Goal: Task Accomplishment & Management: Complete application form

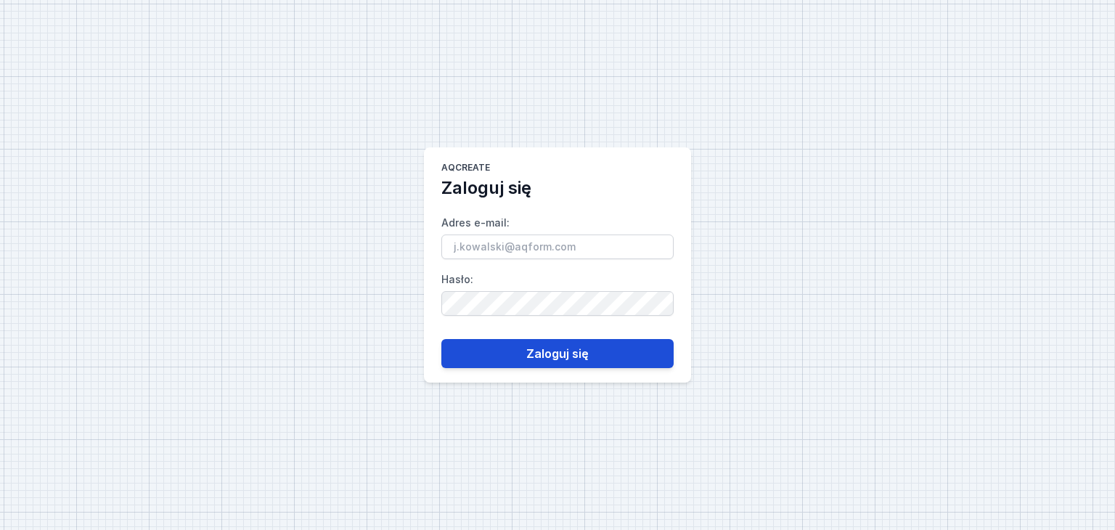
type input "[PERSON_NAME][EMAIL_ADDRESS][PERSON_NAME][DOMAIN_NAME]"
click at [538, 357] on button "Zaloguj się" at bounding box center [557, 353] width 232 height 29
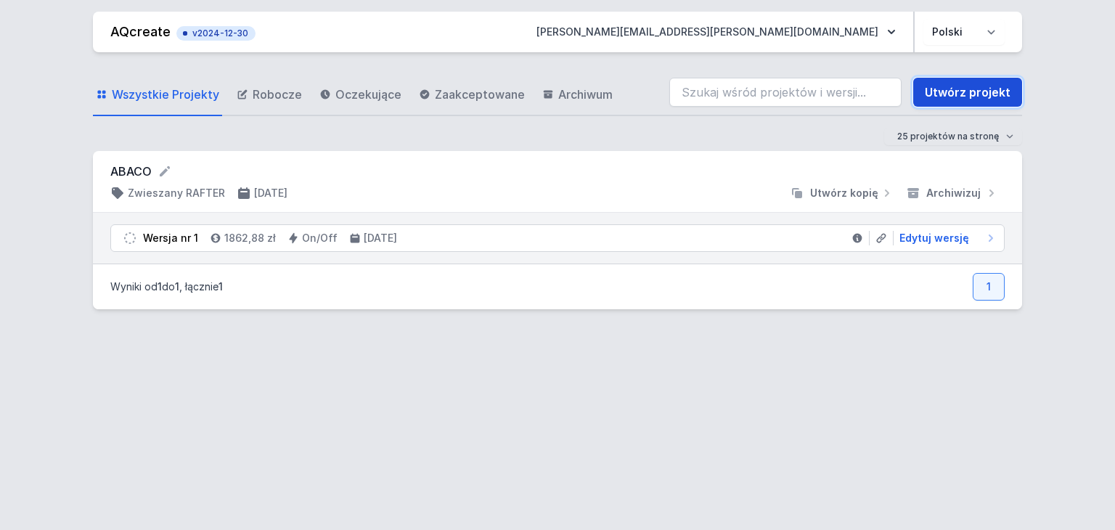
click at [967, 97] on link "Utwórz projekt" at bounding box center [967, 92] width 109 height 29
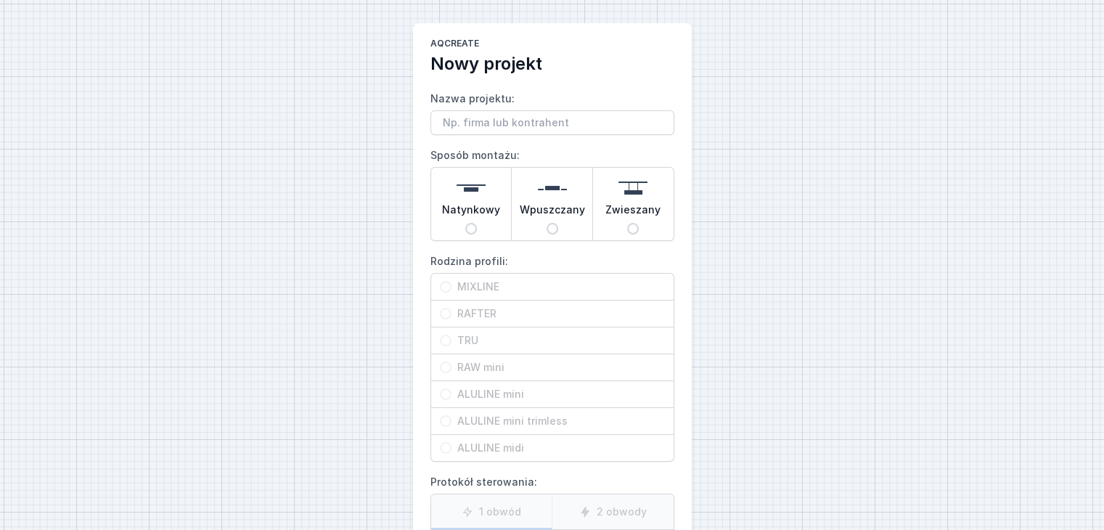
click at [542, 126] on input "Nazwa projektu:" at bounding box center [552, 122] width 244 height 25
click at [483, 128] on input "Nazwa projektu:" at bounding box center [552, 122] width 244 height 25
type input "[PERSON_NAME]"
click at [472, 230] on input "Natynkowy" at bounding box center [471, 229] width 12 height 12
radio input "true"
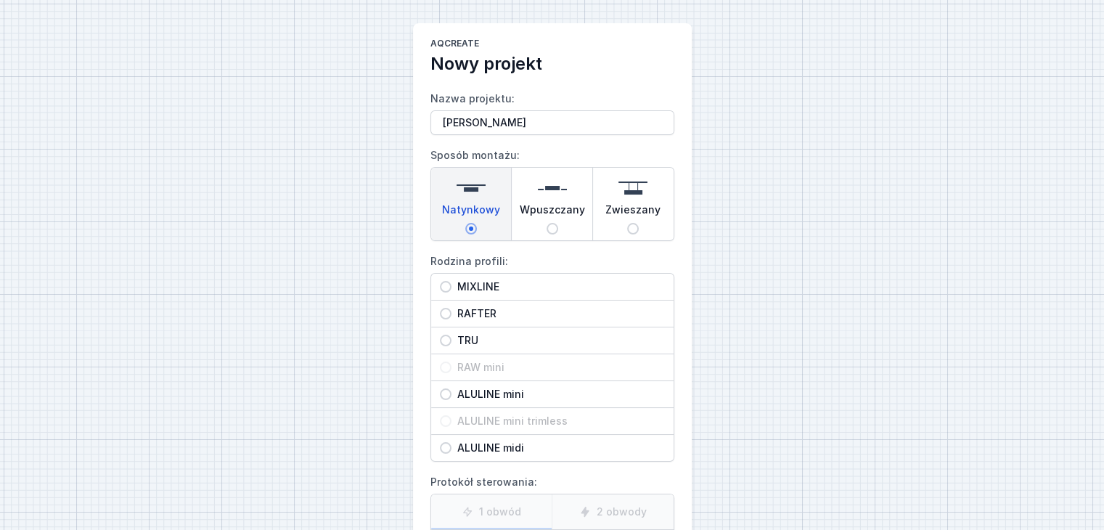
click at [443, 290] on input "MIXLINE" at bounding box center [446, 287] width 12 height 12
radio input "true"
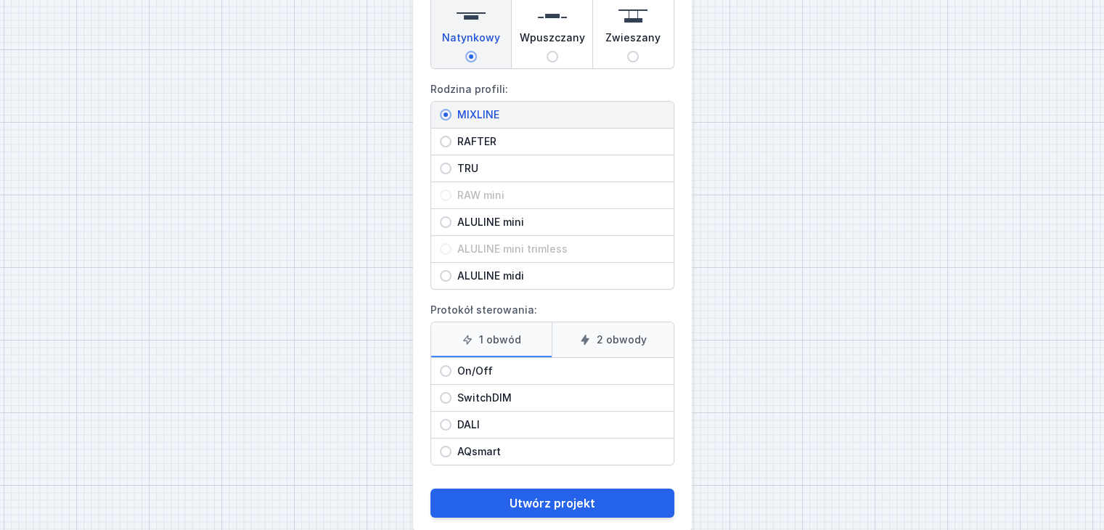
scroll to position [195, 0]
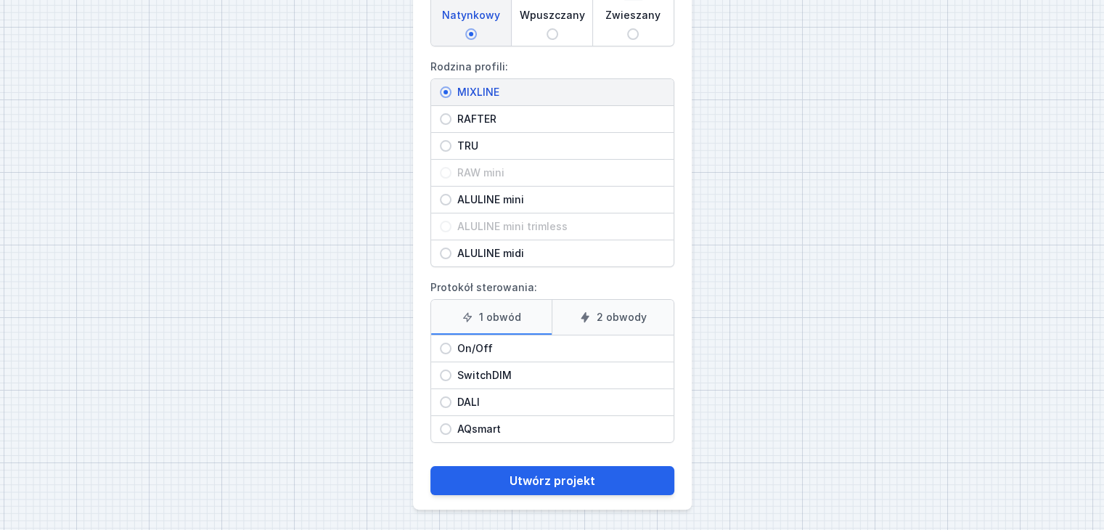
click at [494, 310] on label "1 obwód" at bounding box center [491, 317] width 121 height 35
click at [0, 0] on input "1 obwód" at bounding box center [0, 0] width 0 height 0
click at [441, 346] on input "On/Off" at bounding box center [446, 349] width 12 height 12
radio input "true"
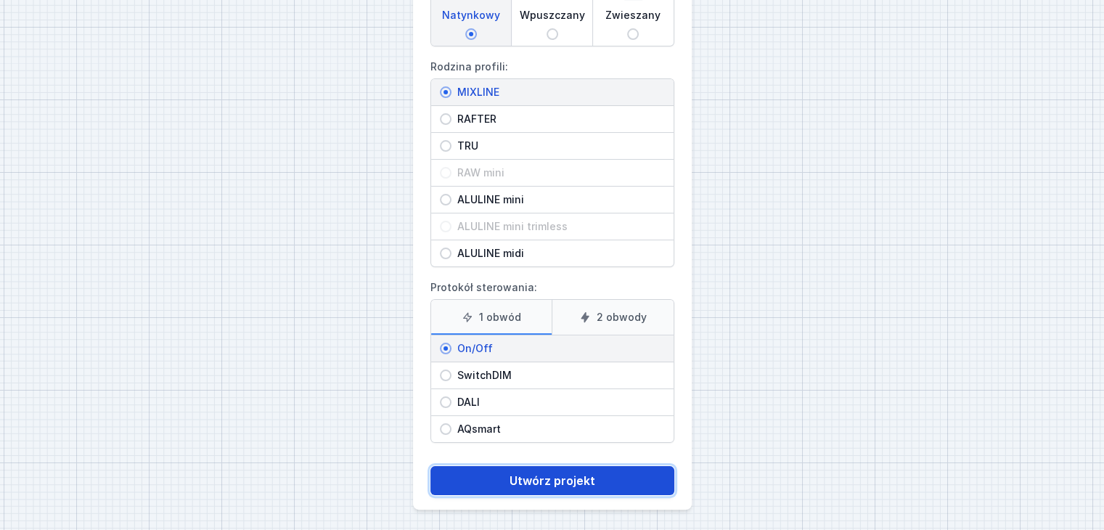
click at [571, 474] on button "Utwórz projekt" at bounding box center [552, 480] width 244 height 29
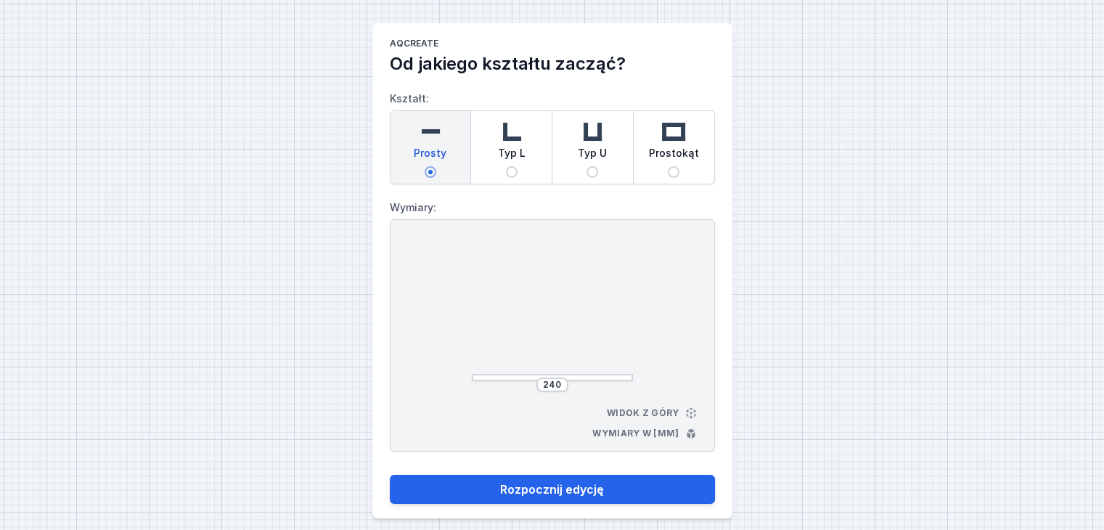
click at [514, 149] on span "Typ L" at bounding box center [512, 156] width 28 height 20
click at [514, 166] on input "Typ L" at bounding box center [512, 172] width 12 height 12
radio input "true"
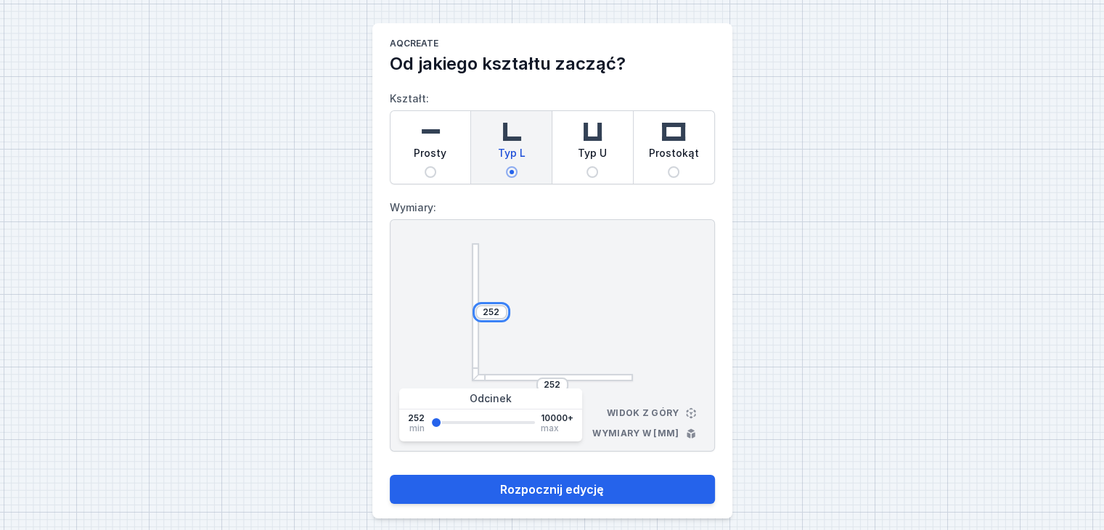
drag, startPoint x: 486, startPoint y: 311, endPoint x: 520, endPoint y: 309, distance: 34.2
click at [520, 309] on div "252 252" at bounding box center [552, 312] width 161 height 138
type input "2000"
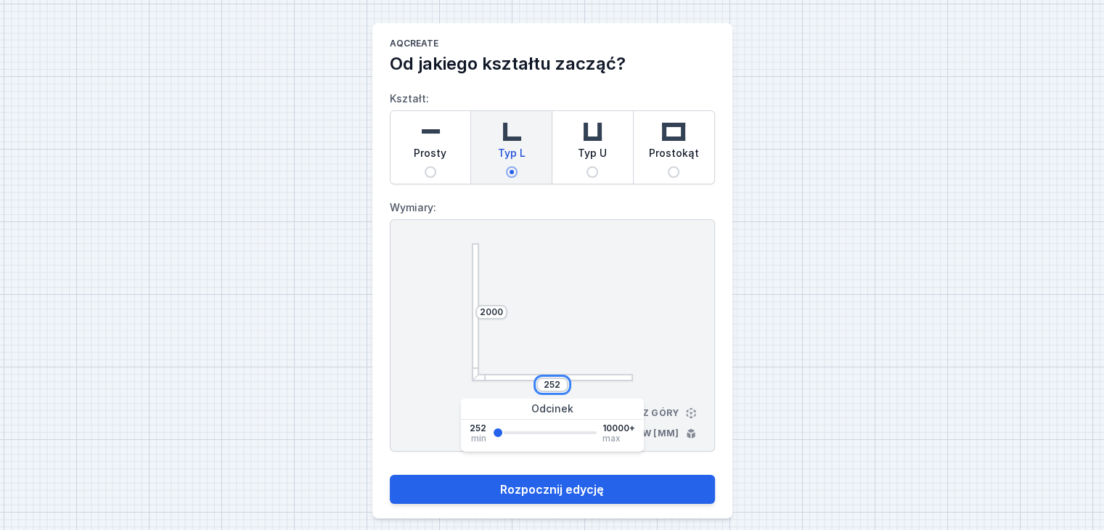
click at [557, 384] on input "252" at bounding box center [552, 385] width 23 height 12
drag, startPoint x: 549, startPoint y: 384, endPoint x: 587, endPoint y: 384, distance: 37.7
click at [587, 384] on div "252" at bounding box center [552, 384] width 161 height 15
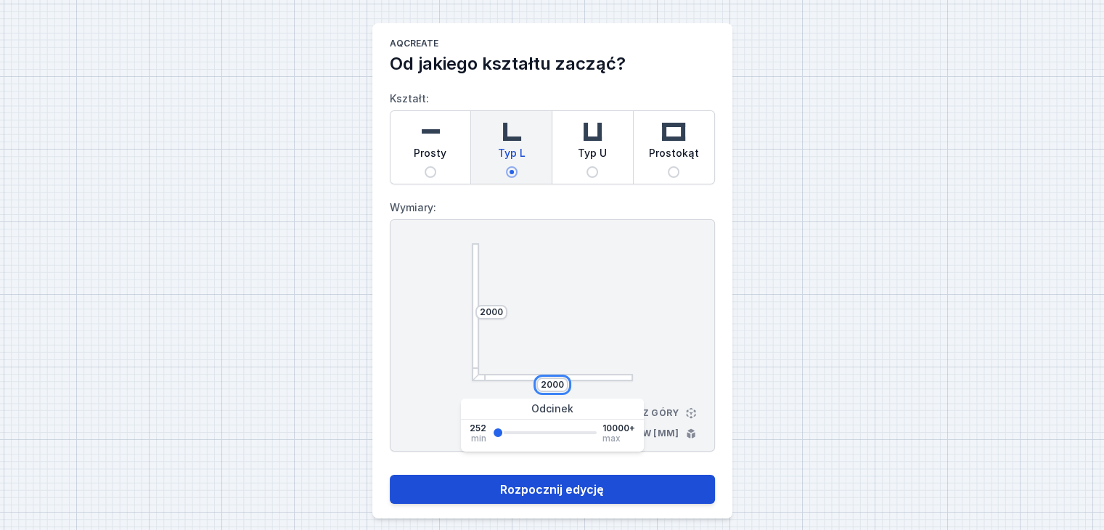
type input "2000"
click at [598, 488] on button "Rozpocznij edycję" at bounding box center [552, 489] width 325 height 29
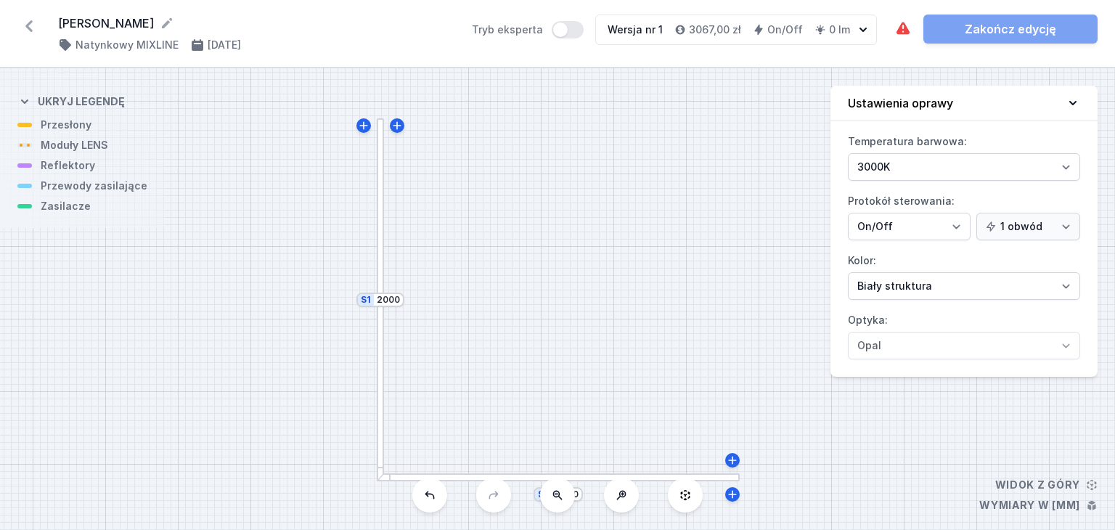
click at [82, 150] on div "S2 2000 S1 2000" at bounding box center [557, 299] width 1115 height 462
click at [43, 150] on div "S2 2000 S1 2000" at bounding box center [557, 299] width 1115 height 462
click at [30, 149] on div "S2 2000 S1 2000" at bounding box center [557, 299] width 1115 height 462
click at [22, 147] on div "S2 2000 S1 2000" at bounding box center [557, 299] width 1115 height 462
click at [912, 285] on select "[PERSON_NAME] struktura [PERSON_NAME] struktura Złoty struktura Miedziany [PERS…" at bounding box center [964, 286] width 232 height 28
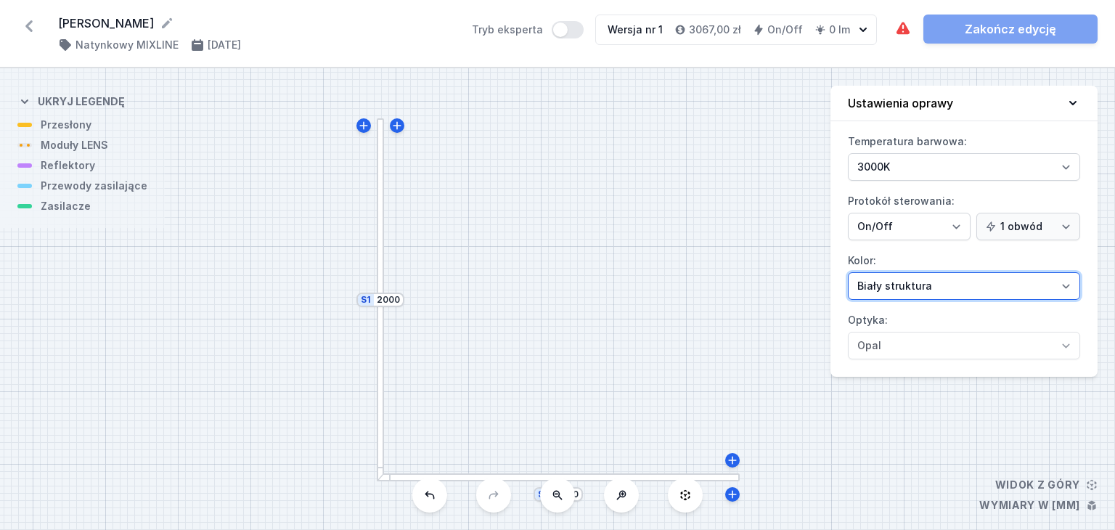
select select "2"
click at [848, 272] on select "[PERSON_NAME] struktura [PERSON_NAME] struktura Złoty struktura Miedziany [PERS…" at bounding box center [964, 286] width 232 height 28
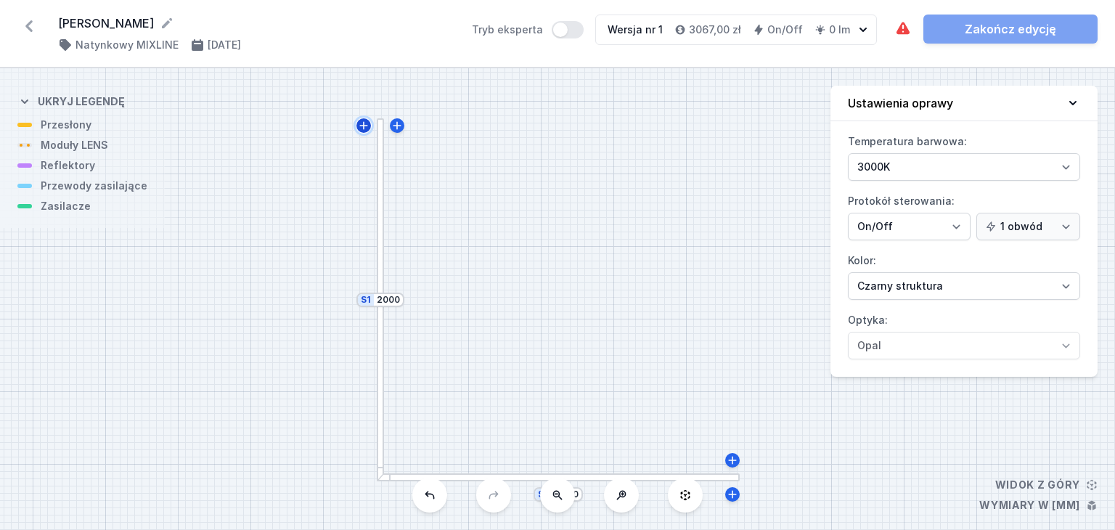
click at [365, 126] on icon at bounding box center [364, 126] width 12 height 12
type input "2012"
drag, startPoint x: 844, startPoint y: 494, endPoint x: 665, endPoint y: 283, distance: 277.0
click at [665, 283] on div "S3 252 S2 2000 S1 2012" at bounding box center [557, 299] width 1115 height 462
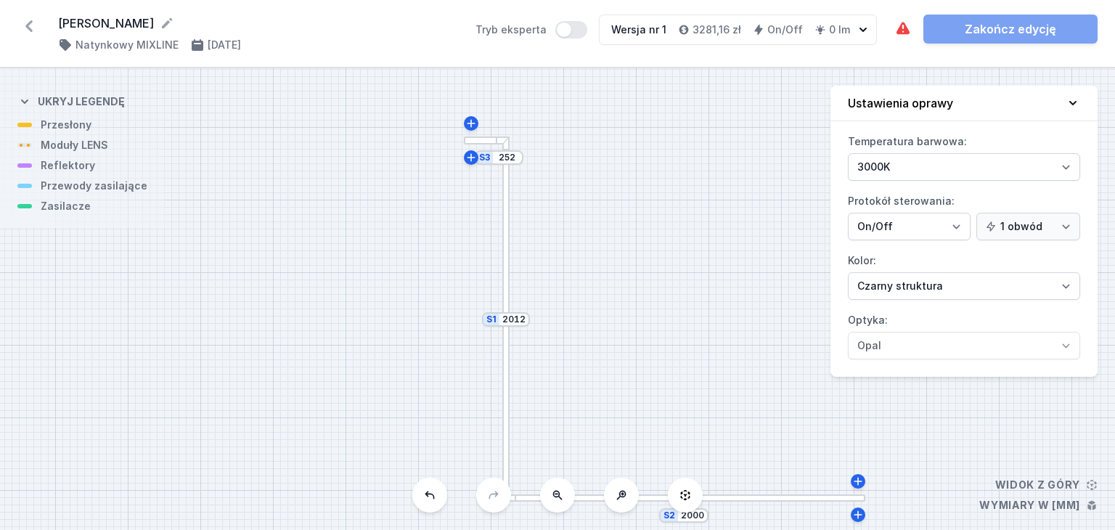
drag, startPoint x: 735, startPoint y: 398, endPoint x: 646, endPoint y: 276, distance: 150.7
click at [646, 276] on div "S3 252 S2 2000 S1 2012" at bounding box center [557, 299] width 1115 height 462
click at [480, 140] on div at bounding box center [487, 140] width 46 height 8
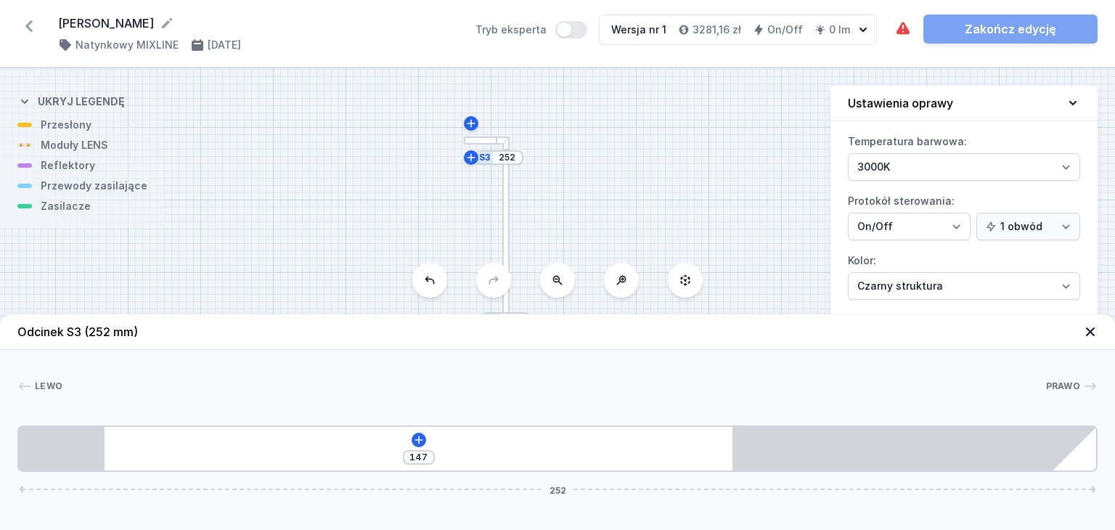
click at [1090, 332] on icon at bounding box center [1090, 331] width 9 height 9
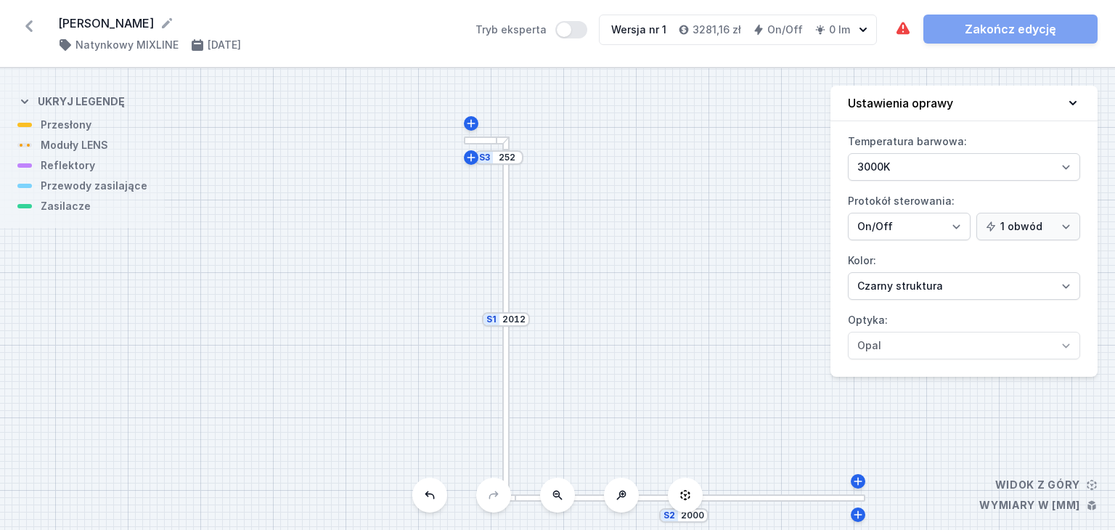
click at [477, 143] on div at bounding box center [487, 140] width 46 height 8
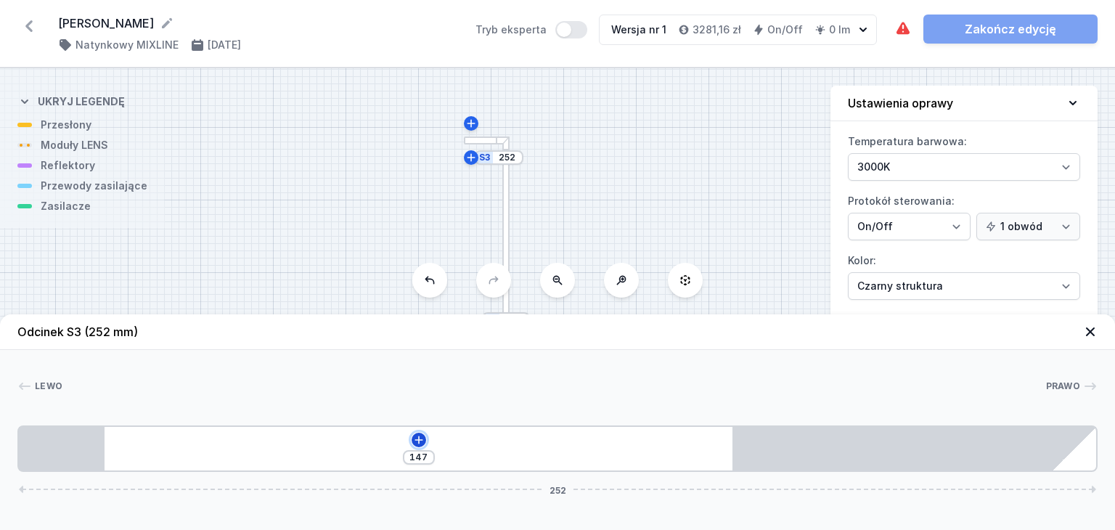
drag, startPoint x: 413, startPoint y: 434, endPoint x: 418, endPoint y: 441, distance: 8.9
click at [418, 441] on icon at bounding box center [418, 439] width 8 height 8
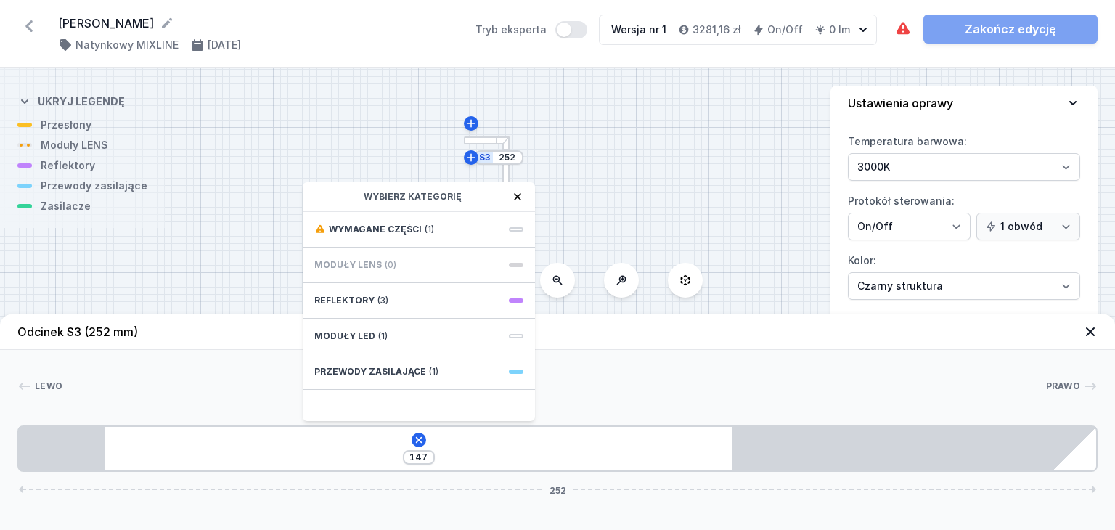
click at [507, 442] on div "147 Wybierz kategorię Wymagane części (1) Moduły LENS (0) Reflektory (3) Moduły…" at bounding box center [557, 448] width 1080 height 46
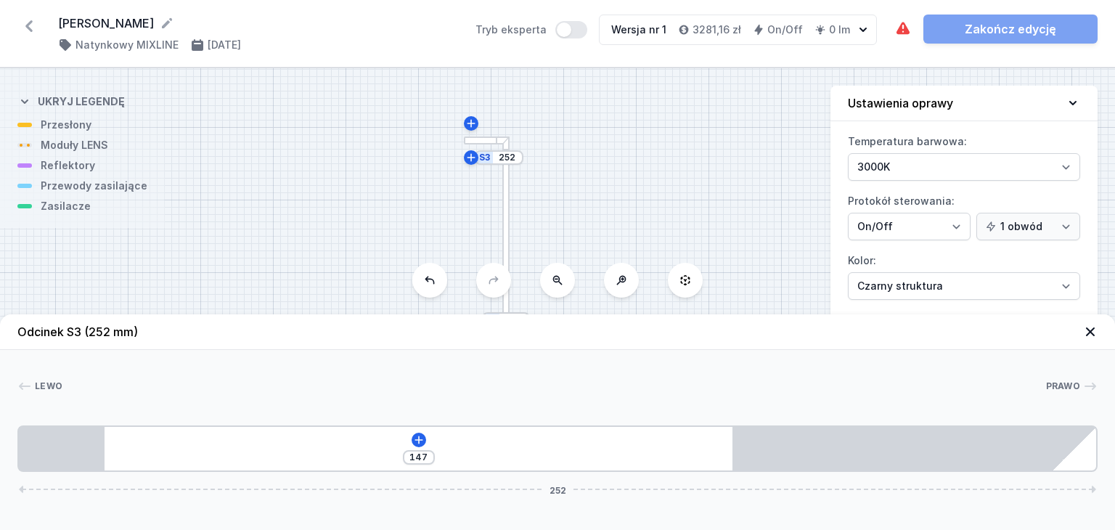
click at [1089, 338] on icon at bounding box center [1090, 331] width 15 height 15
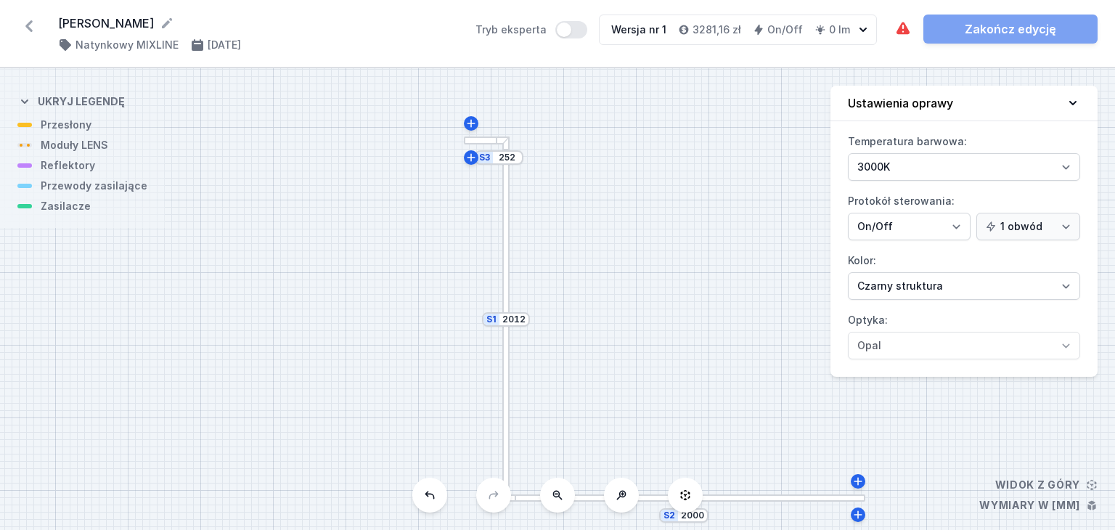
click at [682, 494] on icon at bounding box center [685, 495] width 12 height 12
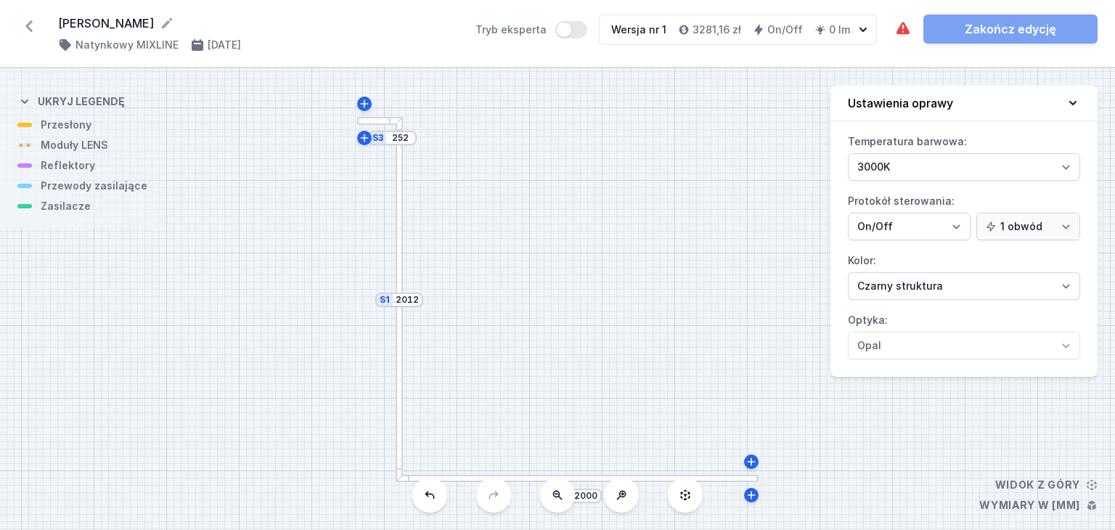
click at [378, 121] on div at bounding box center [380, 121] width 46 height 8
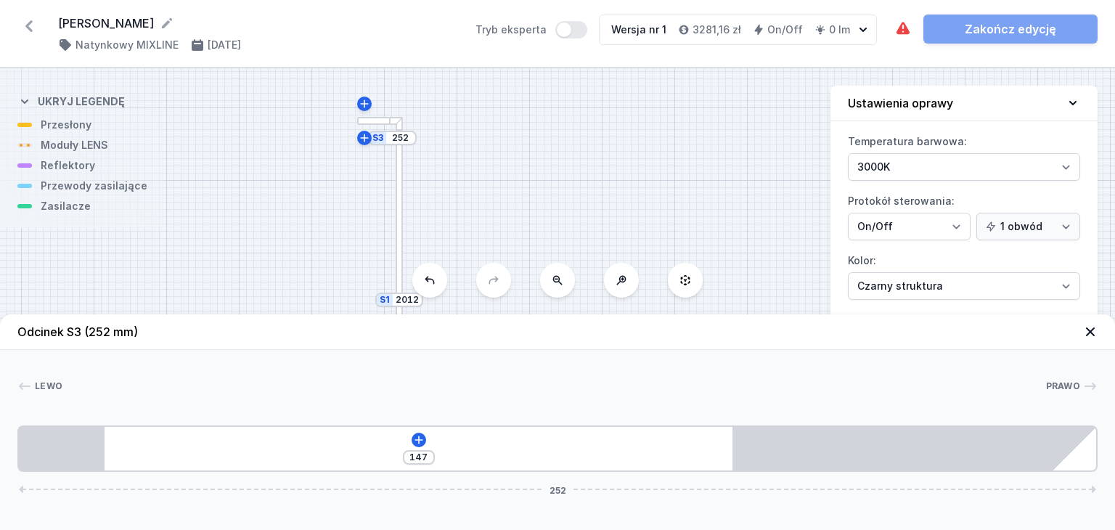
drag, startPoint x: 163, startPoint y: 448, endPoint x: 544, endPoint y: 444, distance: 381.1
click at [544, 444] on div "147 252" at bounding box center [557, 448] width 1080 height 46
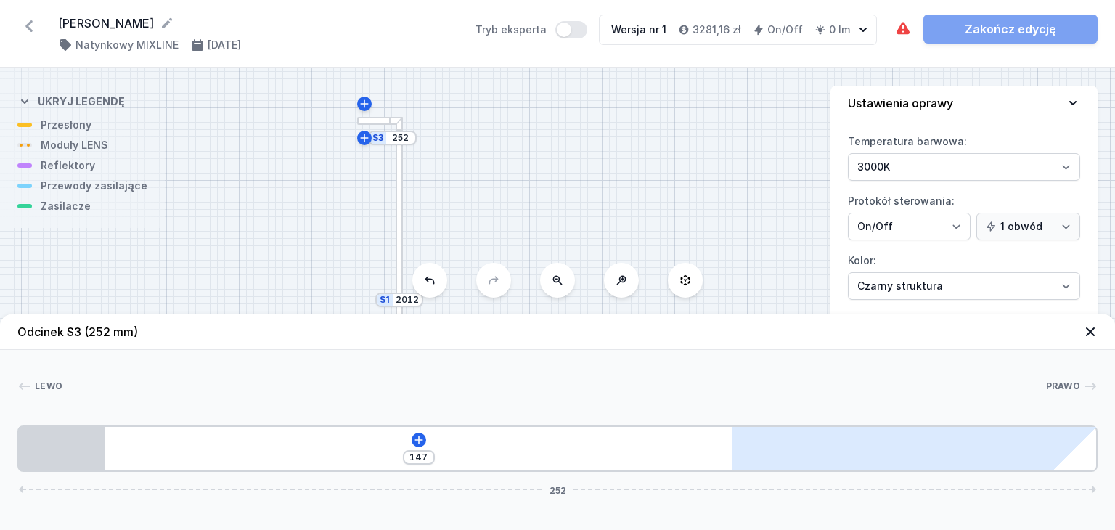
drag, startPoint x: 659, startPoint y: 434, endPoint x: 822, endPoint y: 428, distance: 162.7
click at [470, 444] on div "147 252" at bounding box center [557, 448] width 1080 height 46
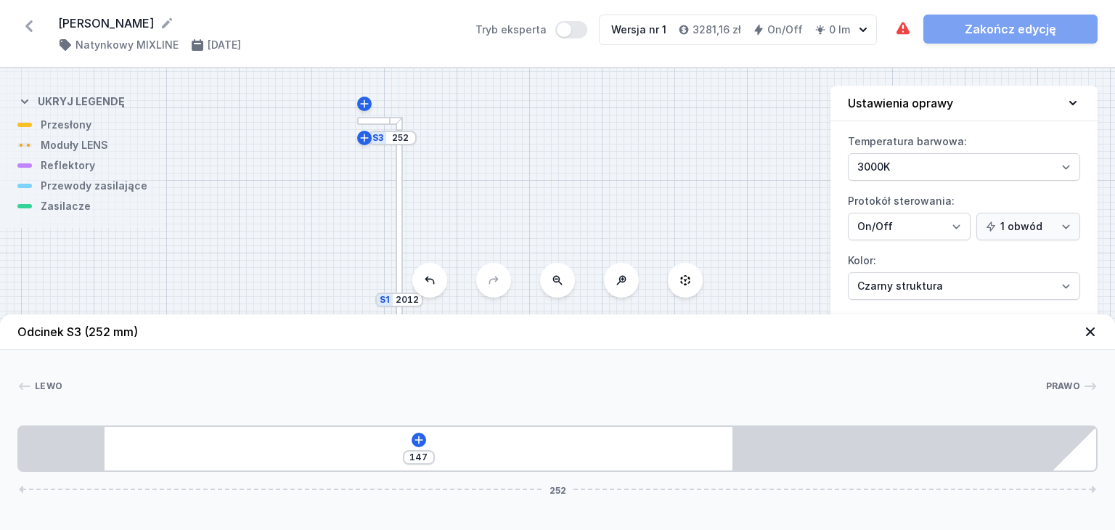
click at [1094, 328] on icon at bounding box center [1090, 331] width 9 height 9
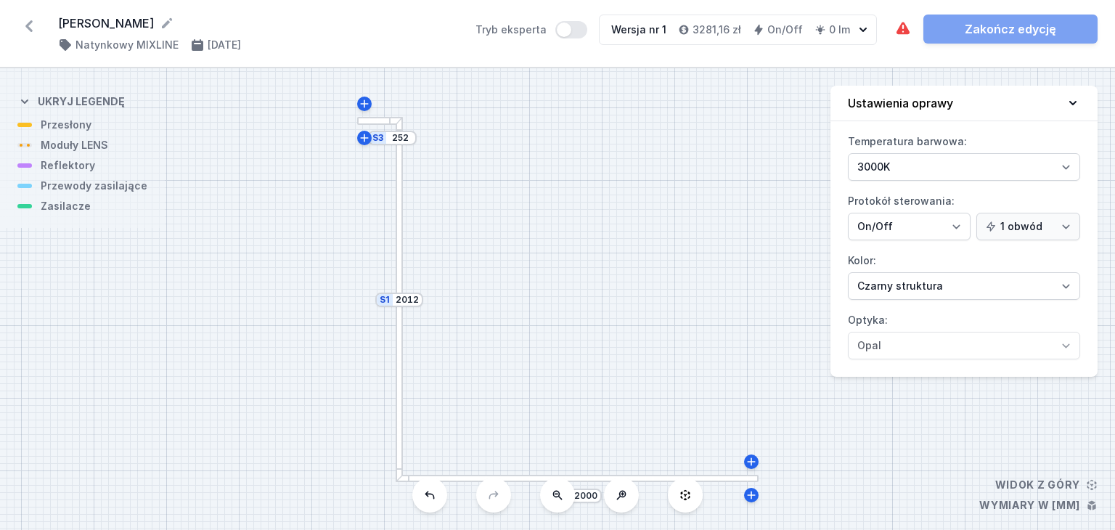
click at [422, 491] on button at bounding box center [429, 495] width 35 height 35
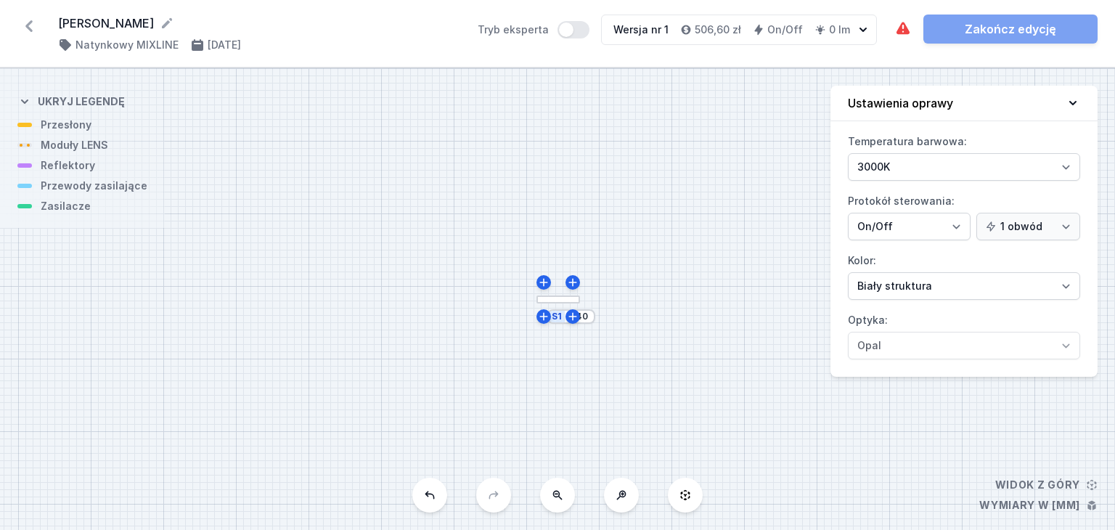
click at [427, 489] on icon at bounding box center [430, 495] width 12 height 12
click at [430, 494] on icon at bounding box center [430, 495] width 12 height 12
click at [441, 503] on button at bounding box center [429, 495] width 35 height 35
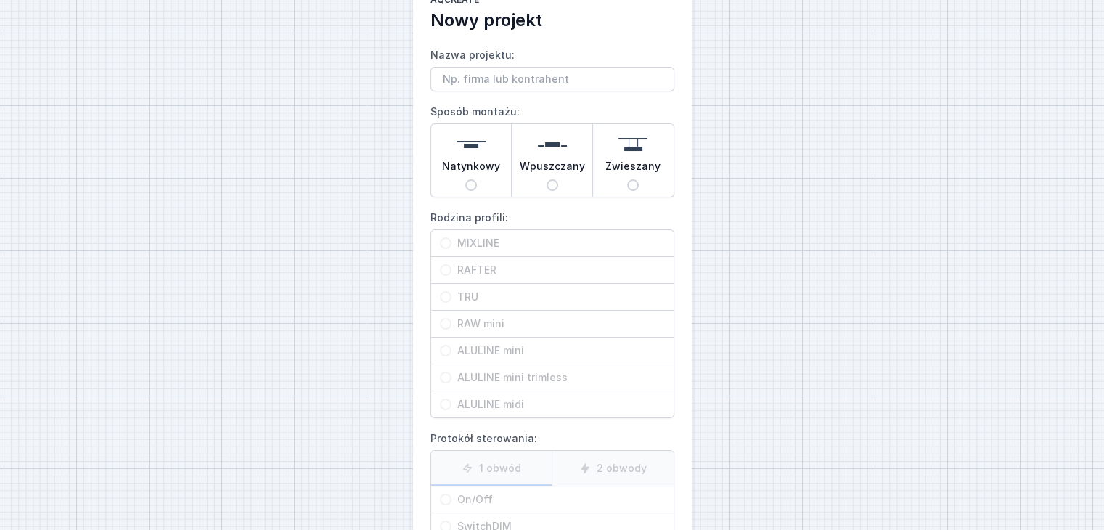
scroll to position [20, 0]
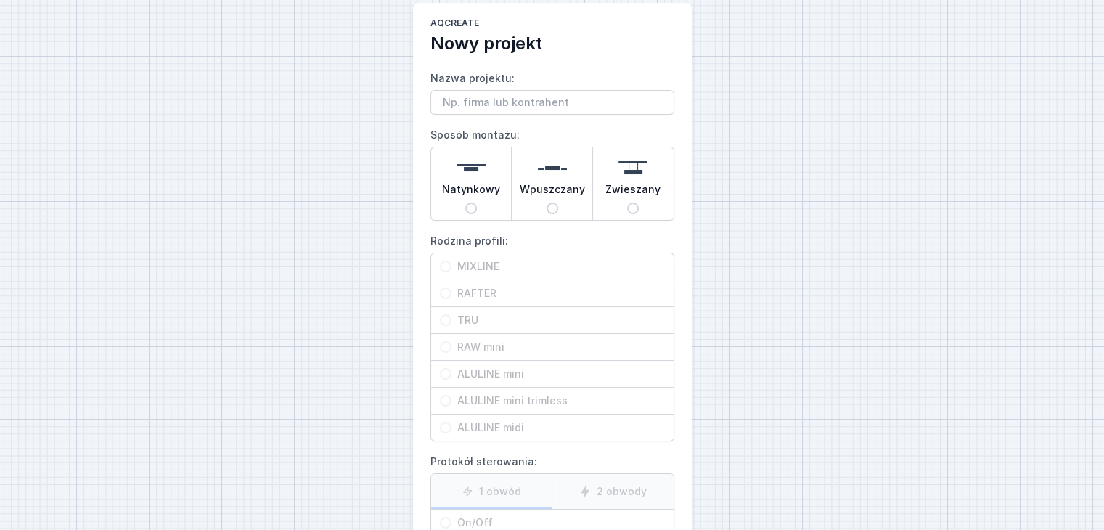
click at [470, 204] on input "Natynkowy" at bounding box center [471, 209] width 12 height 12
radio input "true"
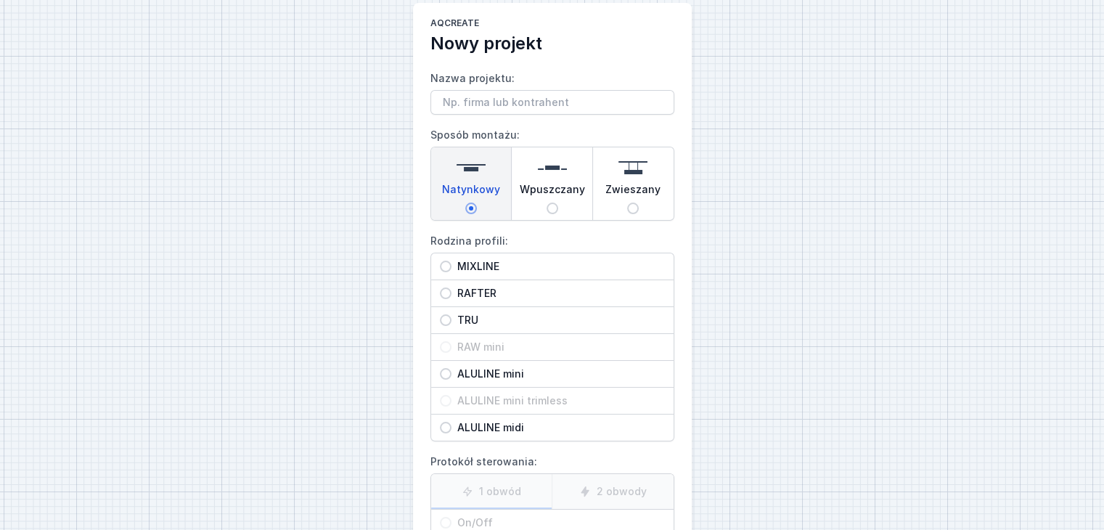
click at [442, 262] on input "MIXLINE" at bounding box center [446, 267] width 12 height 12
radio input "true"
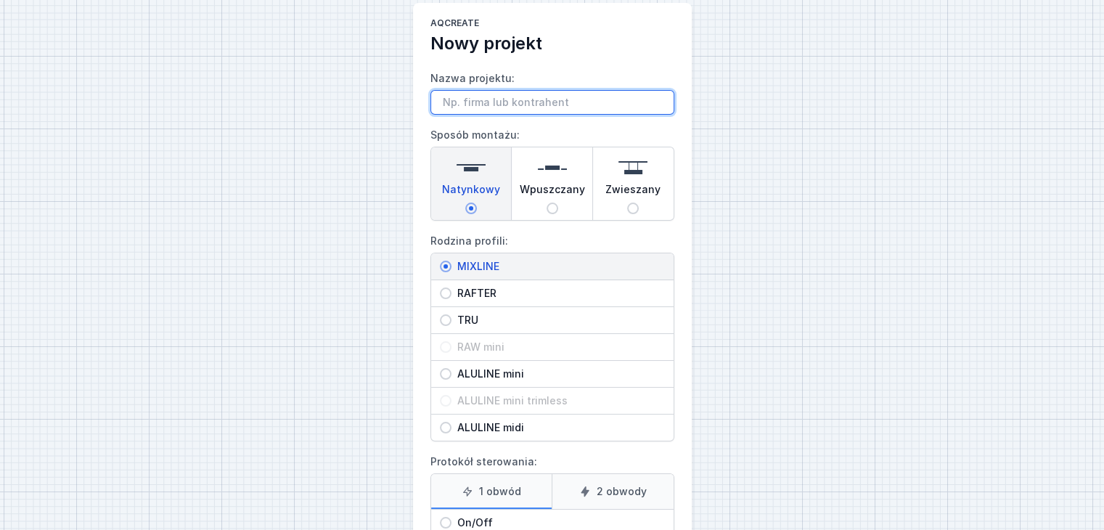
click at [482, 101] on input "Nazwa projektu:" at bounding box center [552, 102] width 244 height 25
type input "b"
type input "[PERSON_NAME]"
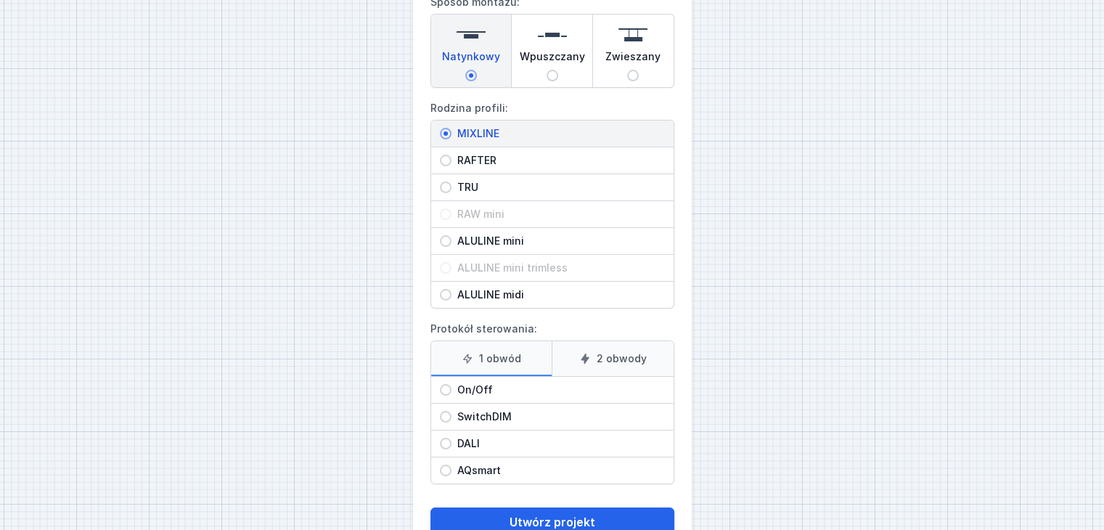
scroll to position [165, 0]
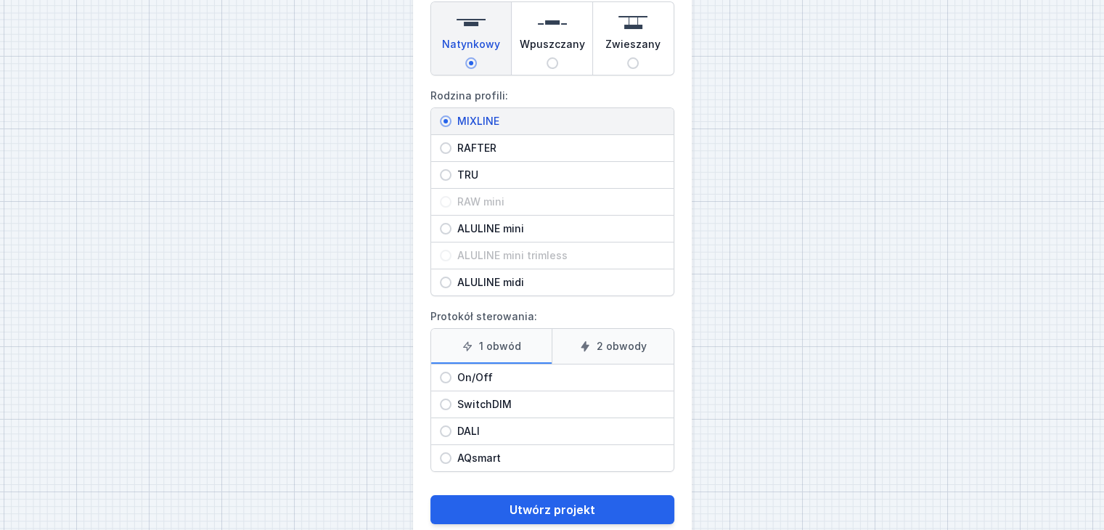
click at [444, 372] on input "On/Off" at bounding box center [446, 378] width 12 height 12
radio input "true"
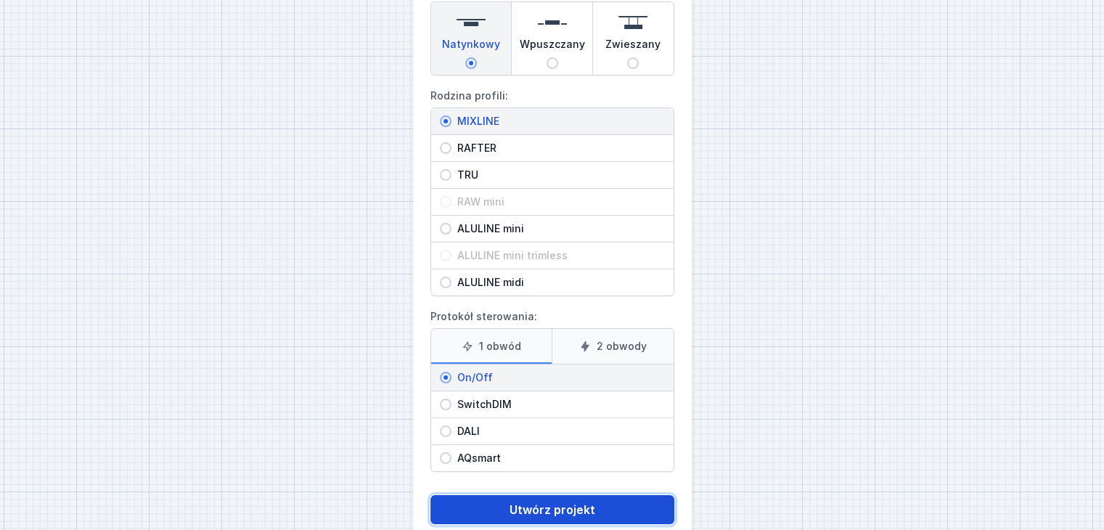
click at [572, 509] on button "Utwórz projekt" at bounding box center [552, 509] width 244 height 29
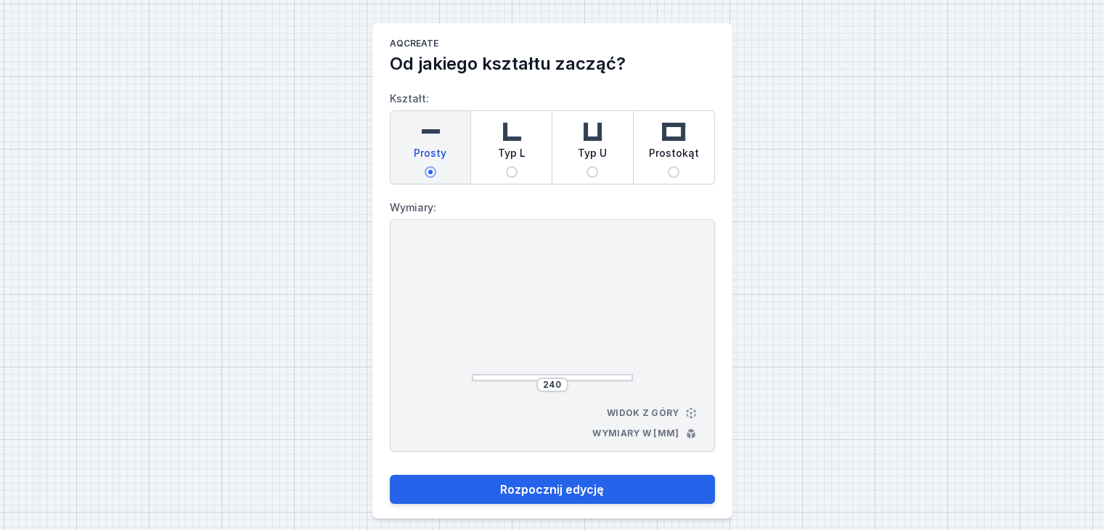
click at [508, 164] on span "Typ L" at bounding box center [512, 156] width 28 height 20
click at [508, 166] on input "Typ L" at bounding box center [512, 172] width 12 height 12
radio input "true"
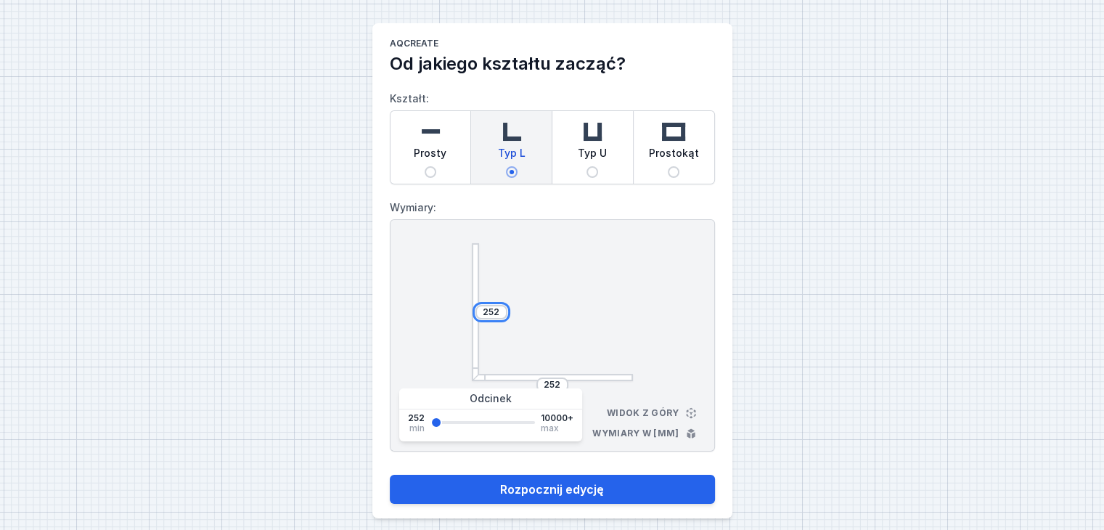
drag, startPoint x: 486, startPoint y: 308, endPoint x: 506, endPoint y: 308, distance: 19.6
click at [506, 308] on div "252 252" at bounding box center [552, 312] width 161 height 138
type input "2000"
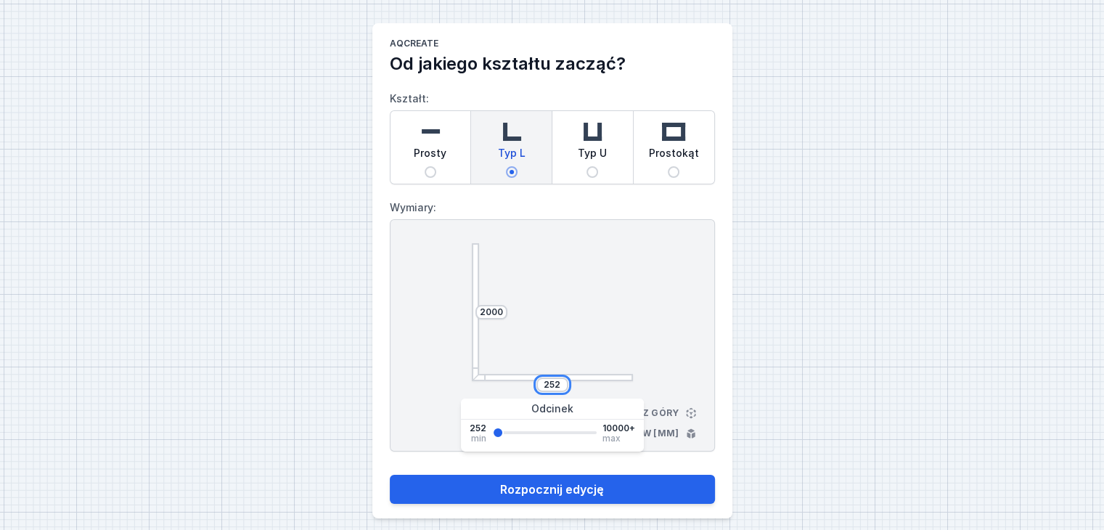
drag, startPoint x: 549, startPoint y: 380, endPoint x: 572, endPoint y: 380, distance: 23.2
click at [572, 380] on div "252" at bounding box center [552, 384] width 161 height 15
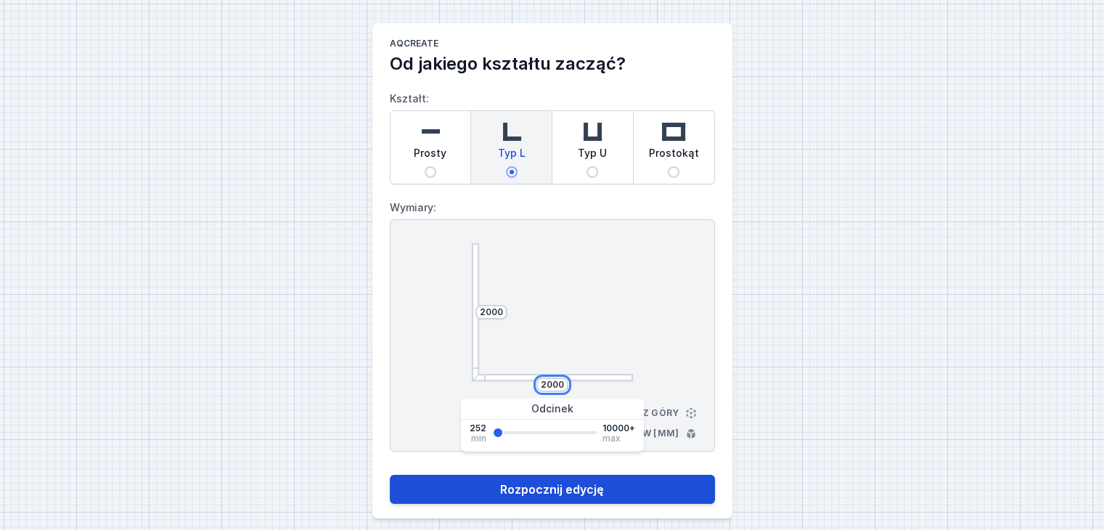
type input "2000"
click at [581, 483] on button "Rozpocznij edycję" at bounding box center [552, 489] width 325 height 29
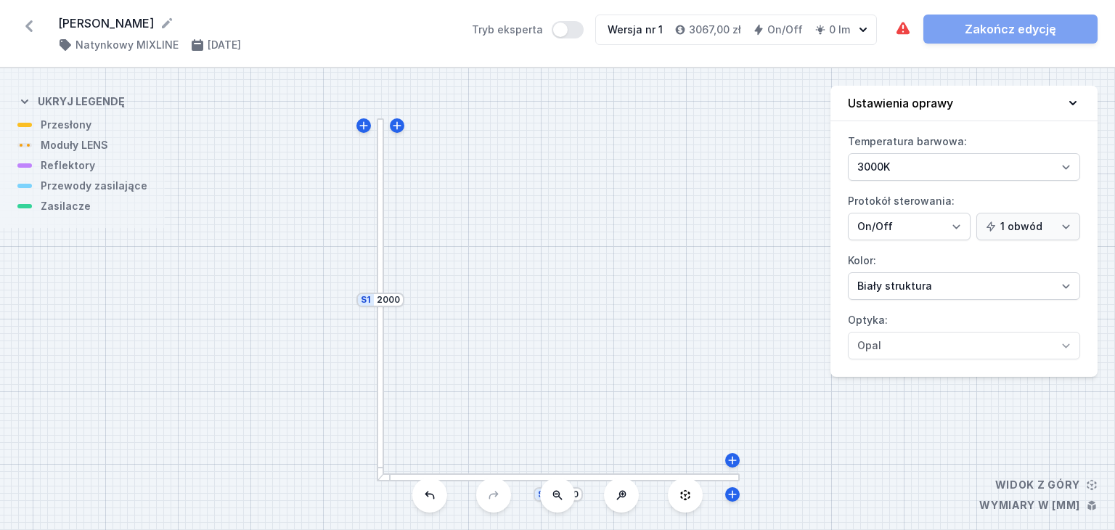
click at [379, 225] on div at bounding box center [381, 299] width 8 height 363
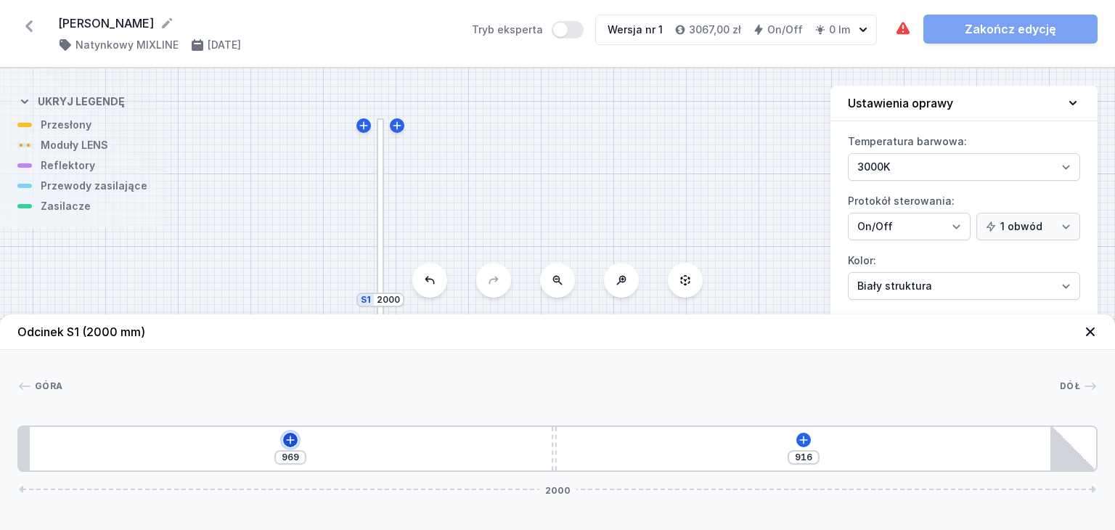
click at [290, 437] on icon at bounding box center [291, 440] width 12 height 12
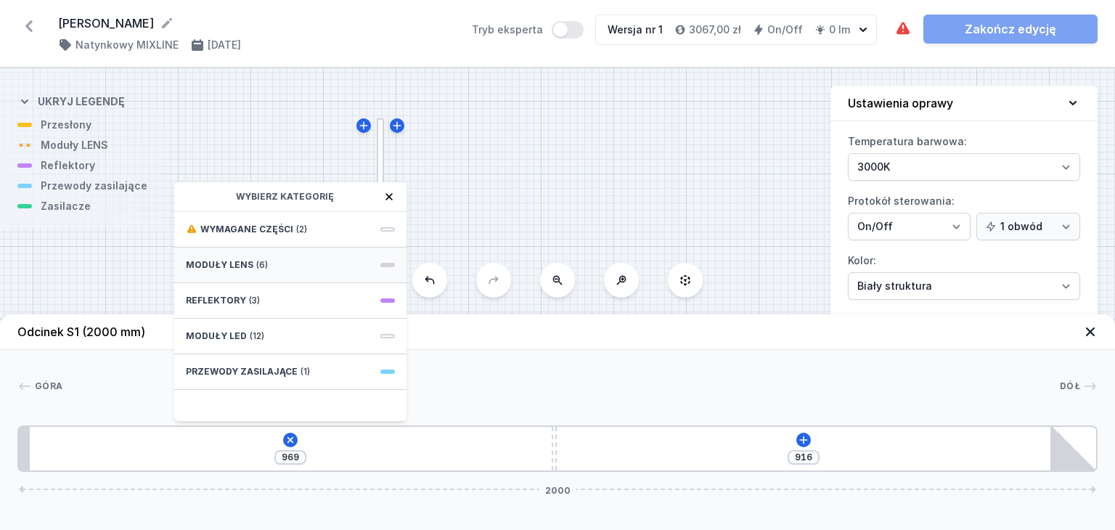
click at [240, 268] on span "Moduły LENS" at bounding box center [220, 265] width 68 height 12
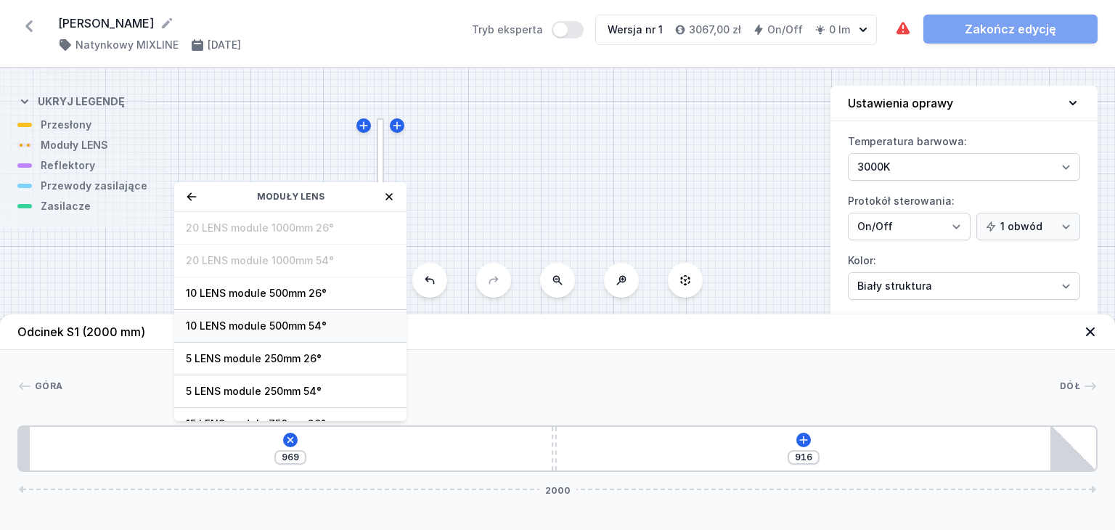
scroll to position [51, 0]
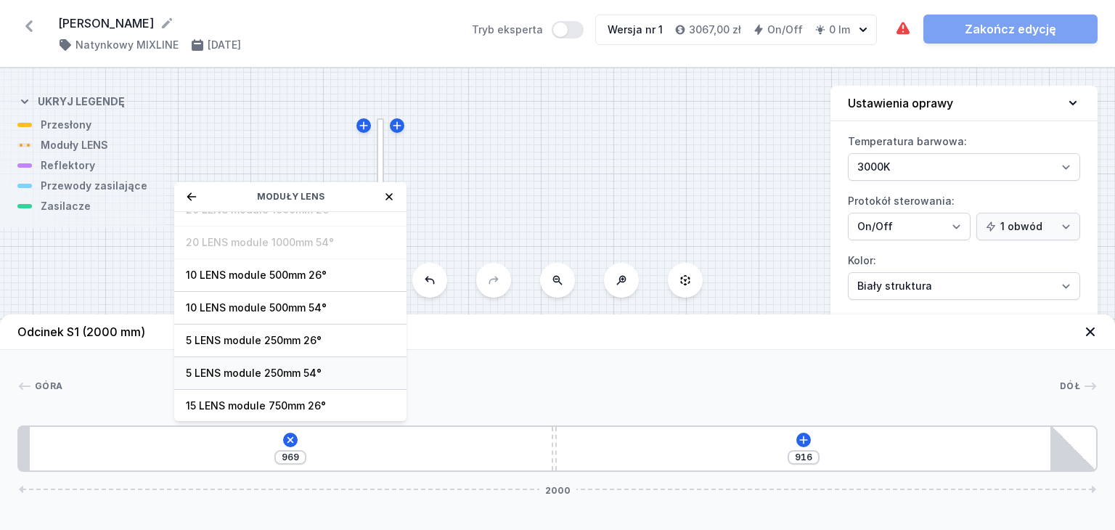
click at [285, 369] on span "5 LENS module 250mm 54°" at bounding box center [290, 373] width 209 height 15
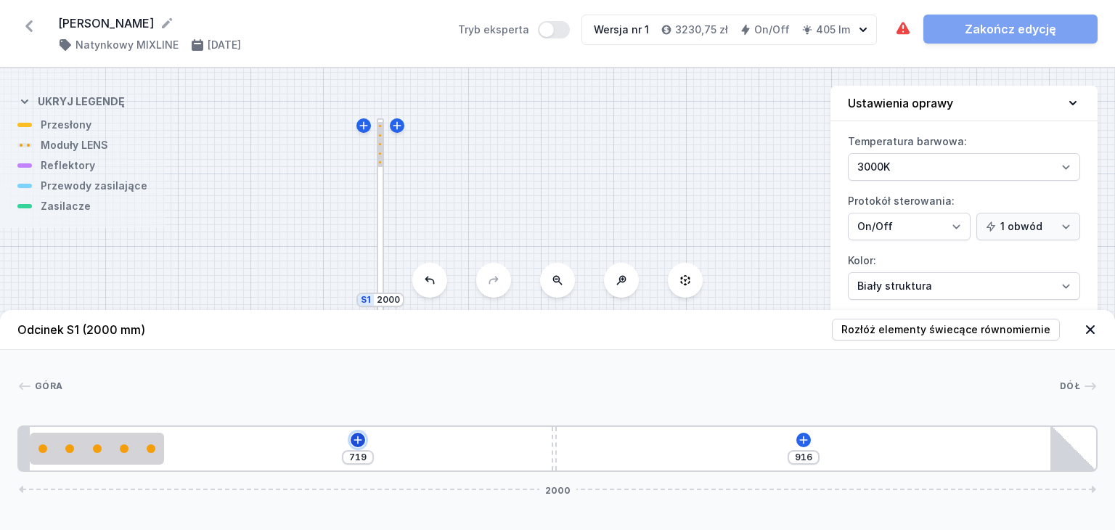
click at [356, 439] on icon at bounding box center [358, 440] width 12 height 12
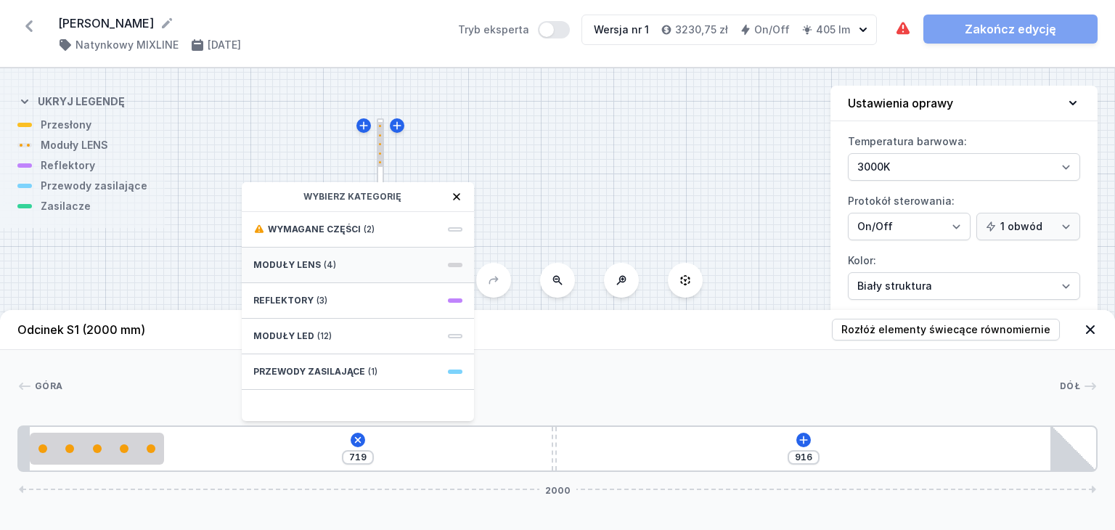
click at [305, 266] on span "Moduły LENS" at bounding box center [287, 265] width 68 height 12
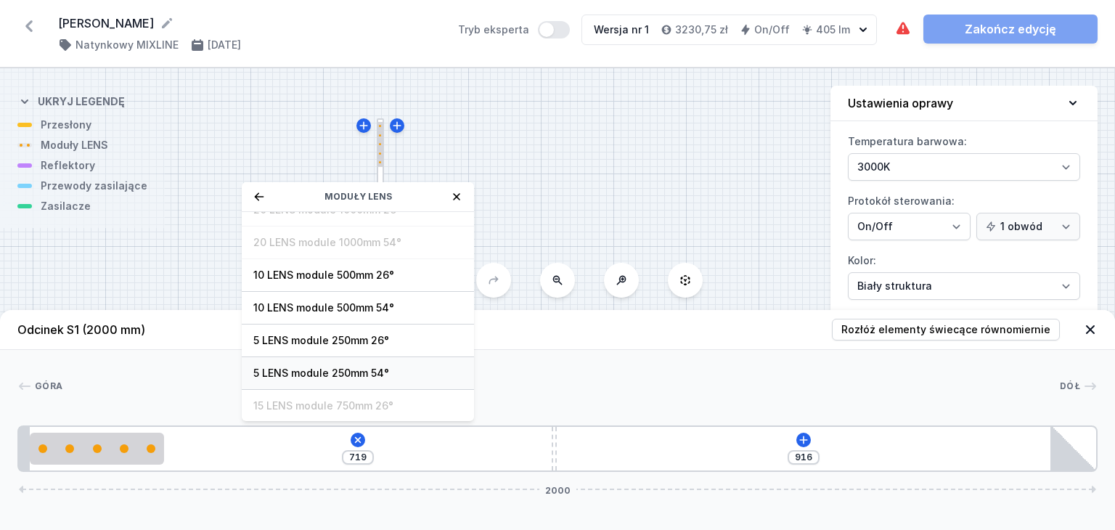
click at [338, 367] on span "5 LENS module 250mm 54°" at bounding box center [357, 373] width 209 height 15
type input "469"
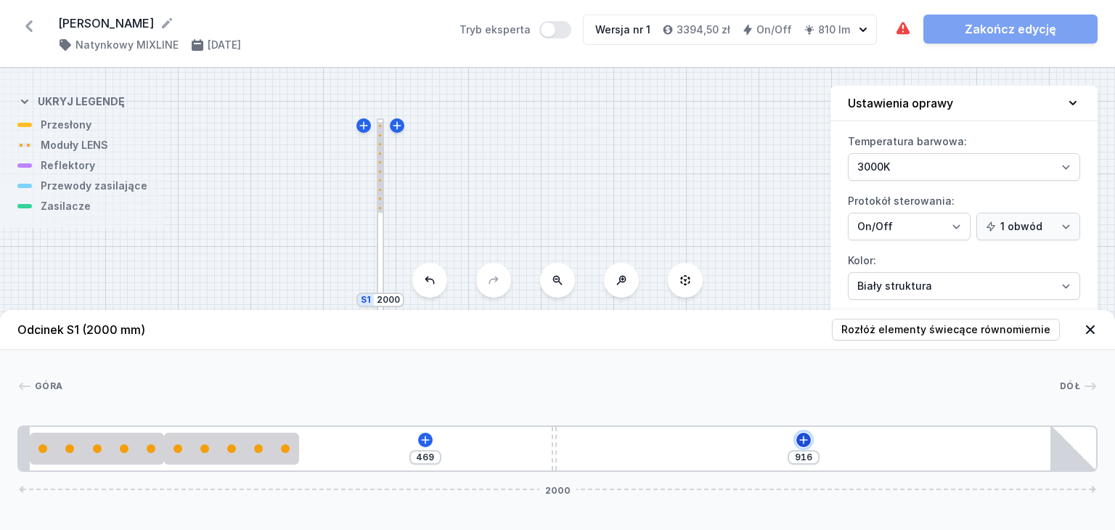
click at [808, 437] on icon at bounding box center [804, 440] width 12 height 12
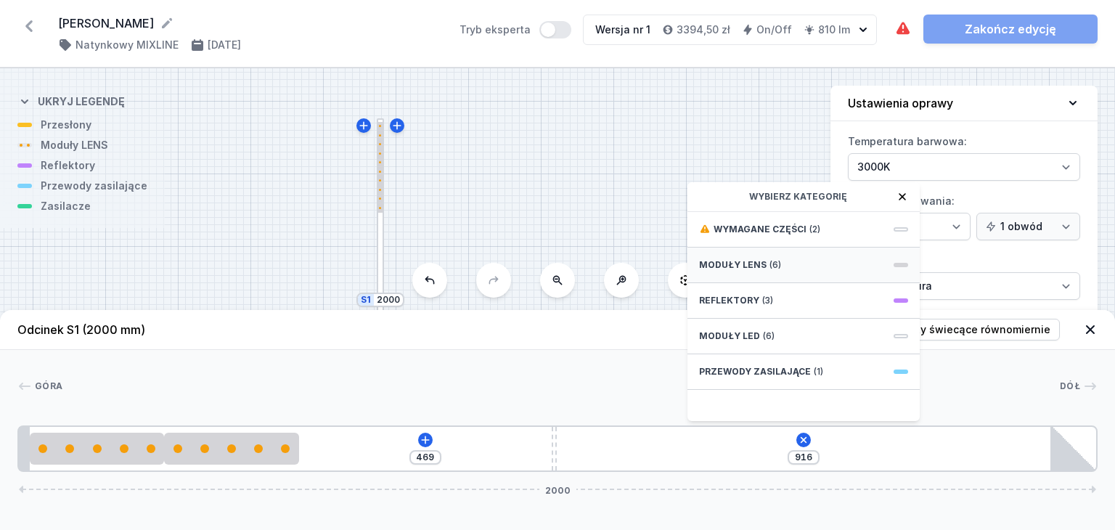
click at [773, 262] on span "(6)" at bounding box center [775, 265] width 12 height 12
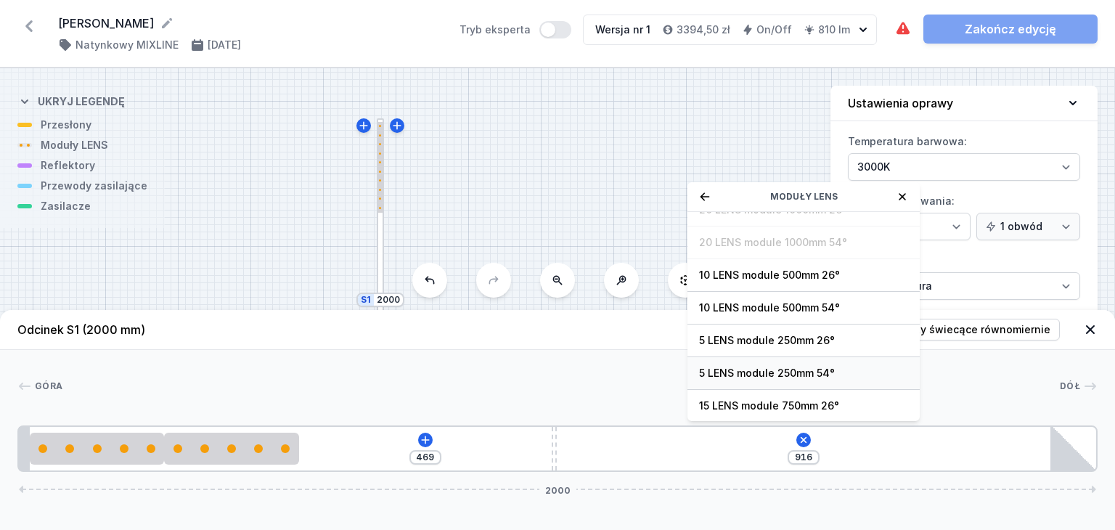
click at [758, 370] on span "5 LENS module 250mm 54°" at bounding box center [803, 373] width 209 height 15
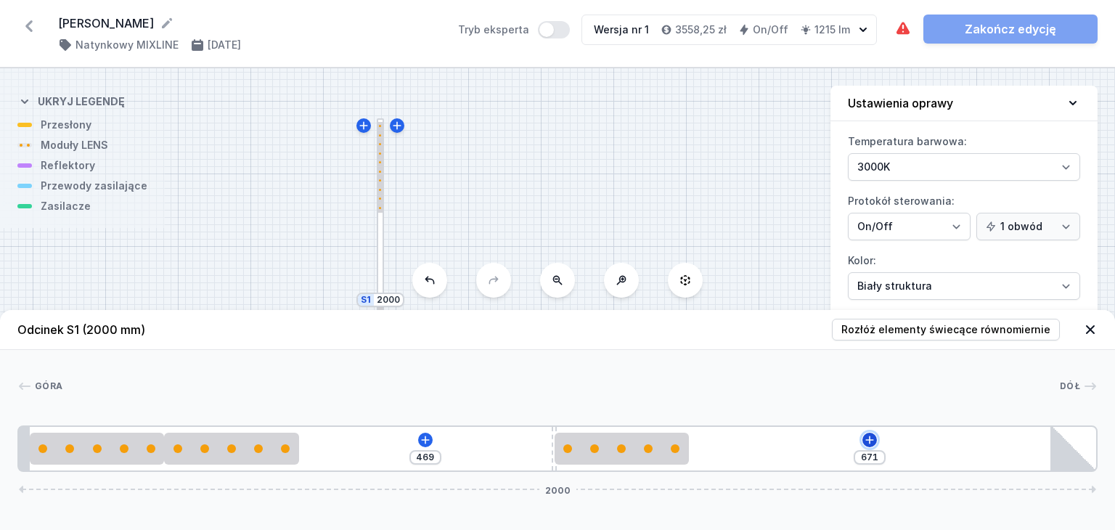
click at [873, 439] on icon at bounding box center [869, 439] width 8 height 8
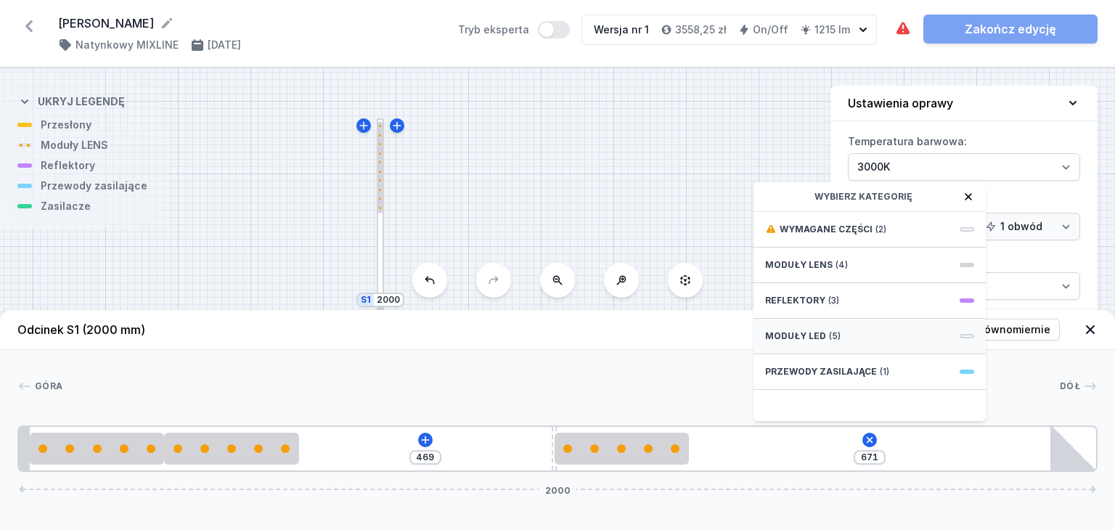
click at [836, 331] on span "(5)" at bounding box center [835, 336] width 12 height 12
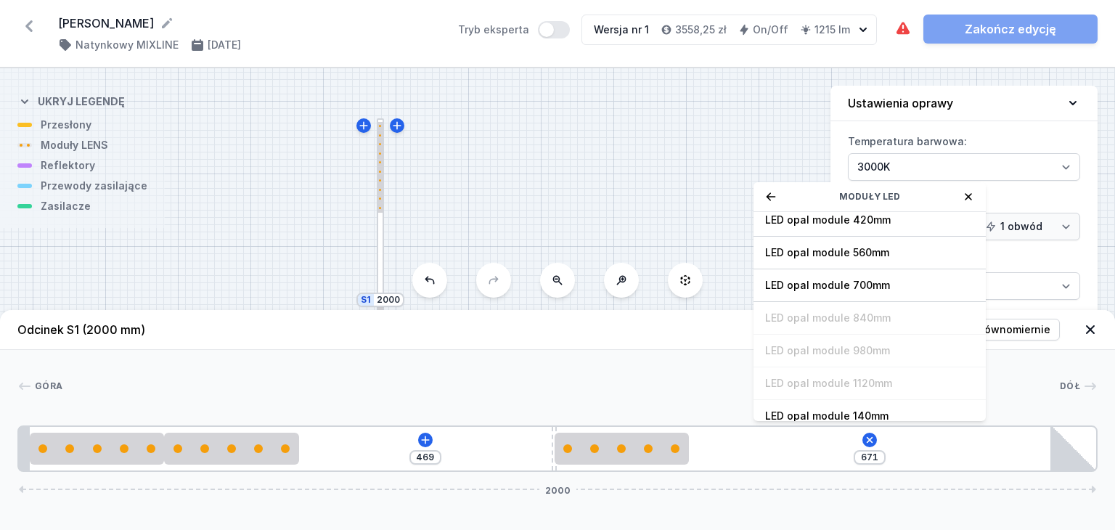
scroll to position [0, 0]
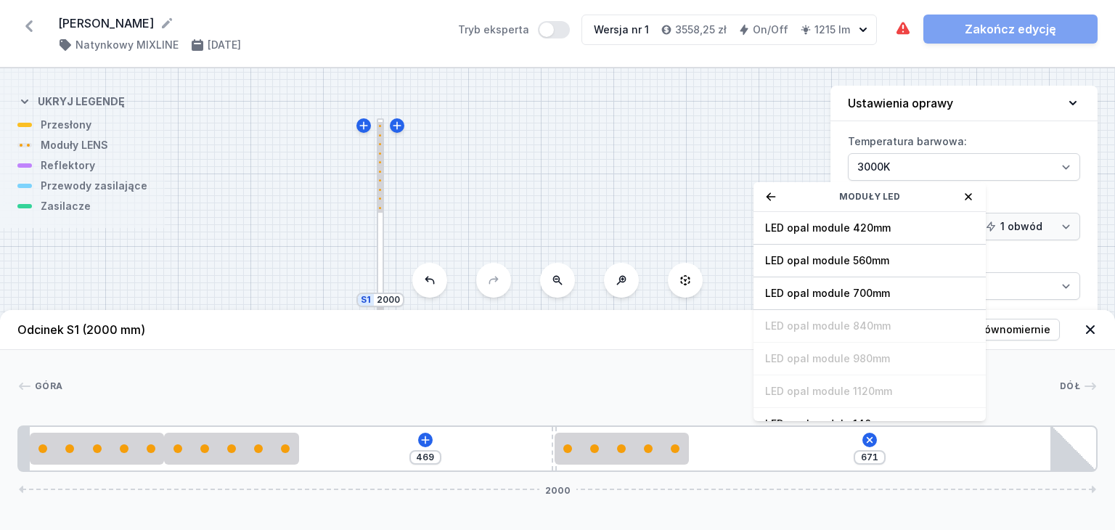
click at [774, 201] on icon at bounding box center [771, 197] width 12 height 12
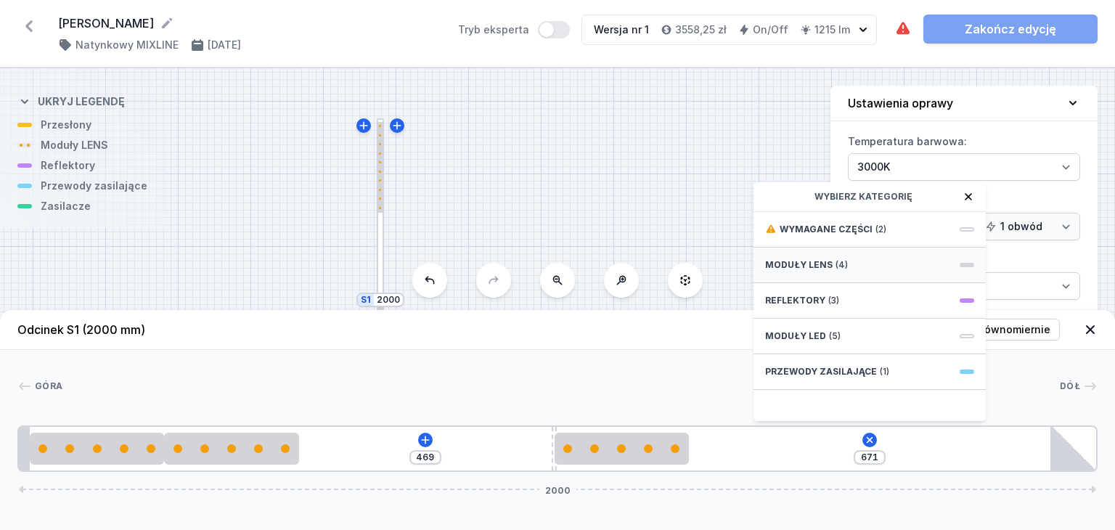
click at [835, 264] on span "(4)" at bounding box center [841, 265] width 12 height 12
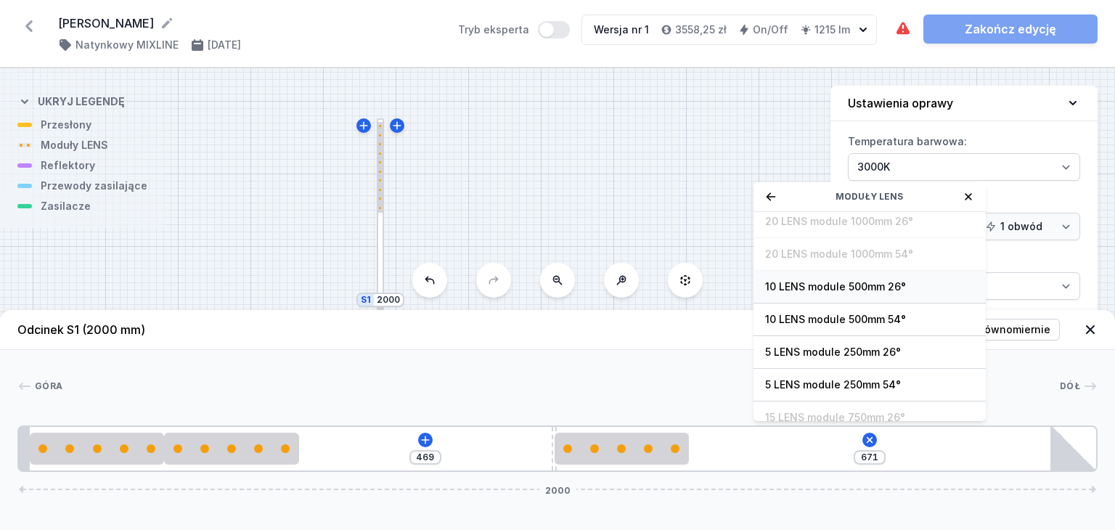
scroll to position [51, 0]
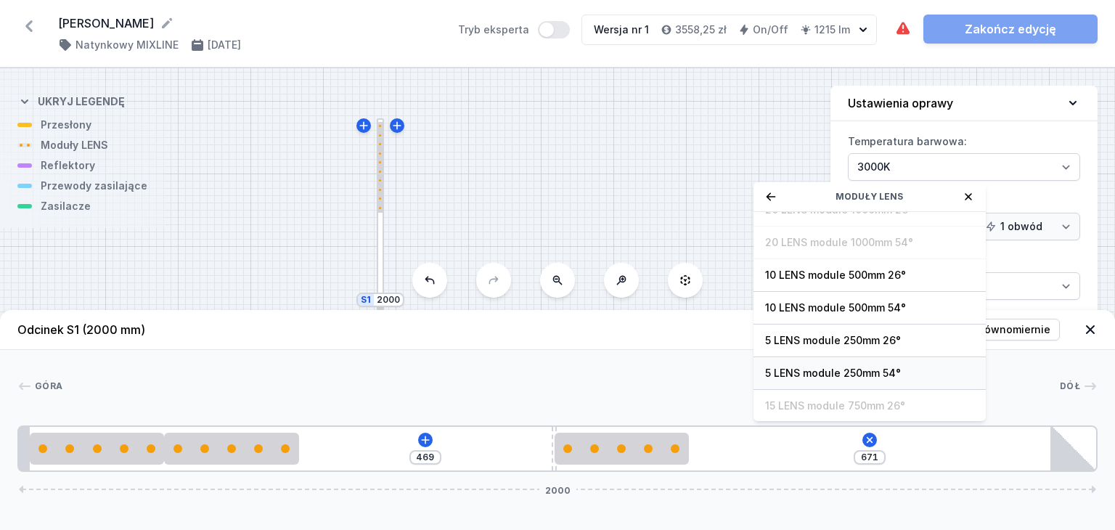
click at [822, 367] on span "5 LENS module 250mm 54°" at bounding box center [869, 373] width 209 height 15
type input "421"
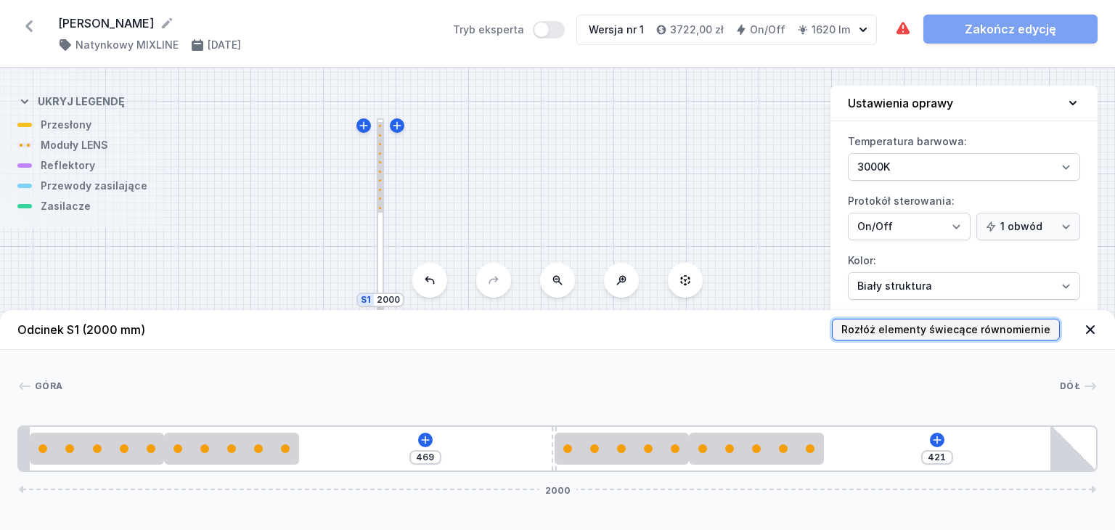
click at [1008, 330] on span "Rozłóż elementy świecące równomiernie" at bounding box center [945, 329] width 209 height 15
type input "89"
type input "115"
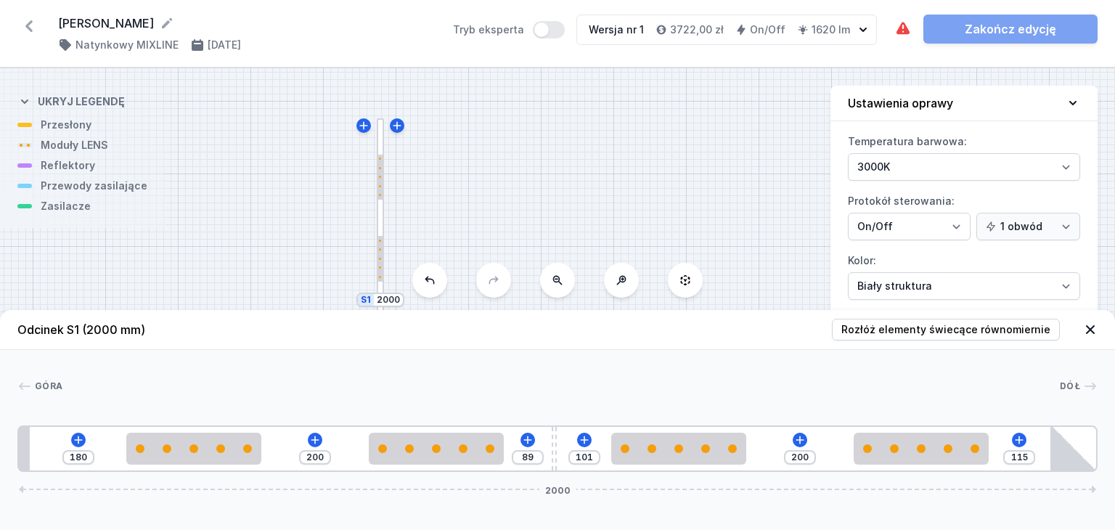
click at [1092, 326] on icon at bounding box center [1090, 329] width 9 height 9
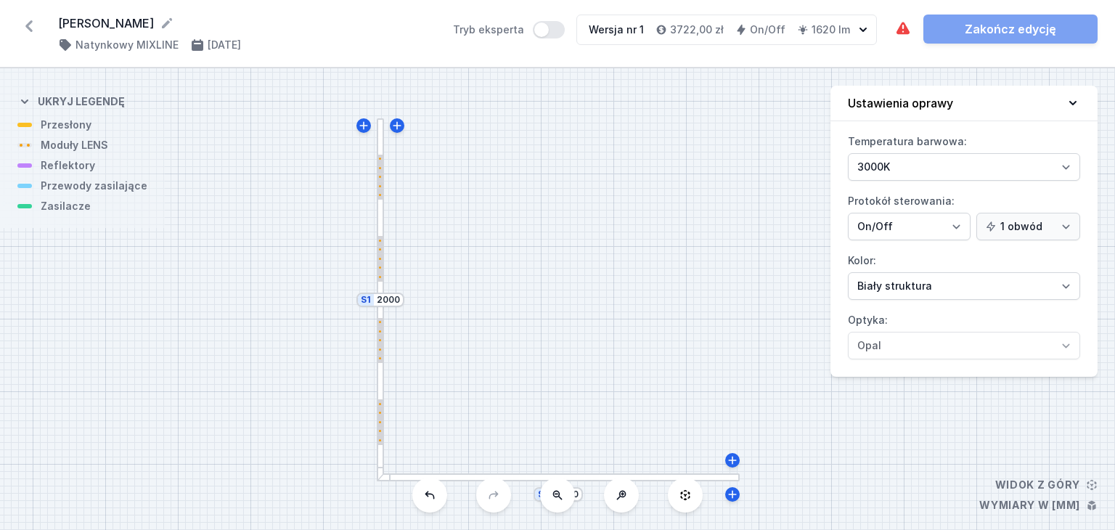
click at [471, 478] on div at bounding box center [558, 477] width 363 height 8
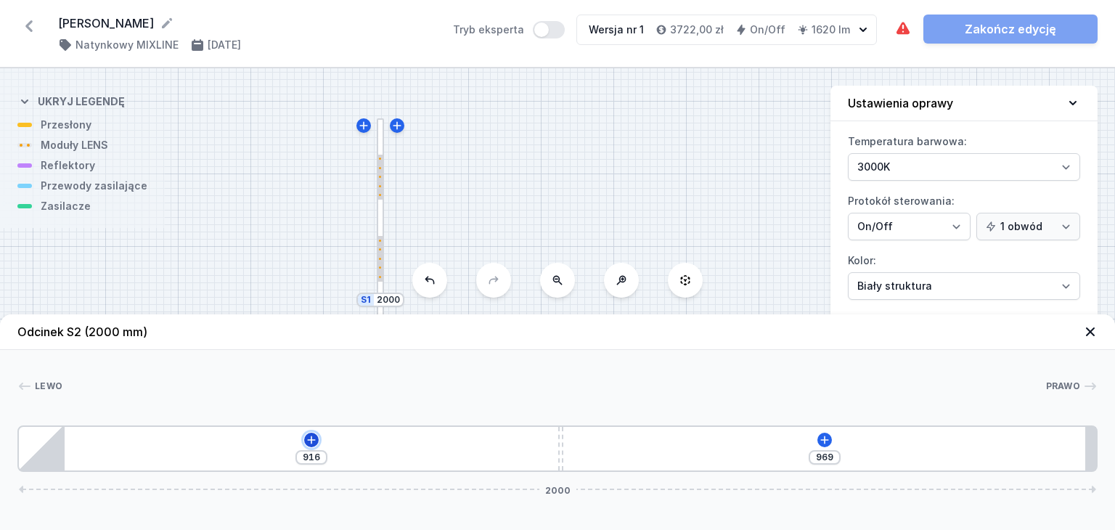
click at [316, 440] on button at bounding box center [311, 440] width 15 height 15
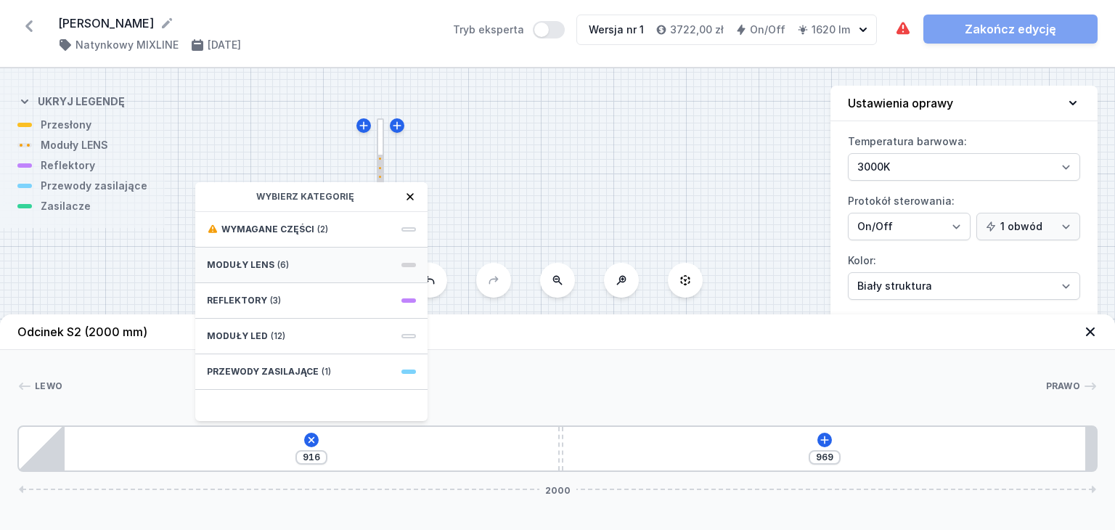
click at [283, 264] on span "(6)" at bounding box center [283, 265] width 12 height 12
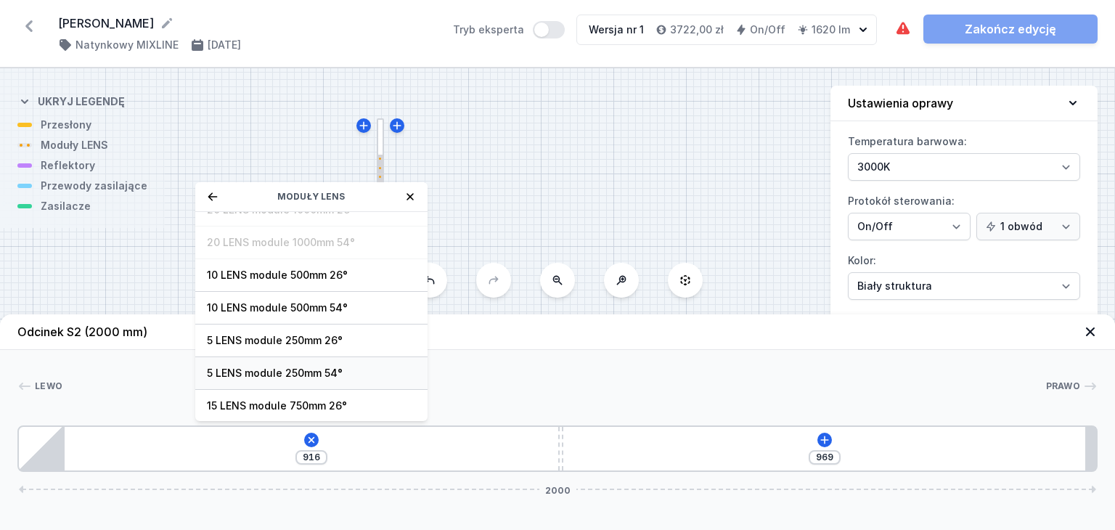
click at [295, 370] on span "5 LENS module 250mm 54°" at bounding box center [311, 373] width 209 height 15
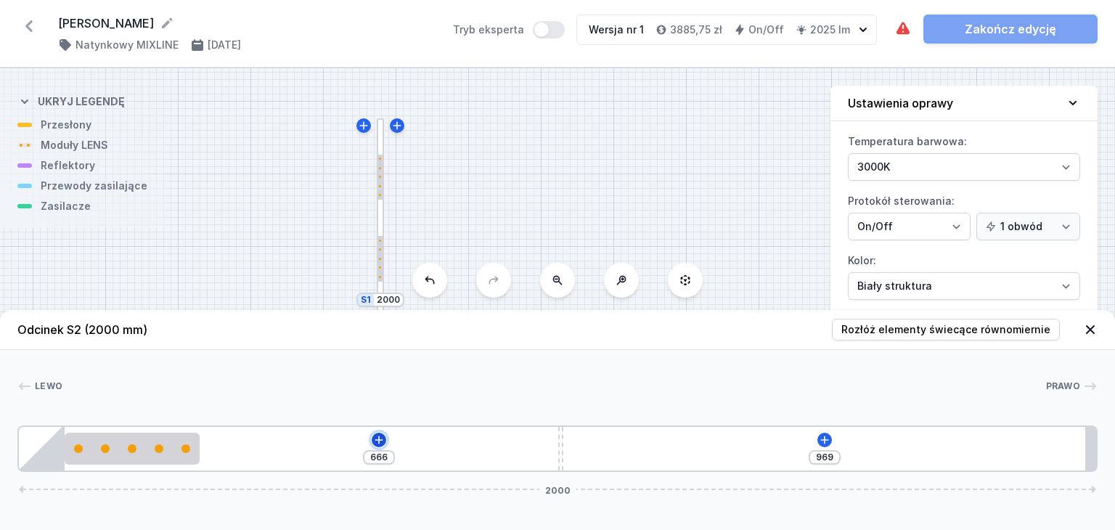
click at [385, 438] on button at bounding box center [379, 440] width 15 height 15
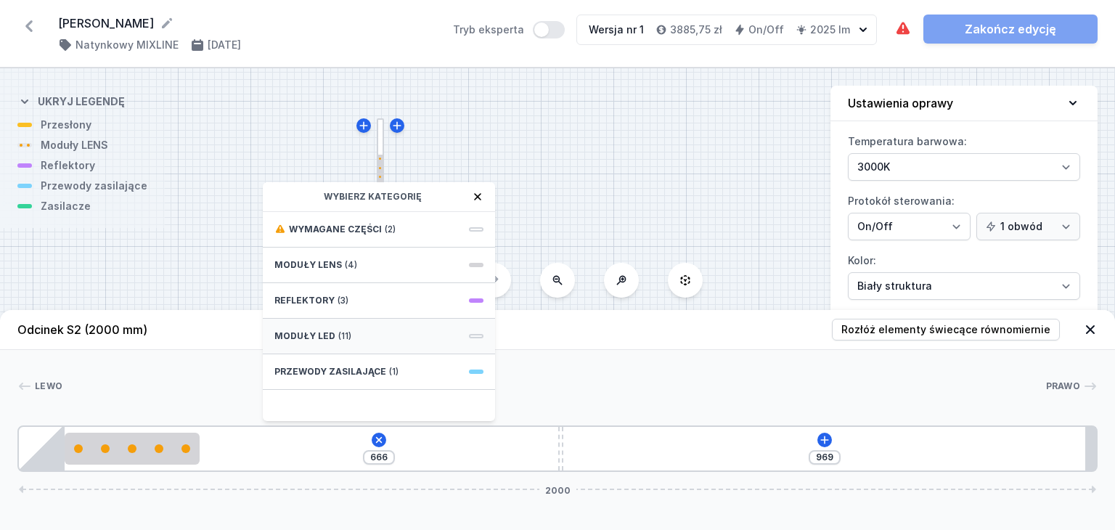
click at [338, 328] on div "Moduły LED (11)" at bounding box center [379, 337] width 232 height 36
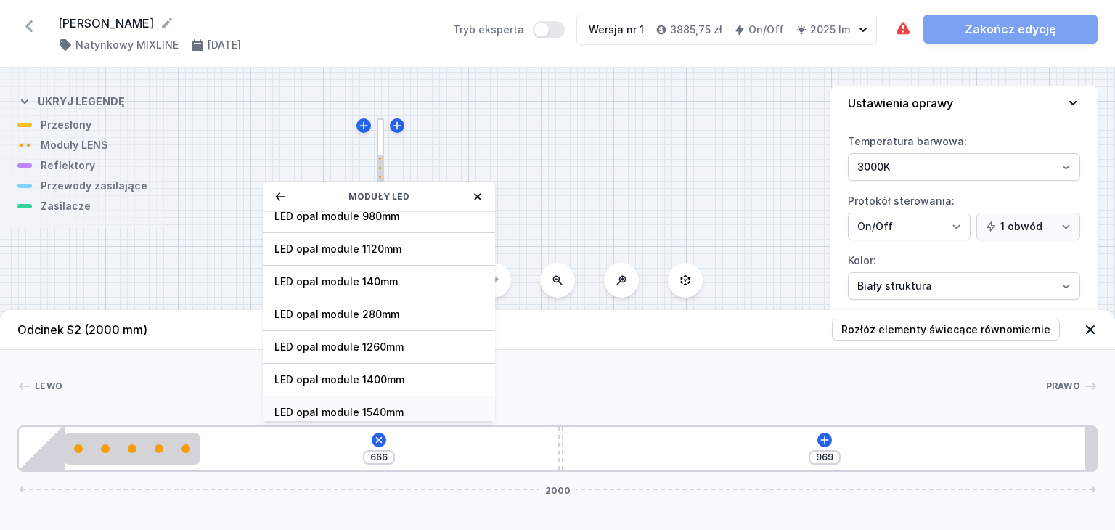
scroll to position [181, 0]
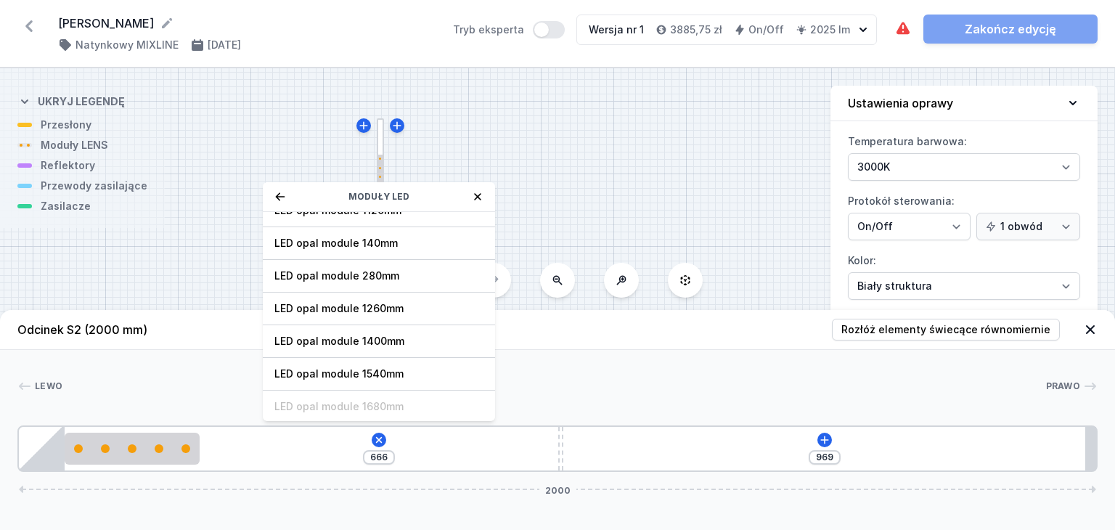
click at [279, 198] on icon at bounding box center [280, 197] width 12 height 12
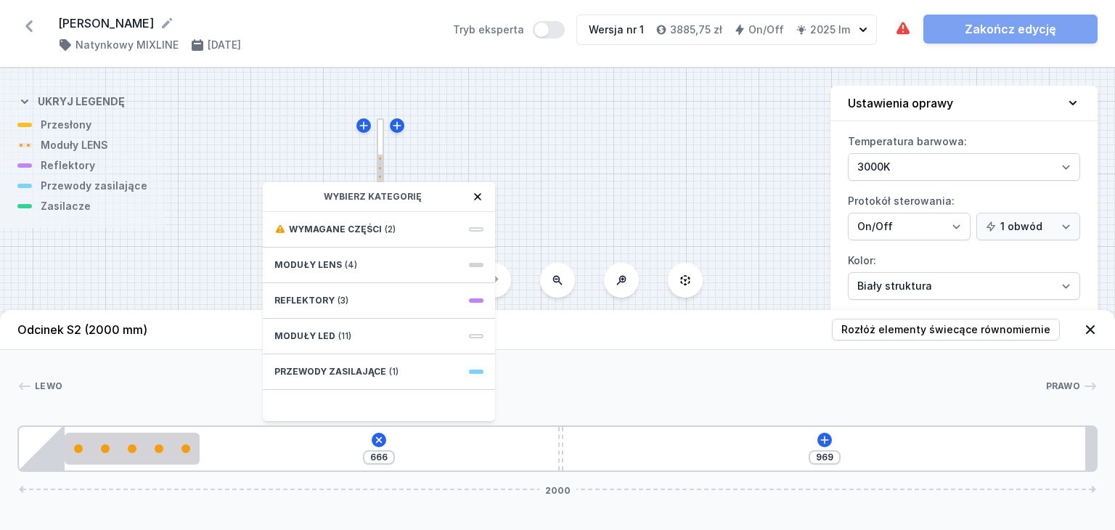
scroll to position [0, 0]
click at [330, 269] on span "Moduły LENS" at bounding box center [308, 265] width 68 height 12
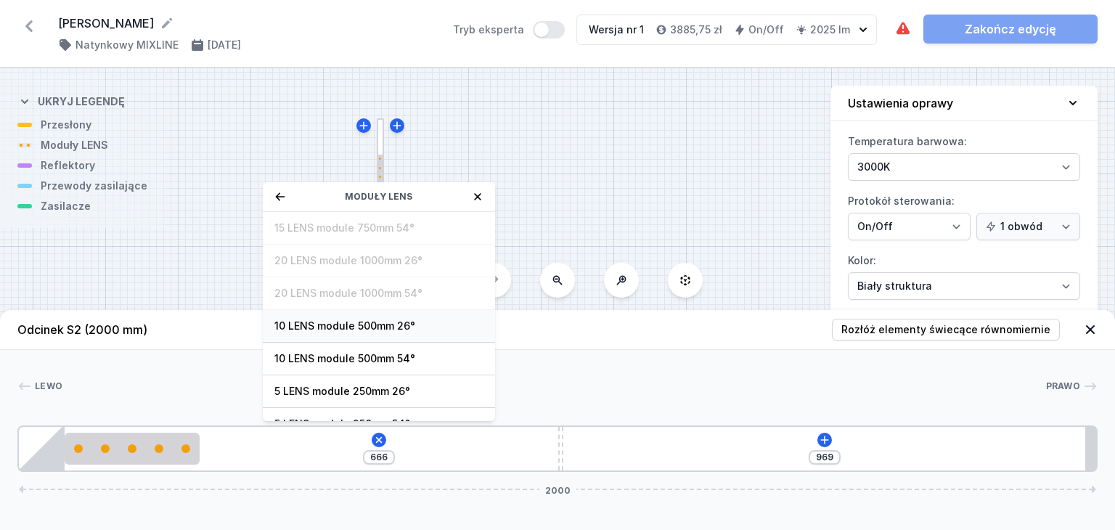
scroll to position [51, 0]
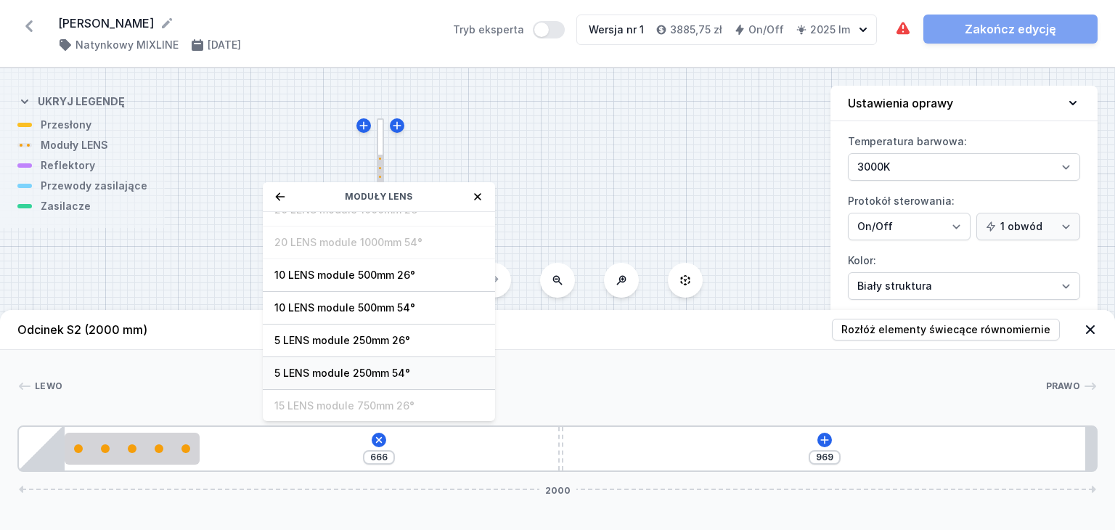
click at [348, 367] on span "5 LENS module 250mm 54°" at bounding box center [378, 373] width 209 height 15
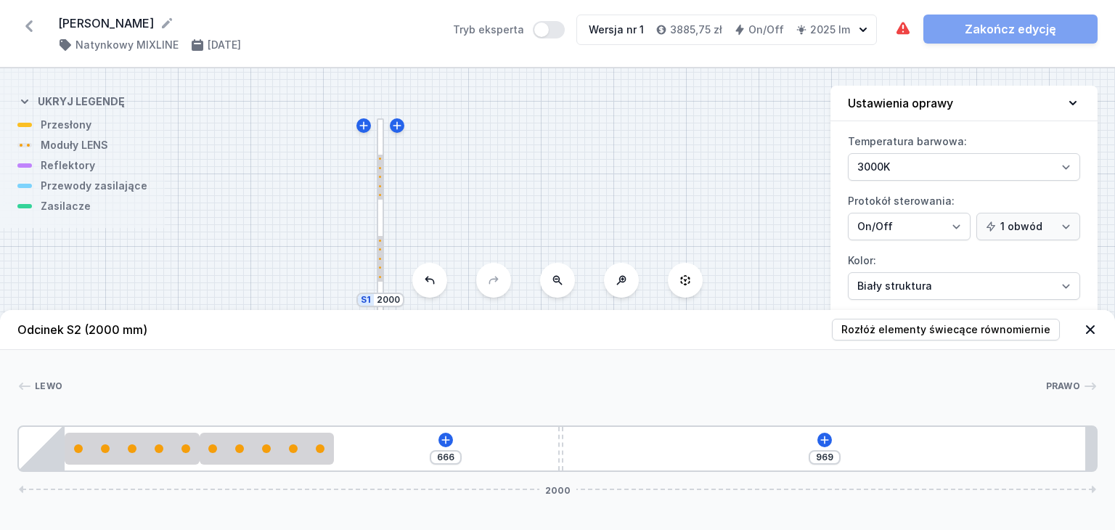
type input "416"
click at [824, 439] on icon at bounding box center [824, 439] width 8 height 8
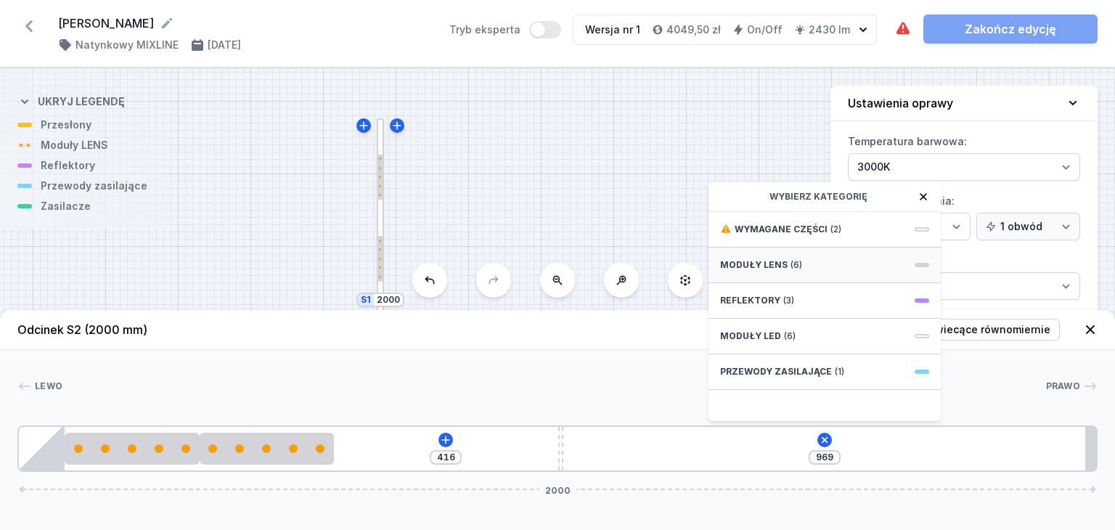
click at [803, 265] on div "Moduły LENS (6)" at bounding box center [824, 266] width 232 height 36
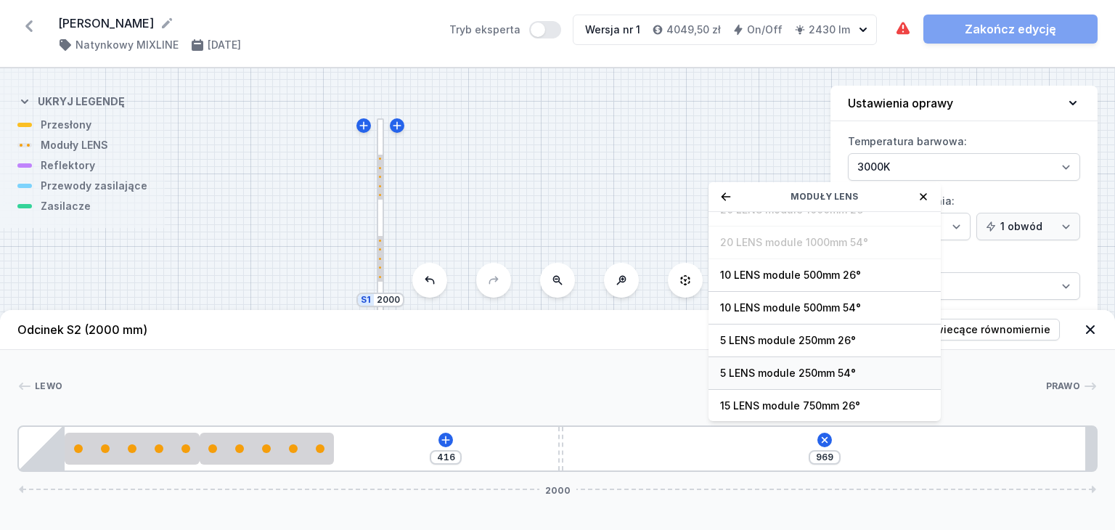
click at [777, 368] on span "5 LENS module 250mm 54°" at bounding box center [824, 373] width 209 height 15
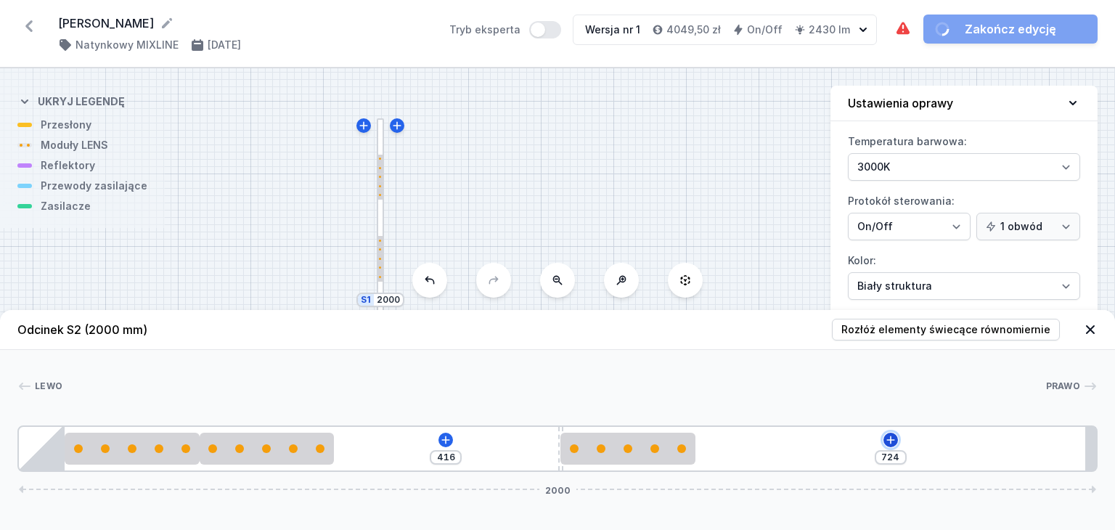
click at [891, 438] on icon at bounding box center [891, 440] width 12 height 12
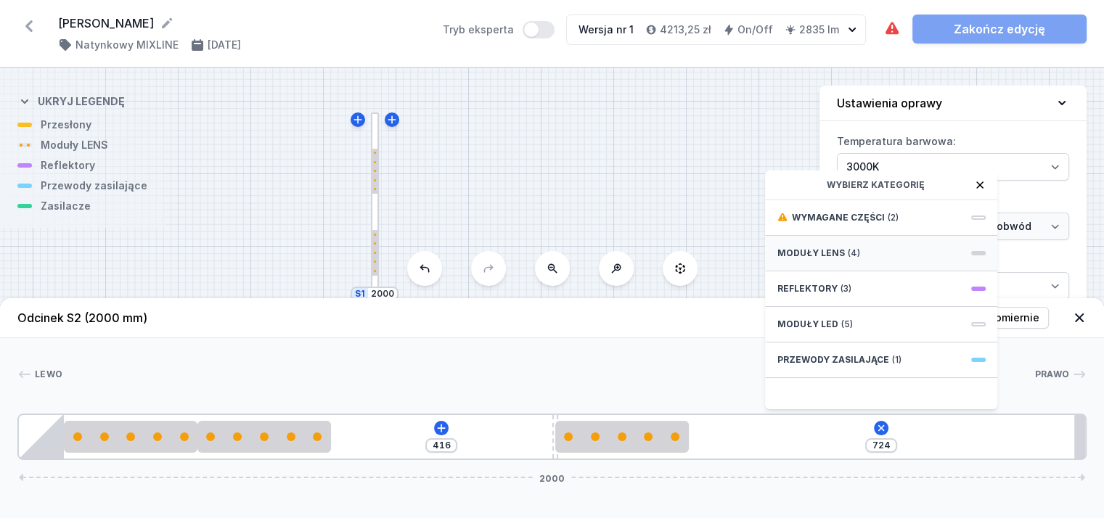
click at [821, 270] on div "Moduły LENS (4)" at bounding box center [881, 254] width 232 height 36
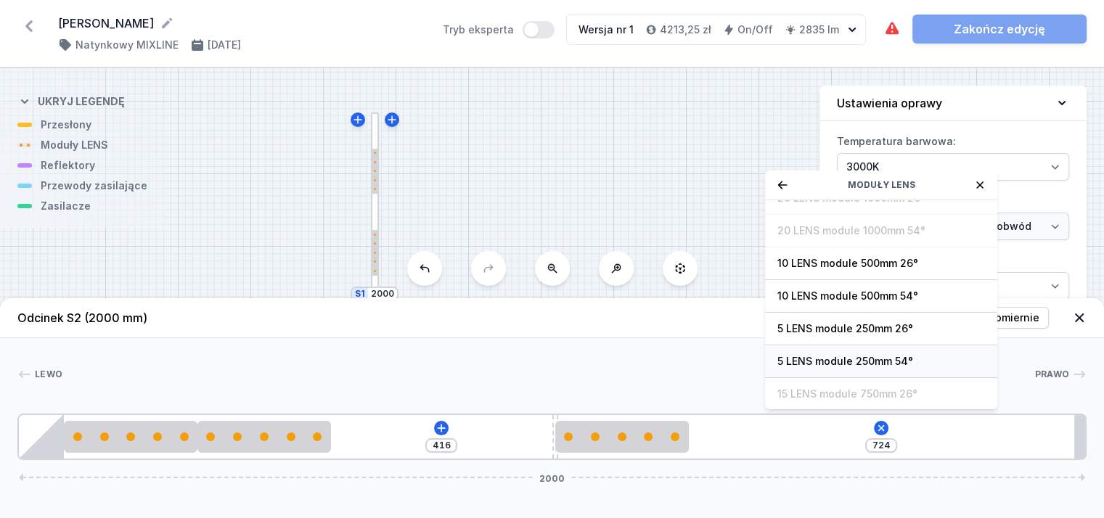
click at [838, 367] on span "5 LENS module 250mm 54°" at bounding box center [881, 361] width 209 height 15
type input "474"
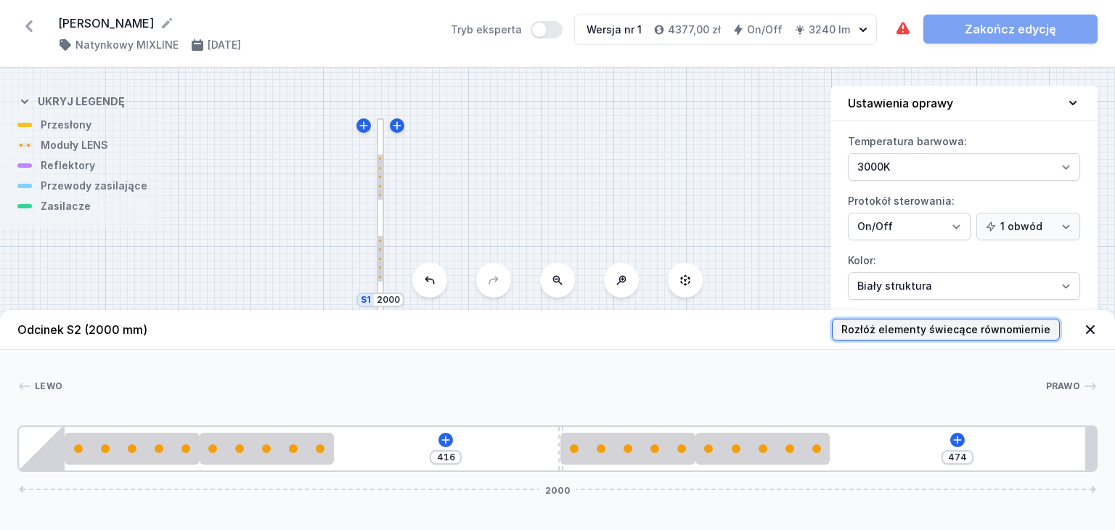
click at [973, 326] on span "Rozłóż elementy świecące równomiernie" at bounding box center [945, 329] width 209 height 15
type input "101"
type input "180"
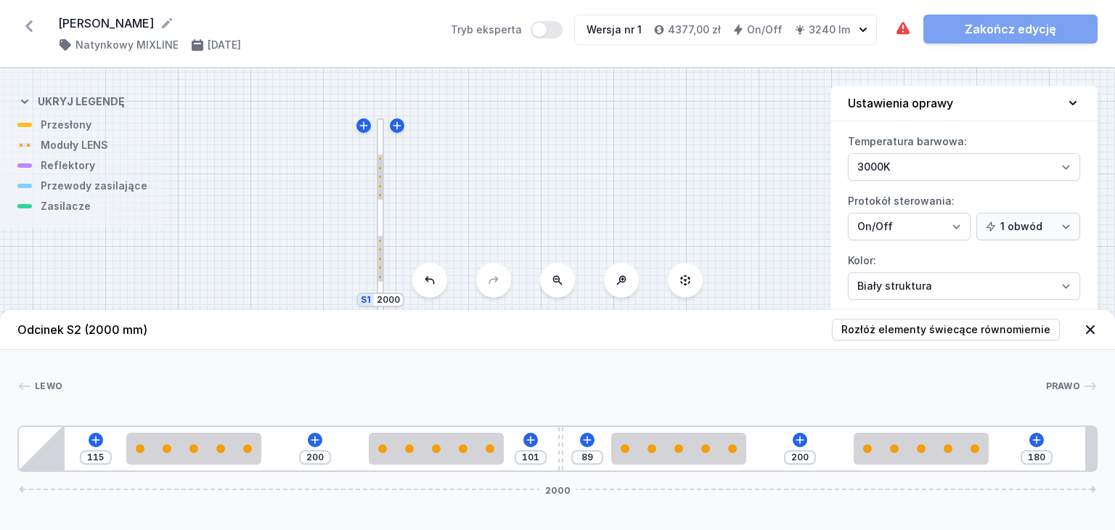
click at [1091, 331] on icon at bounding box center [1090, 329] width 9 height 9
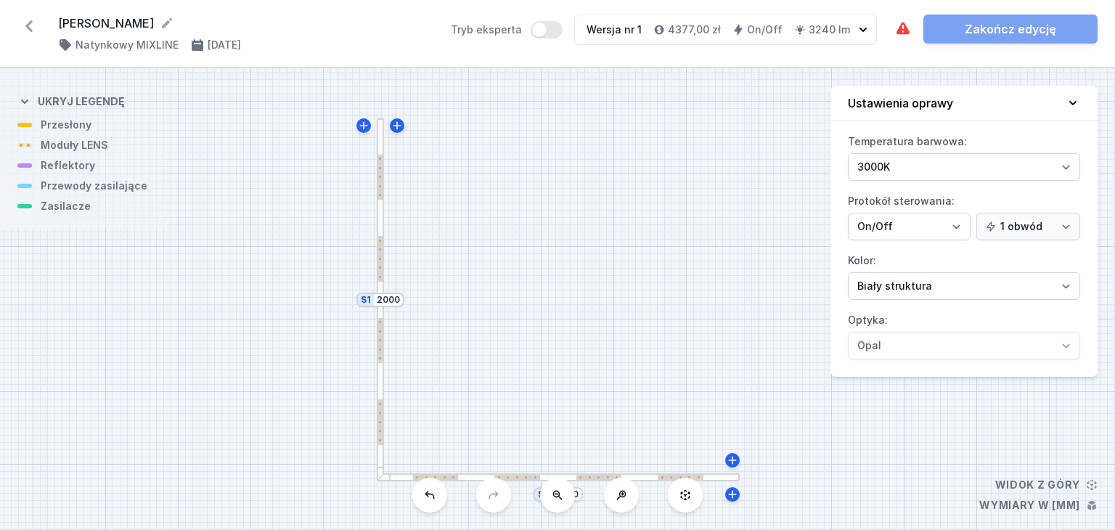
click at [51, 214] on div "S2 2000 S1 2000" at bounding box center [557, 299] width 1115 height 462
click at [593, 475] on div at bounding box center [599, 477] width 46 height 5
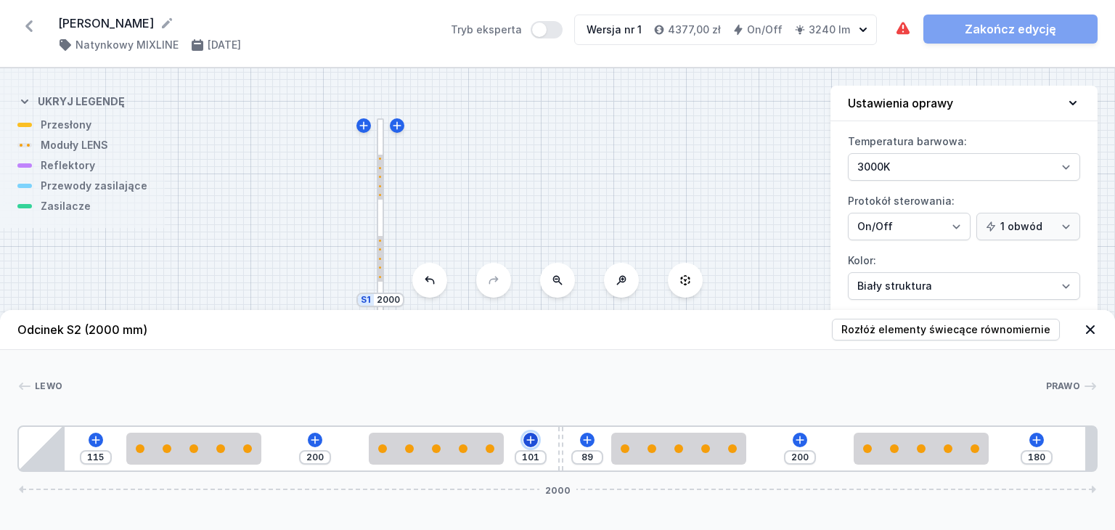
click at [529, 442] on icon at bounding box center [531, 440] width 12 height 12
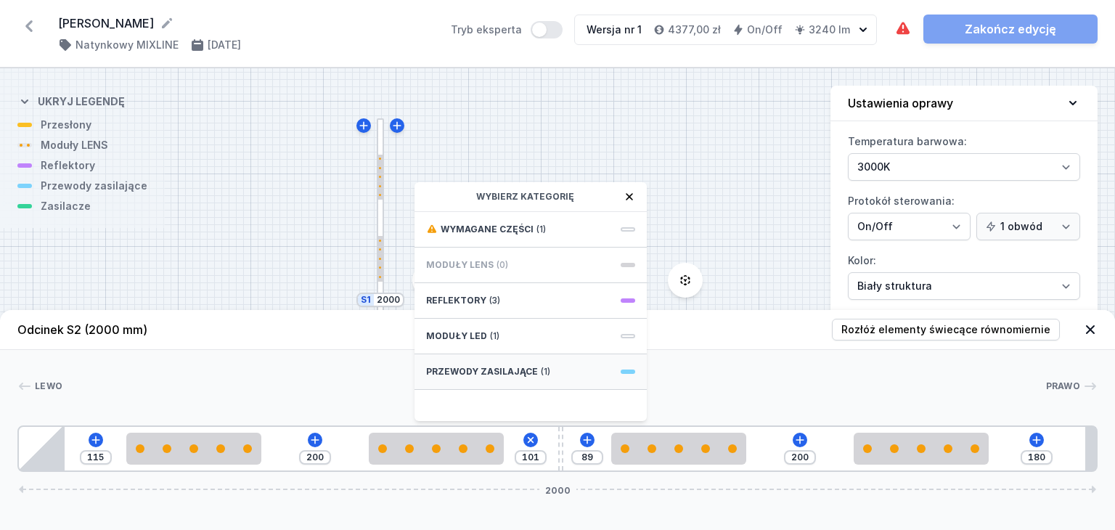
click at [501, 372] on span "Przewody zasilające" at bounding box center [482, 372] width 112 height 12
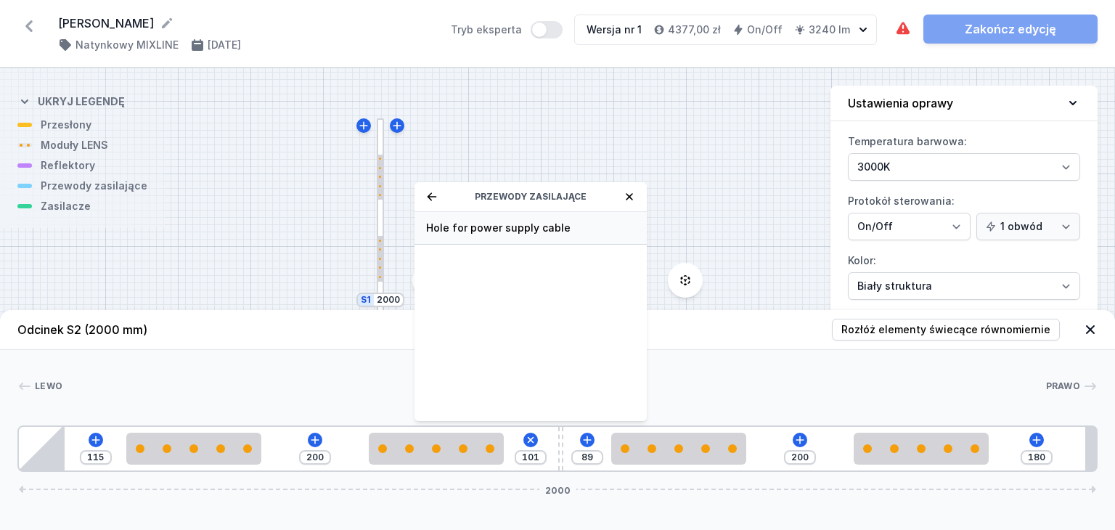
click at [502, 226] on span "Hole for power supply cable" at bounding box center [530, 228] width 209 height 15
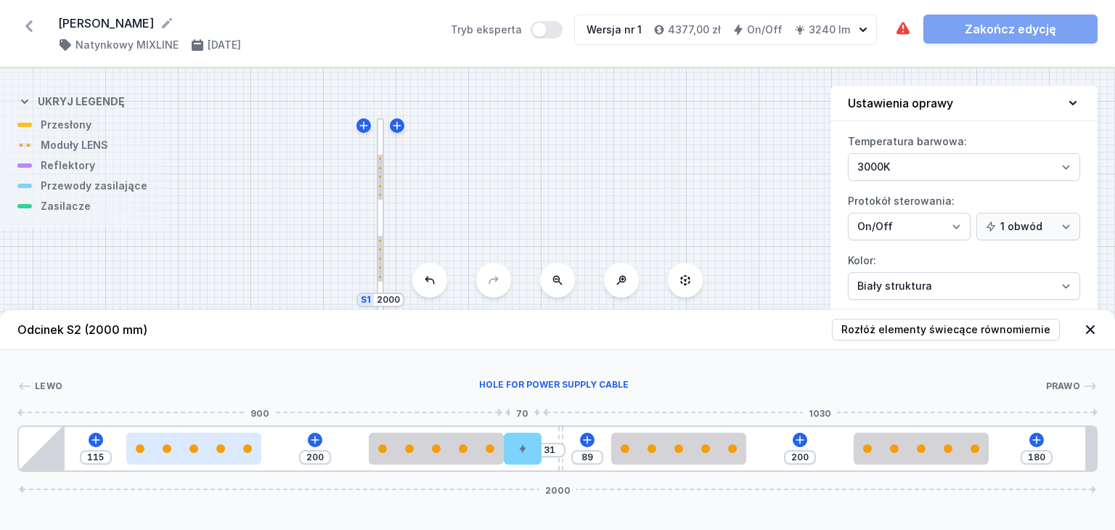
type input "101"
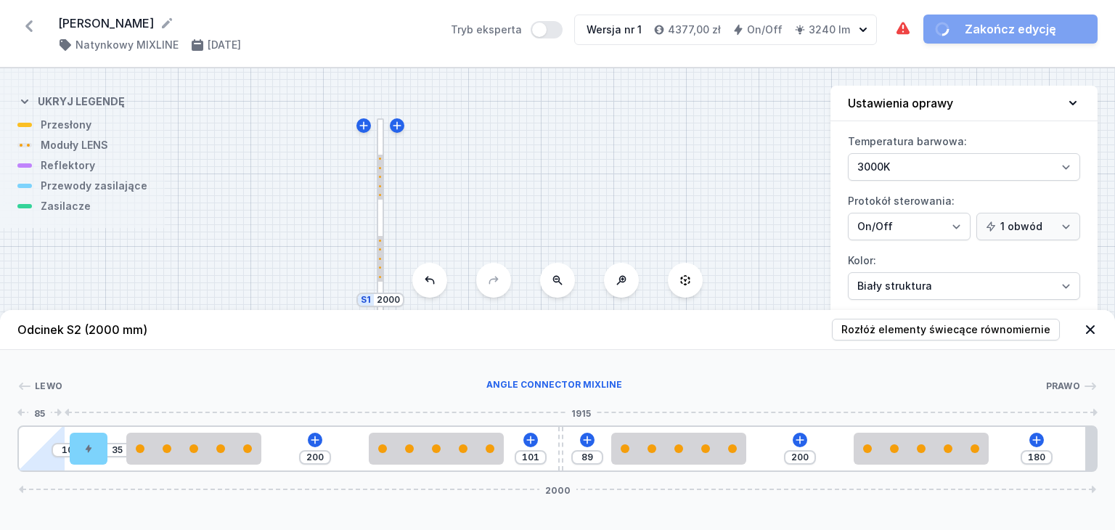
drag, startPoint x: 525, startPoint y: 452, endPoint x: 47, endPoint y: 457, distance: 478.3
click at [47, 457] on div "10 35 200 101 89 200 180 2000" at bounding box center [557, 448] width 1080 height 46
click at [531, 436] on icon at bounding box center [531, 440] width 12 height 12
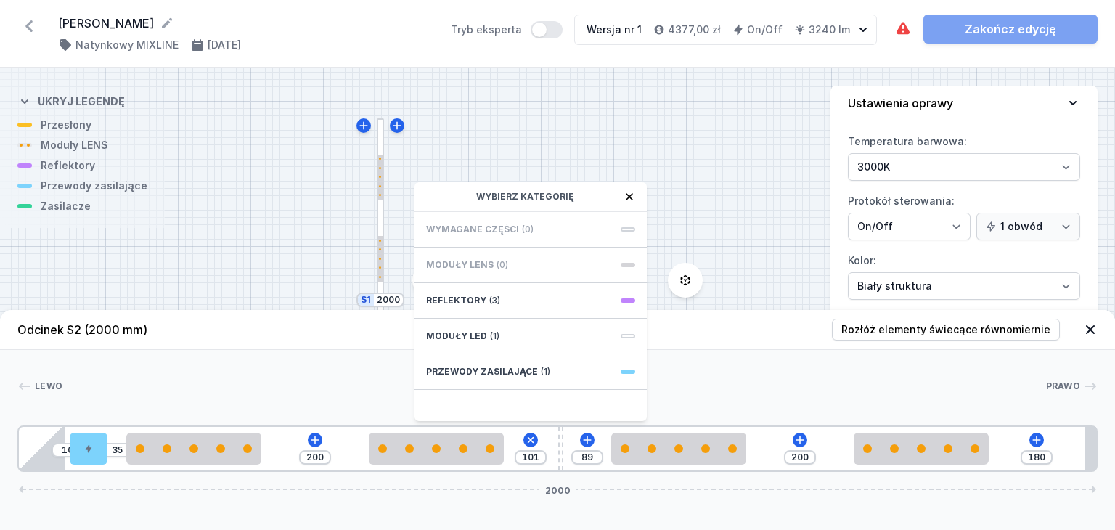
click at [380, 147] on div at bounding box center [381, 299] width 8 height 363
type input "115"
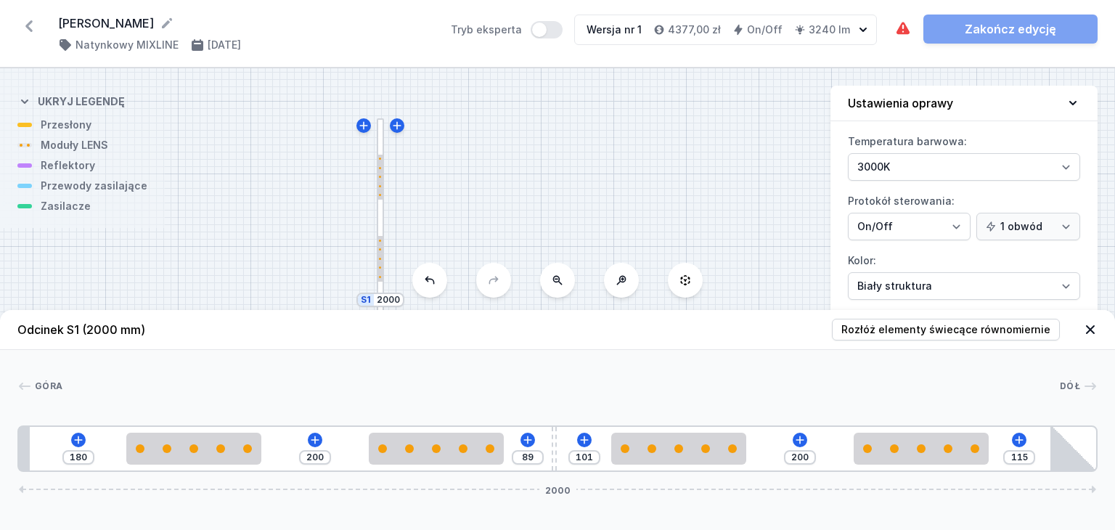
click at [1092, 335] on icon at bounding box center [1090, 329] width 15 height 15
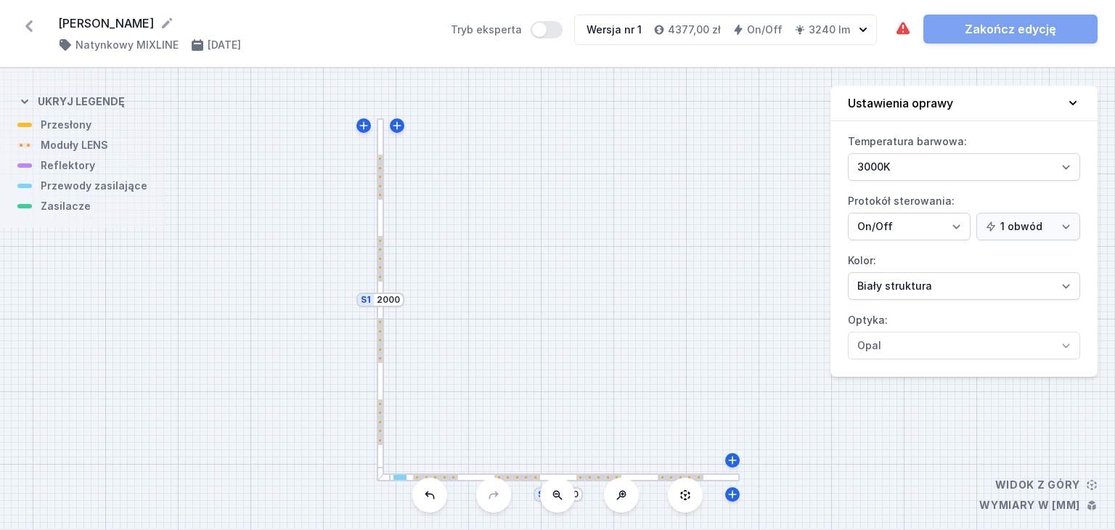
click at [380, 220] on div at bounding box center [381, 299] width 8 height 363
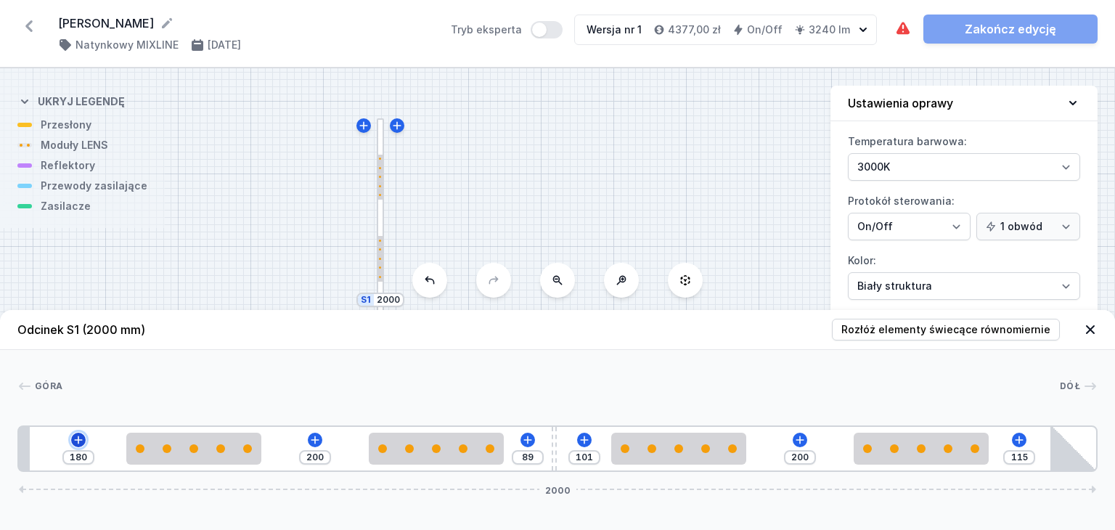
click at [73, 438] on icon at bounding box center [79, 440] width 12 height 12
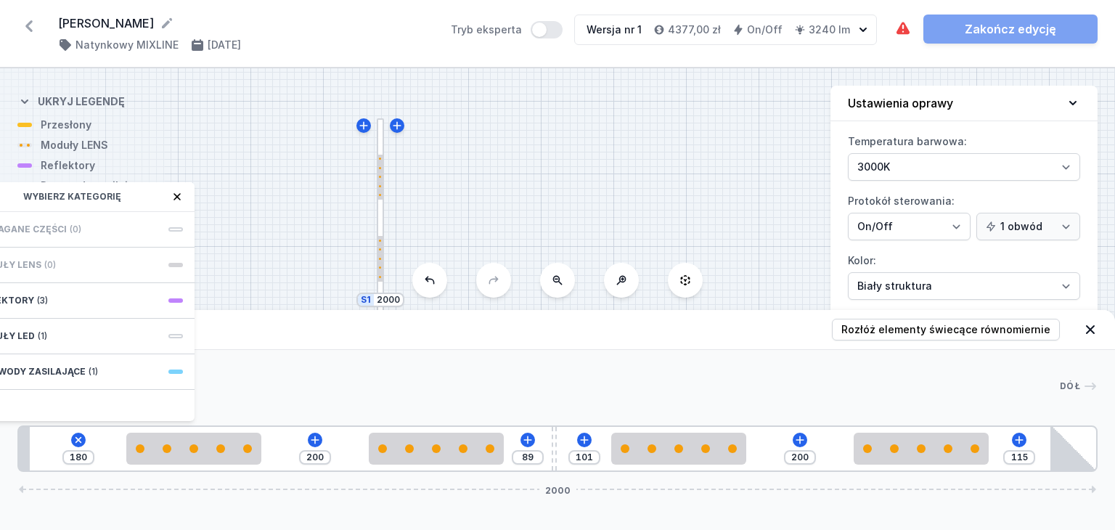
drag, startPoint x: 107, startPoint y: 192, endPoint x: 282, endPoint y: 193, distance: 174.2
click at [282, 193] on div "S2 2000 S1 2000 Odcinek S1 (2000 mm) Rozłóż elementy świecące równomiernie Góra…" at bounding box center [557, 299] width 1115 height 462
click at [181, 197] on icon at bounding box center [177, 197] width 12 height 12
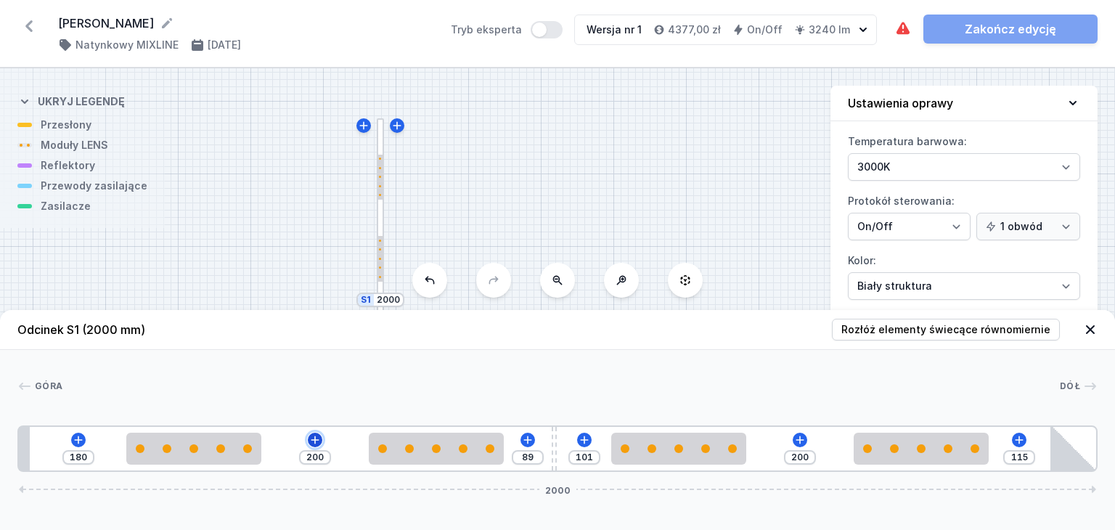
click at [311, 440] on icon at bounding box center [315, 439] width 8 height 8
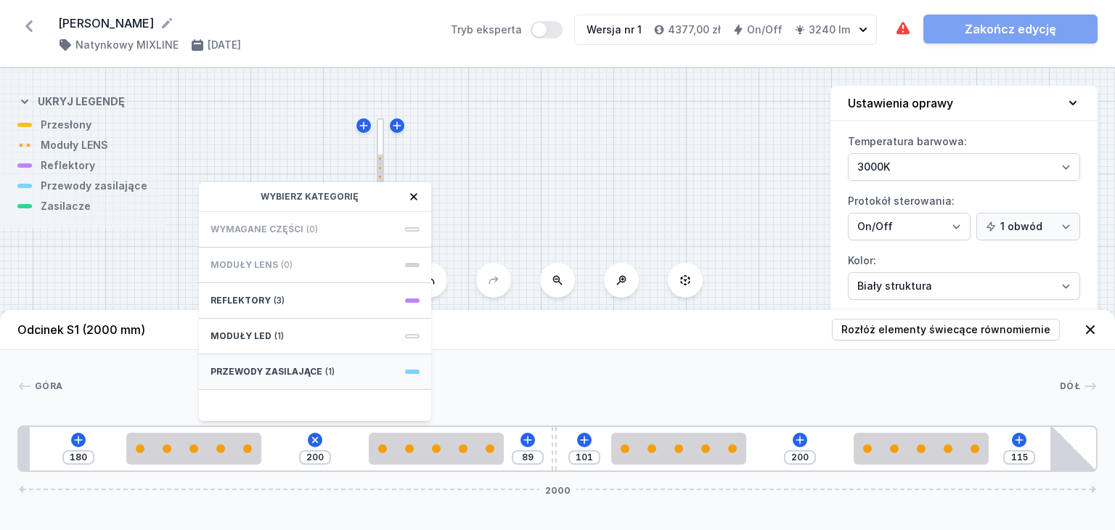
click at [325, 370] on span "(1)" at bounding box center [329, 372] width 9 height 12
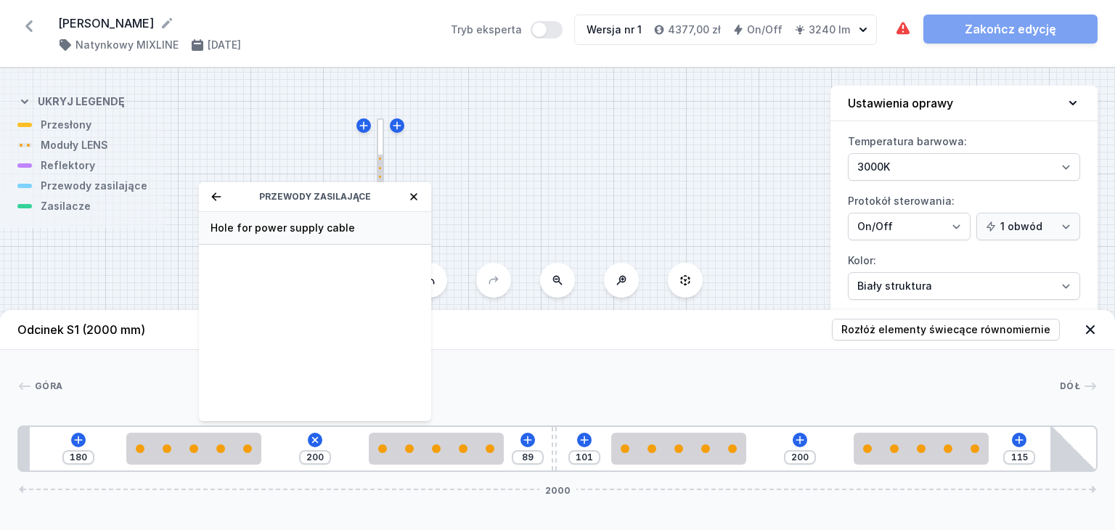
click at [311, 224] on span "Hole for power supply cable" at bounding box center [314, 228] width 209 height 15
type input "130"
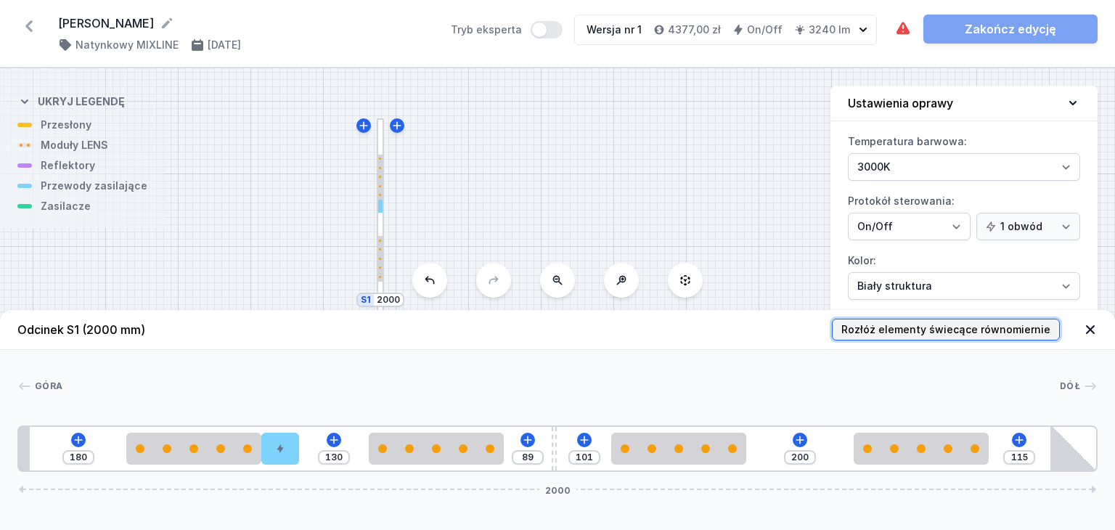
click at [1025, 327] on span "Rozłóż elementy świecące równomiernie" at bounding box center [945, 329] width 209 height 15
click at [1089, 327] on icon at bounding box center [1090, 329] width 15 height 15
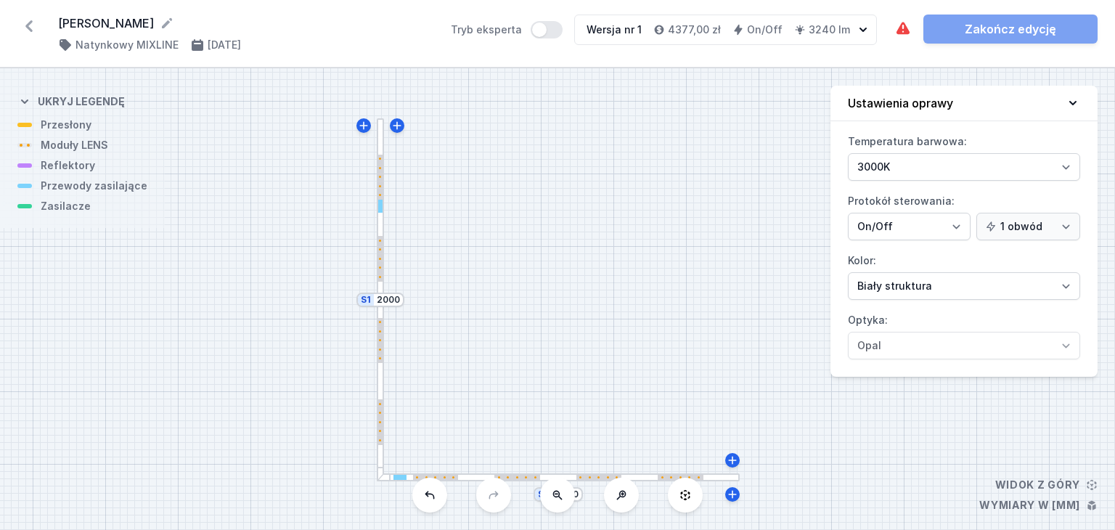
click at [54, 209] on div "S2 2000 S1 2000" at bounding box center [557, 299] width 1115 height 462
click at [381, 147] on div at bounding box center [381, 299] width 8 height 363
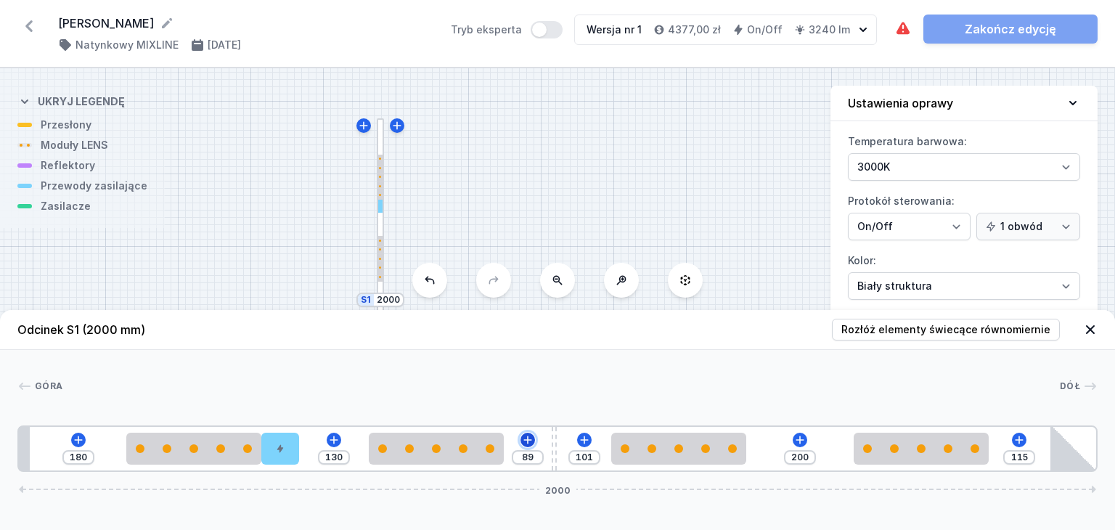
click at [526, 440] on icon at bounding box center [527, 439] width 8 height 8
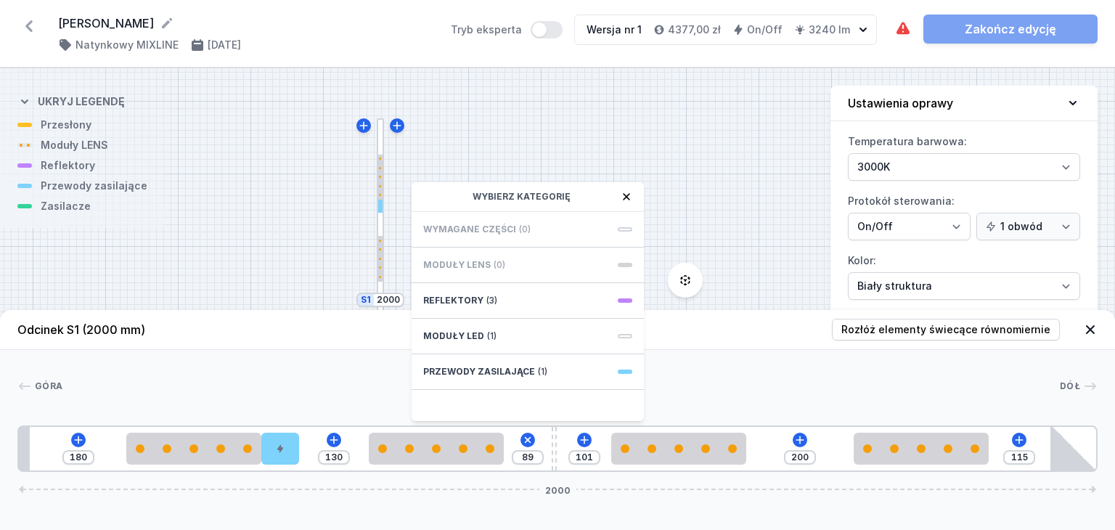
click at [631, 198] on icon at bounding box center [627, 197] width 12 height 12
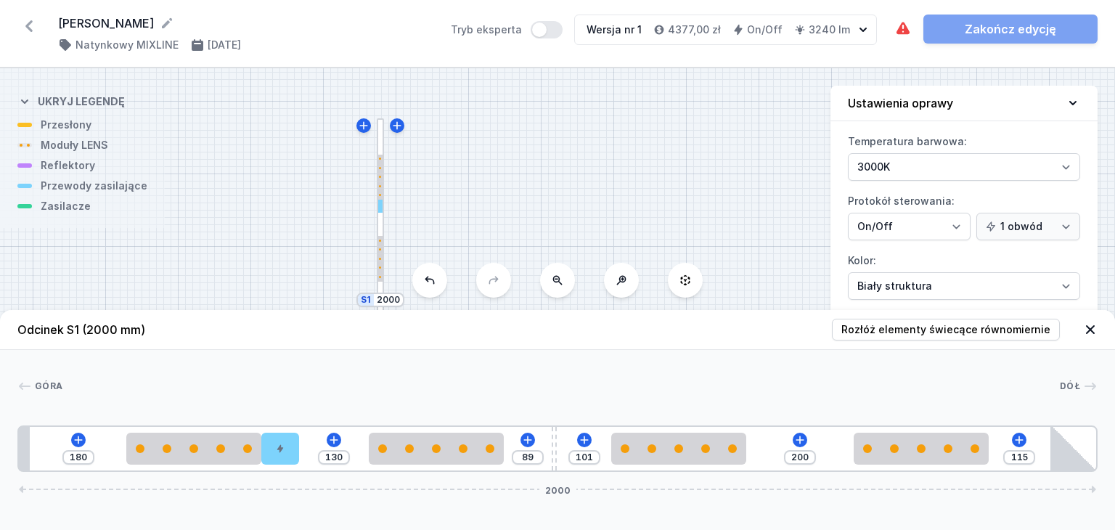
click at [1095, 331] on icon at bounding box center [1090, 329] width 15 height 15
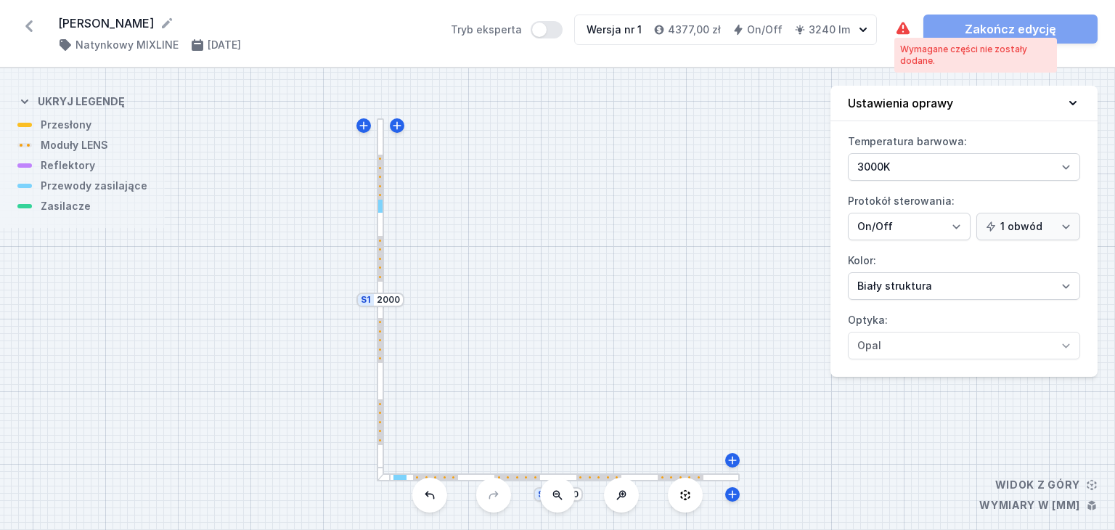
click at [904, 30] on icon at bounding box center [902, 28] width 13 height 12
click at [710, 477] on div at bounding box center [558, 477] width 363 height 8
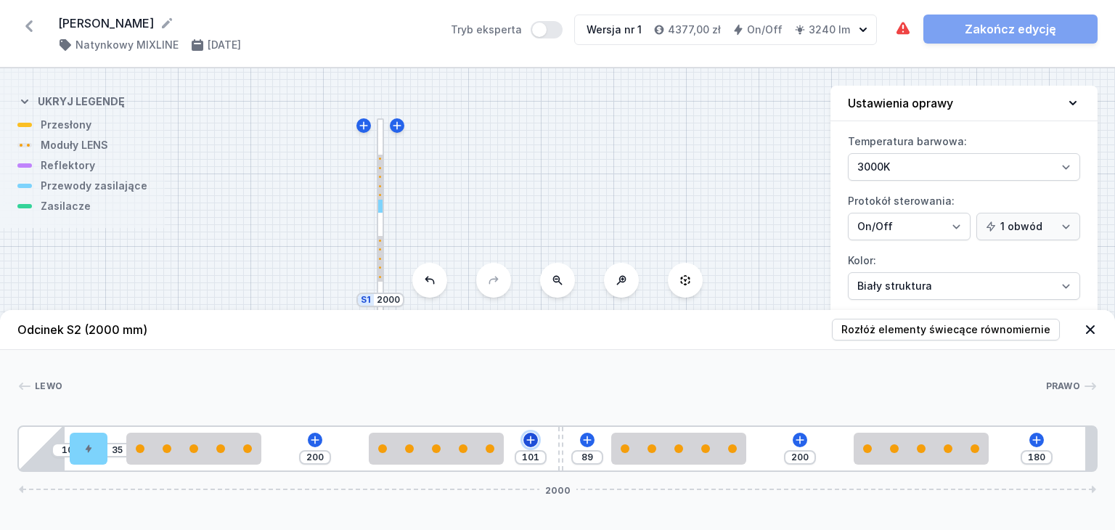
click at [528, 439] on icon at bounding box center [531, 440] width 12 height 12
click at [80, 454] on div at bounding box center [89, 449] width 38 height 32
click at [89, 415] on button at bounding box center [93, 407] width 30 height 19
type input "115"
click at [380, 208] on div at bounding box center [380, 206] width 5 height 13
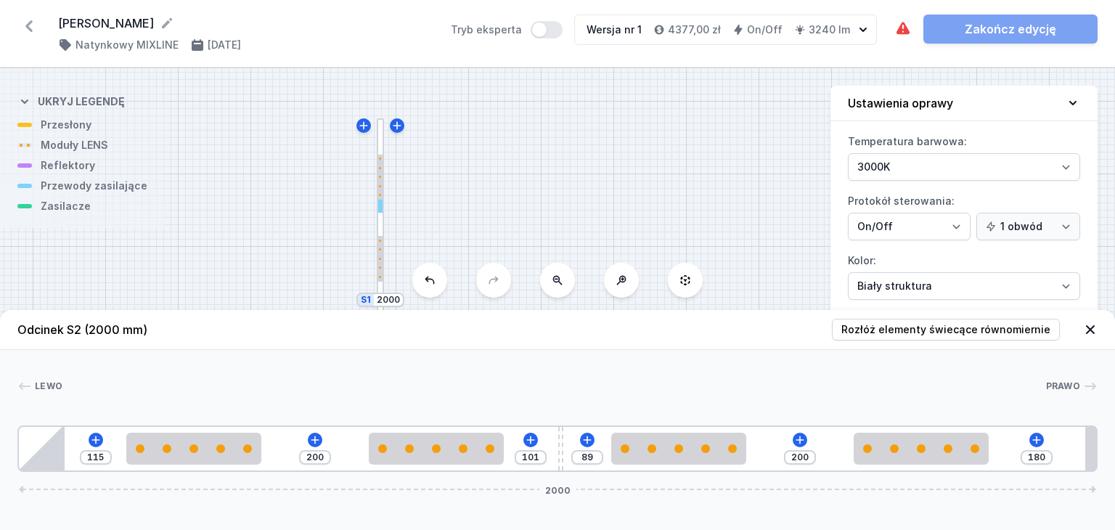
type input "115"
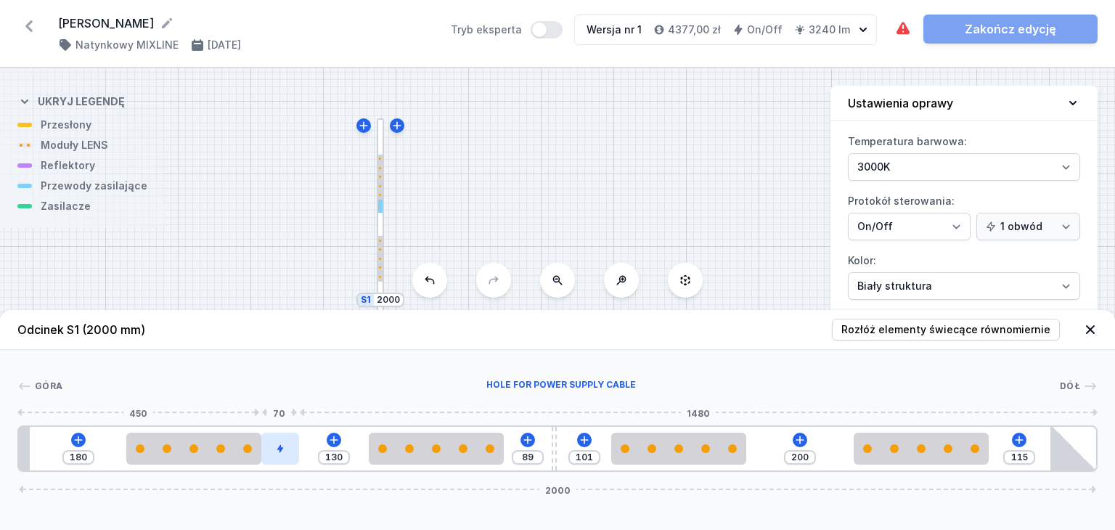
click at [276, 446] on icon at bounding box center [280, 448] width 9 height 9
click at [289, 408] on button at bounding box center [280, 407] width 30 height 19
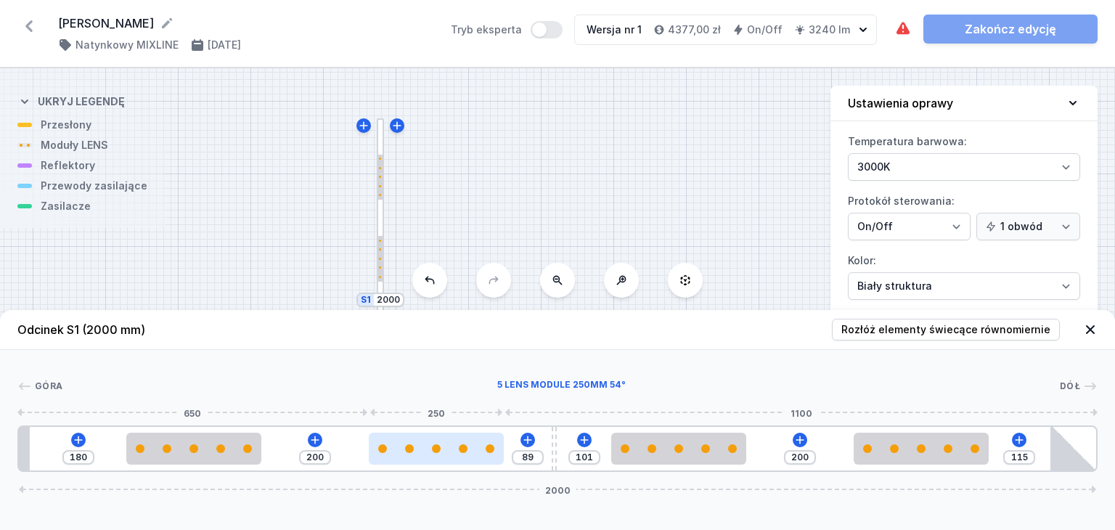
type input "199"
type input "90"
type input "198"
type input "91"
type input "196"
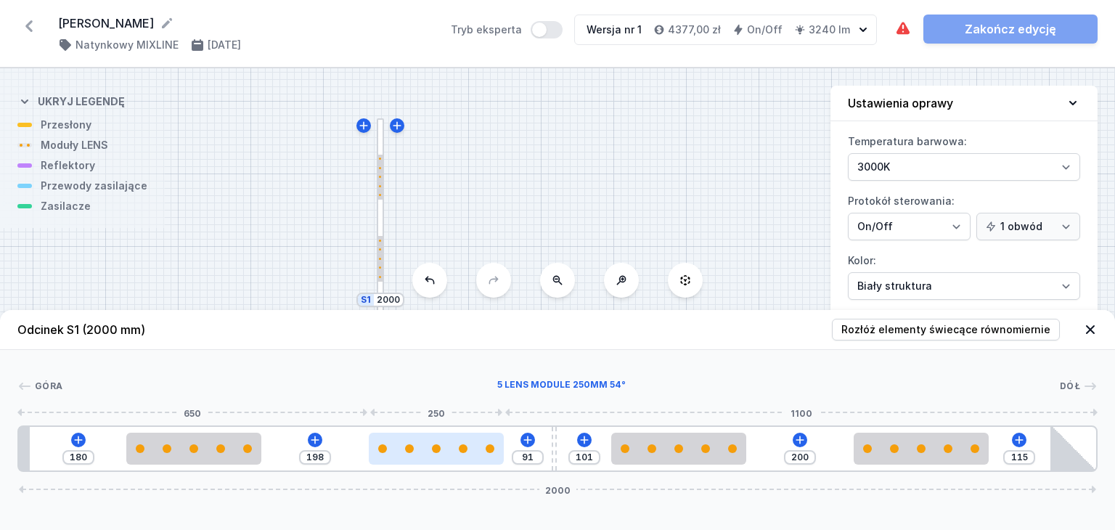
type input "93"
type input "138"
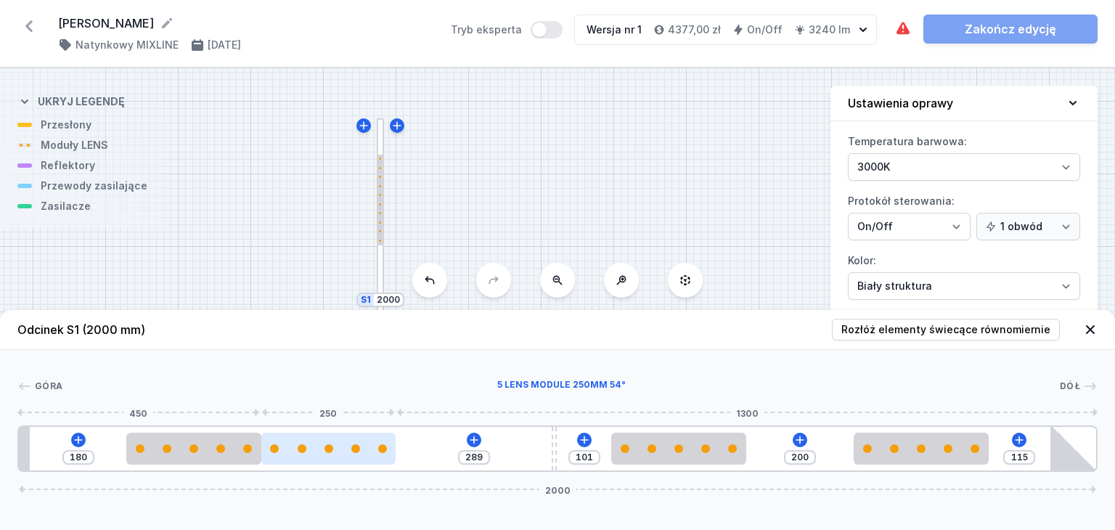
drag, startPoint x: 412, startPoint y: 448, endPoint x: 297, endPoint y: 454, distance: 115.6
click at [297, 454] on div at bounding box center [328, 449] width 135 height 32
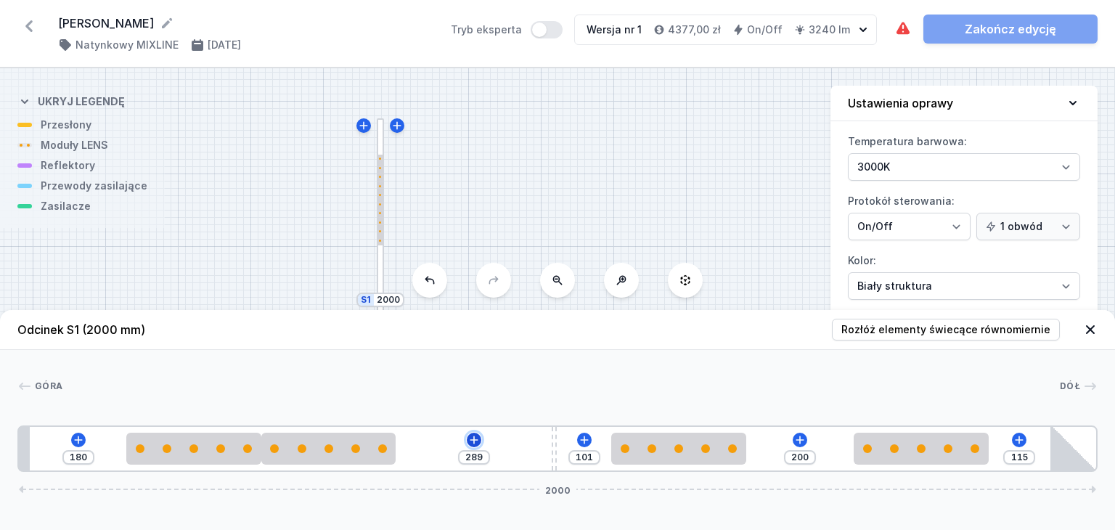
click at [476, 442] on icon at bounding box center [474, 440] width 12 height 12
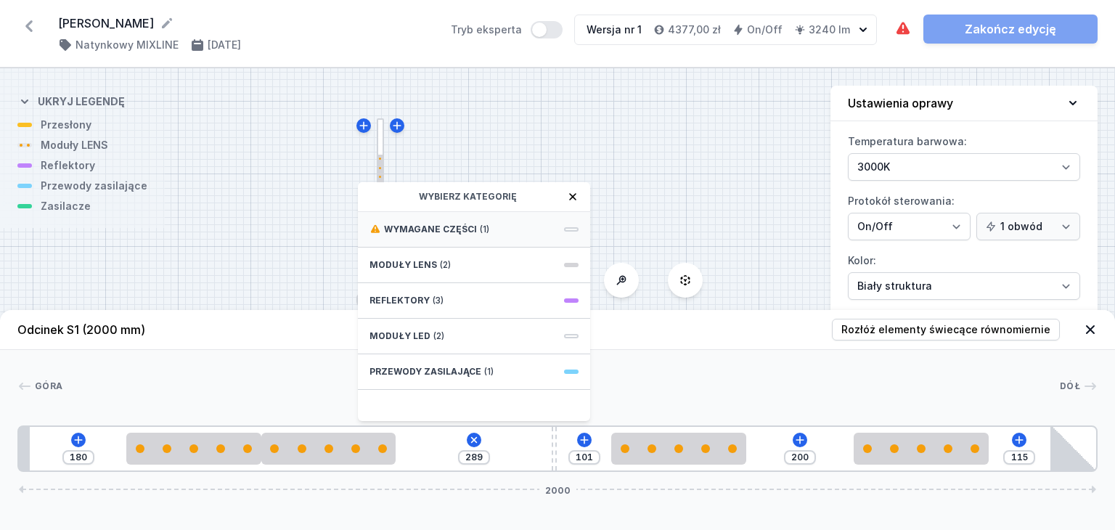
click at [454, 224] on span "Wymagane części" at bounding box center [430, 230] width 93 height 12
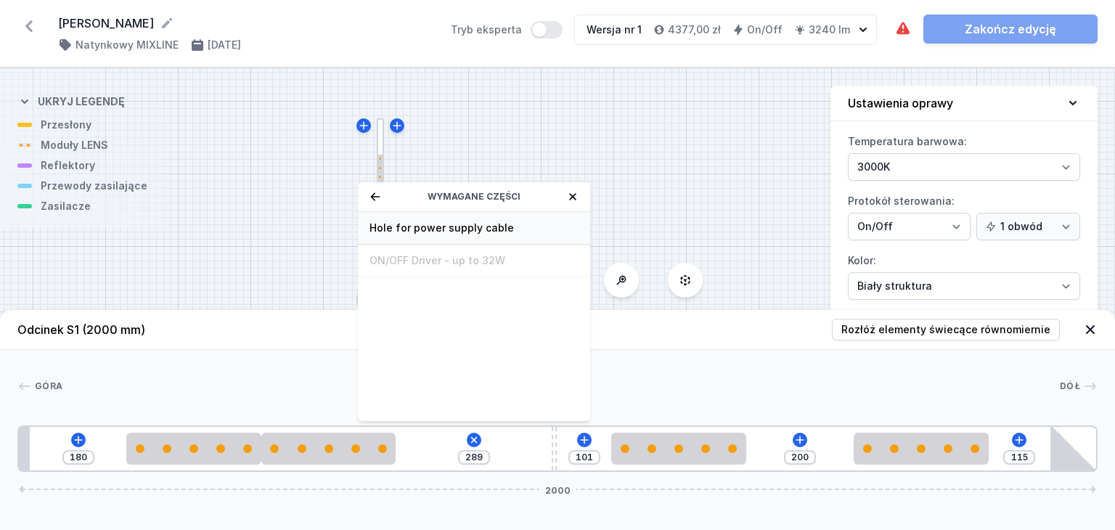
click at [392, 226] on span "Hole for power supply cable" at bounding box center [473, 228] width 209 height 15
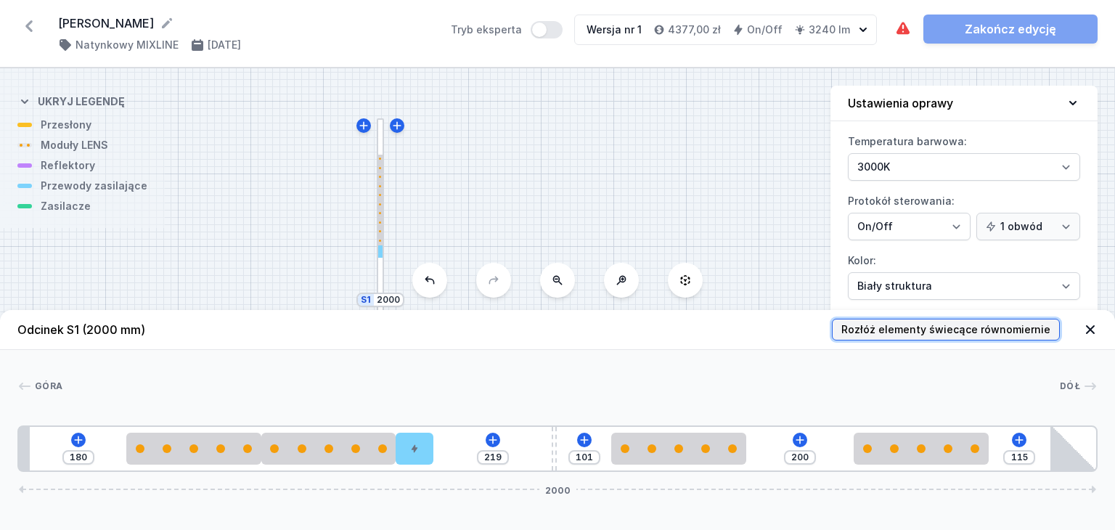
click at [937, 330] on span "Rozłóż elementy świecące równomiernie" at bounding box center [945, 329] width 209 height 15
type input "89"
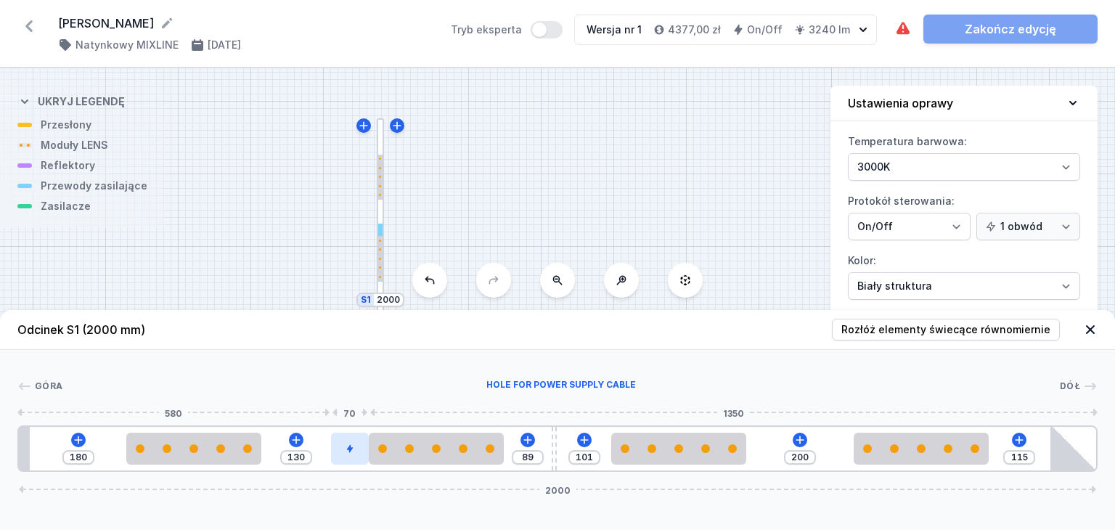
type input "87"
type input "200"
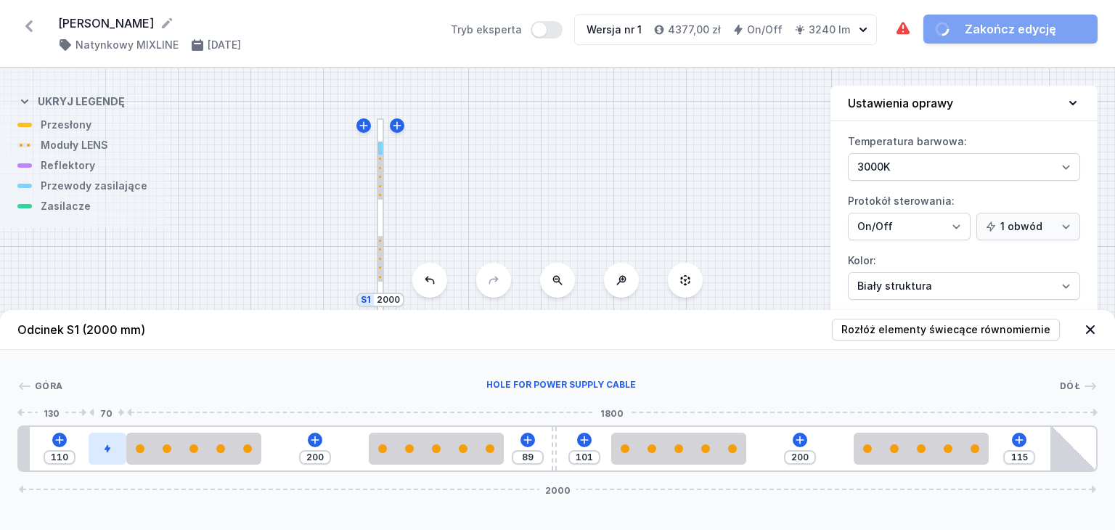
drag, startPoint x: 413, startPoint y: 445, endPoint x: 106, endPoint y: 438, distance: 307.1
click at [106, 438] on div at bounding box center [108, 449] width 38 height 32
click at [1094, 331] on header "Odcinek S1 (2000 mm) Rozłóż elementy świecące równomiernie" at bounding box center [557, 330] width 1115 height 40
click at [1089, 332] on icon at bounding box center [1090, 329] width 15 height 15
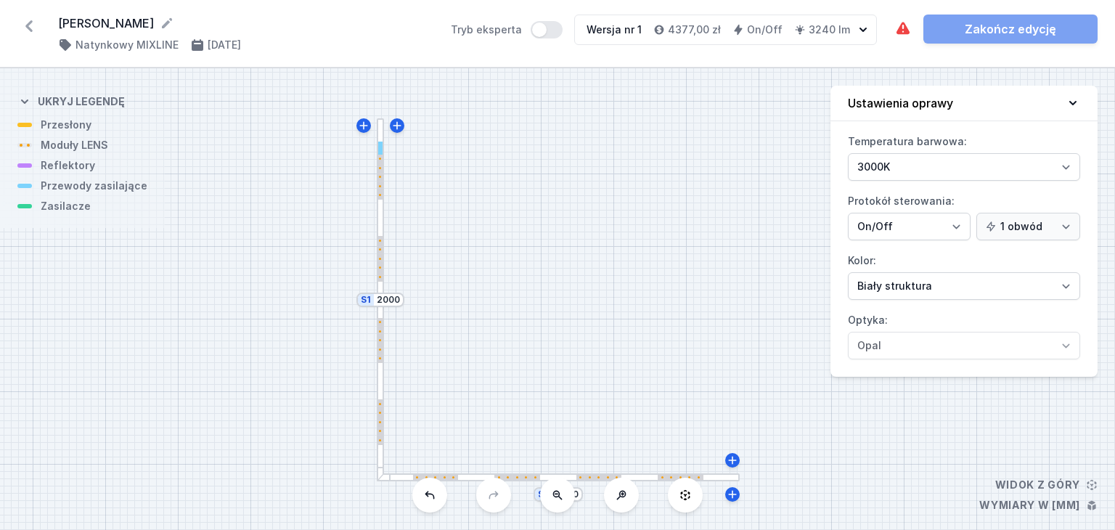
click at [473, 478] on div at bounding box center [558, 477] width 363 height 8
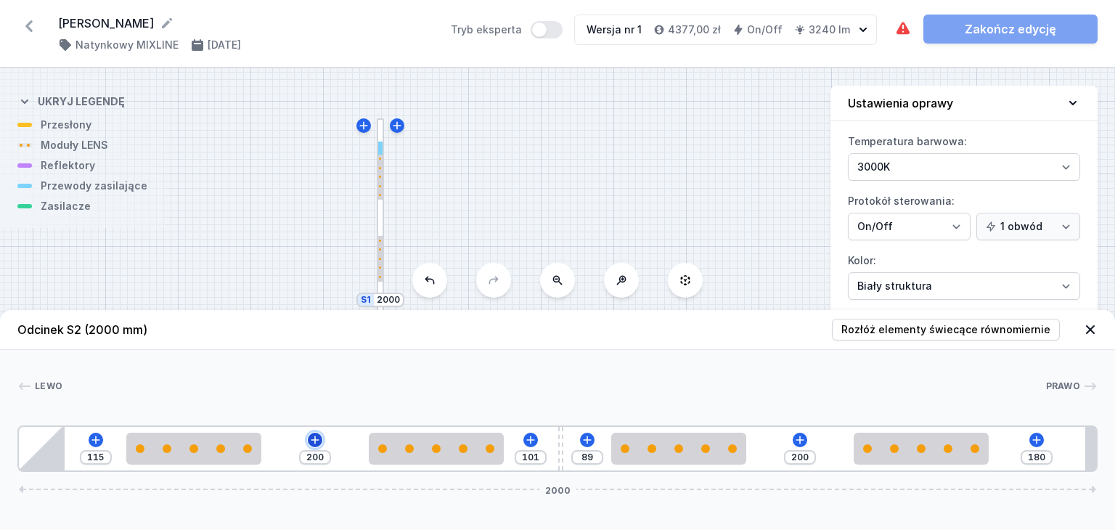
click at [316, 441] on icon at bounding box center [315, 440] width 12 height 12
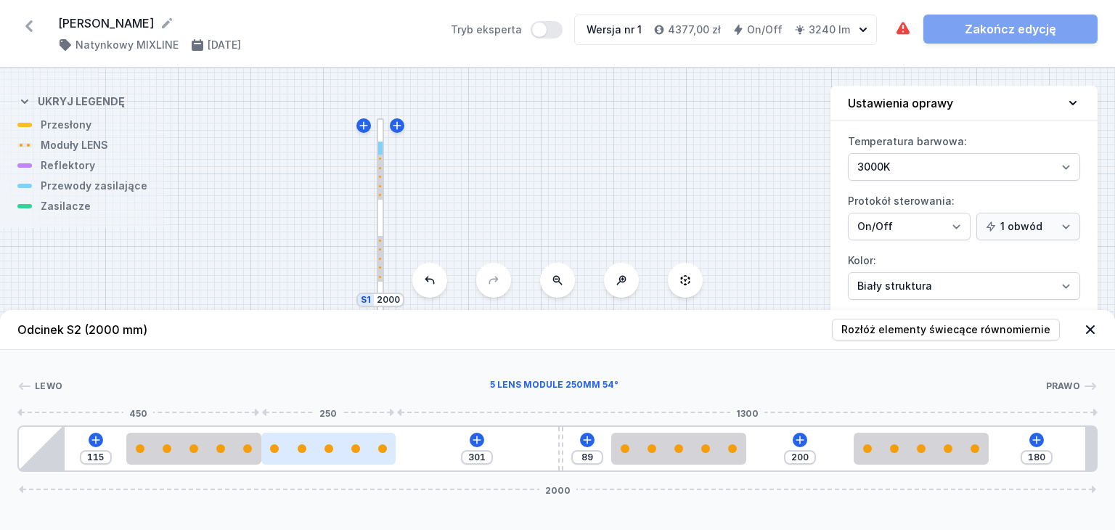
drag, startPoint x: 369, startPoint y: 457, endPoint x: 324, endPoint y: 457, distance: 45.7
click at [324, 457] on div at bounding box center [328, 449] width 135 height 32
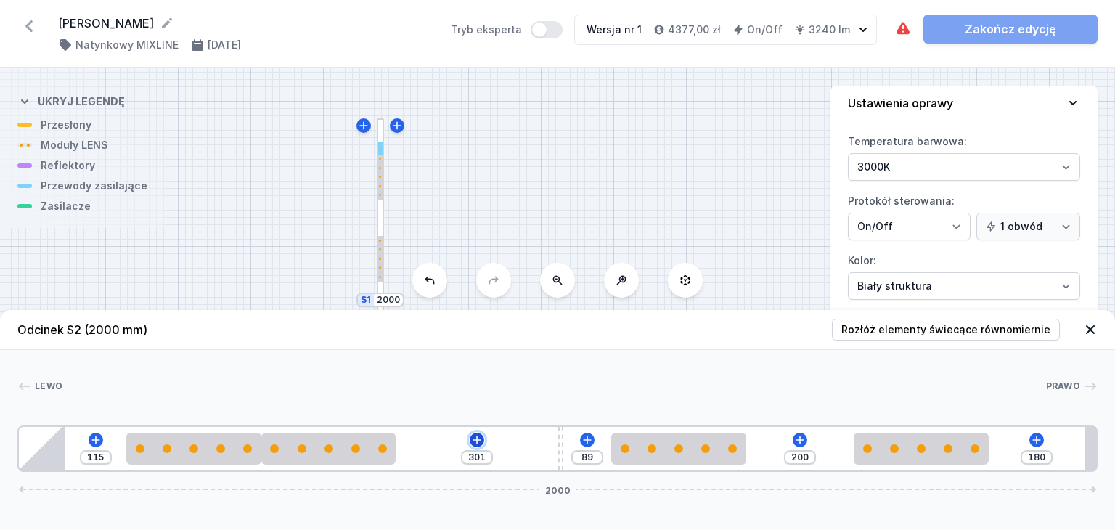
click at [475, 441] on icon at bounding box center [477, 440] width 12 height 12
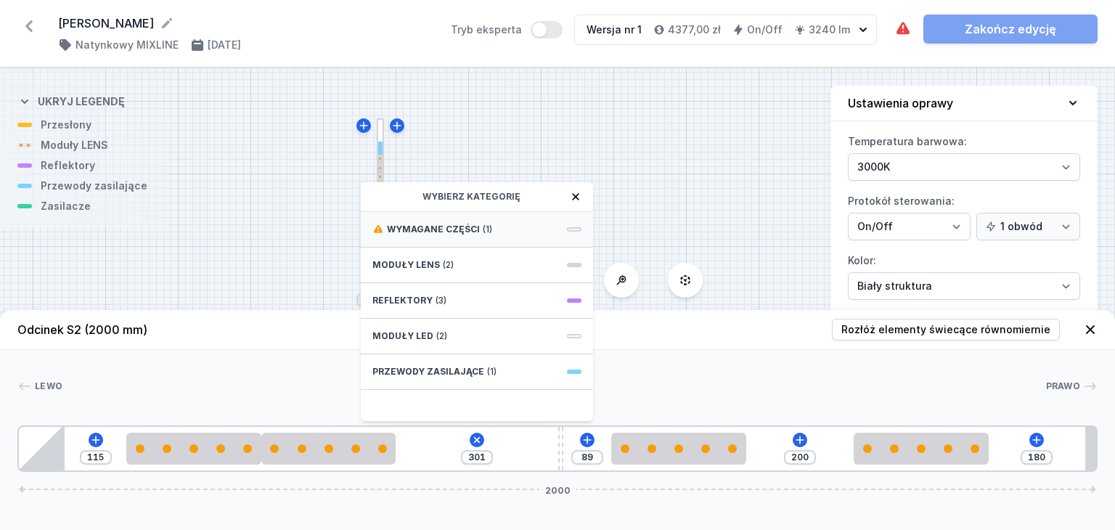
click at [490, 229] on div "Wymagane części (1)" at bounding box center [477, 230] width 232 height 36
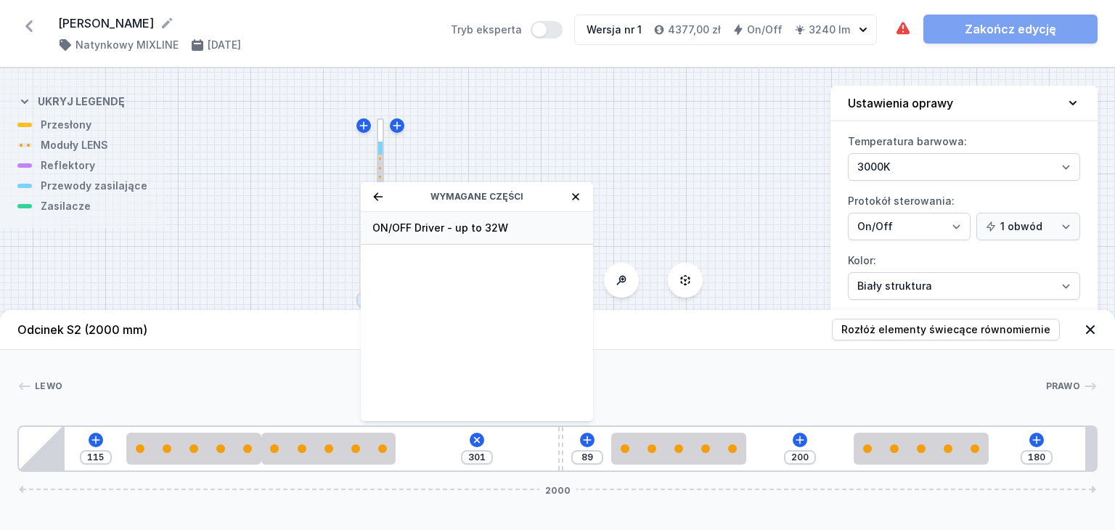
click at [425, 230] on span "ON/OFF Driver - up to 32W" at bounding box center [476, 228] width 209 height 15
type input "1"
click at [425, 230] on div "S2 2000 S1 2000" at bounding box center [557, 299] width 1115 height 462
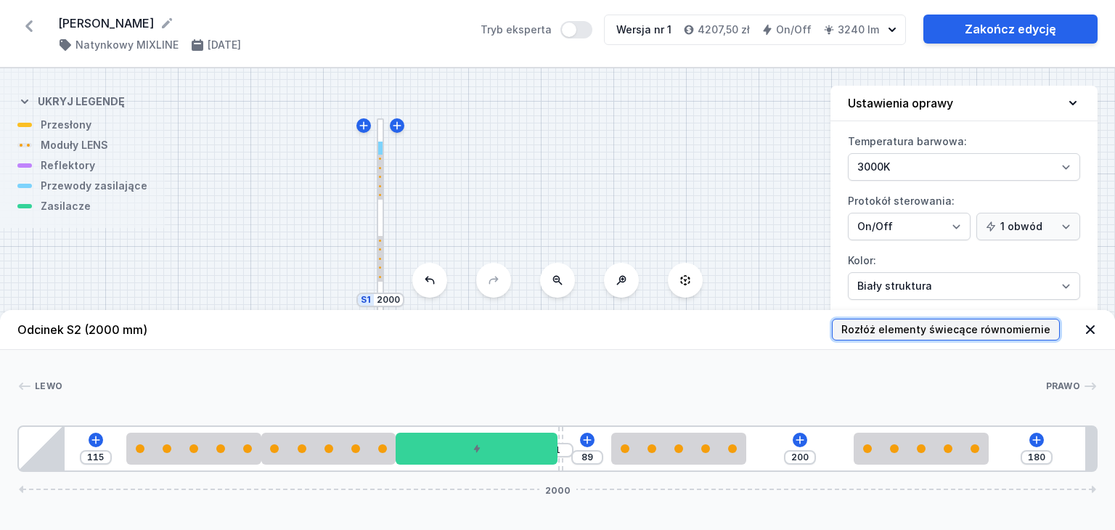
click at [970, 332] on span "Rozłóż elementy świecące równomiernie" at bounding box center [945, 329] width 209 height 15
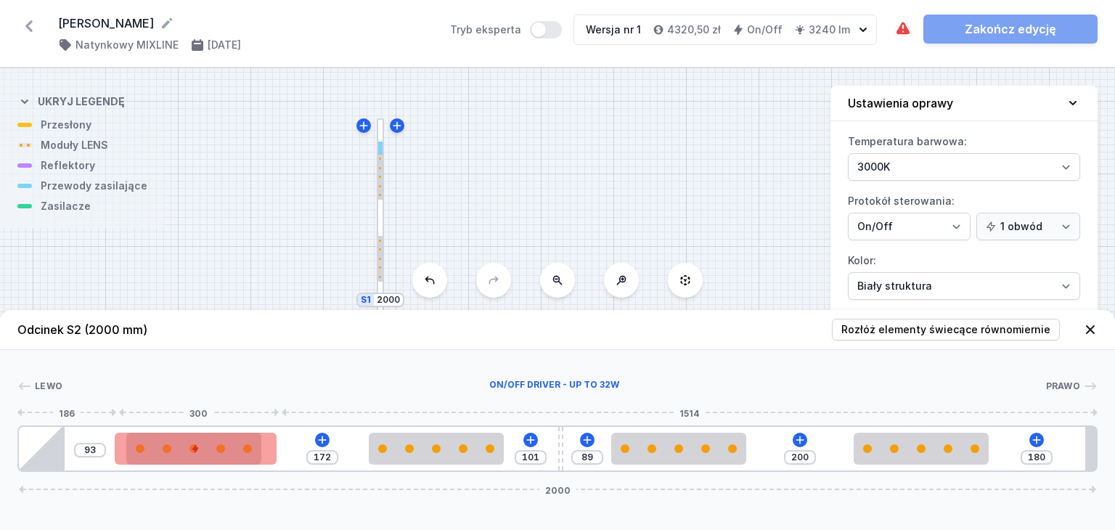
type input "83"
type input "200"
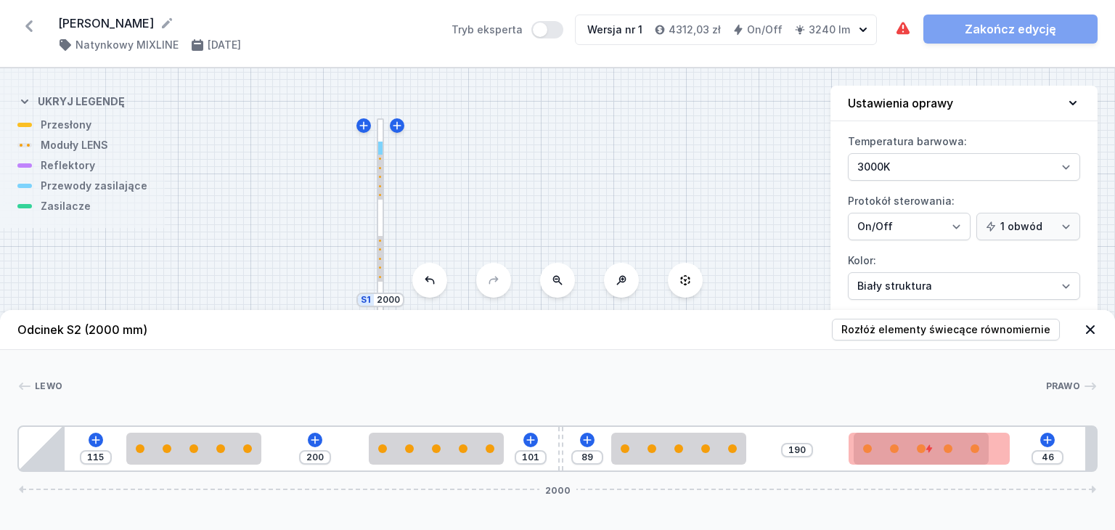
type input "41"
drag, startPoint x: 531, startPoint y: 449, endPoint x: 1089, endPoint y: 422, distance: 558.1
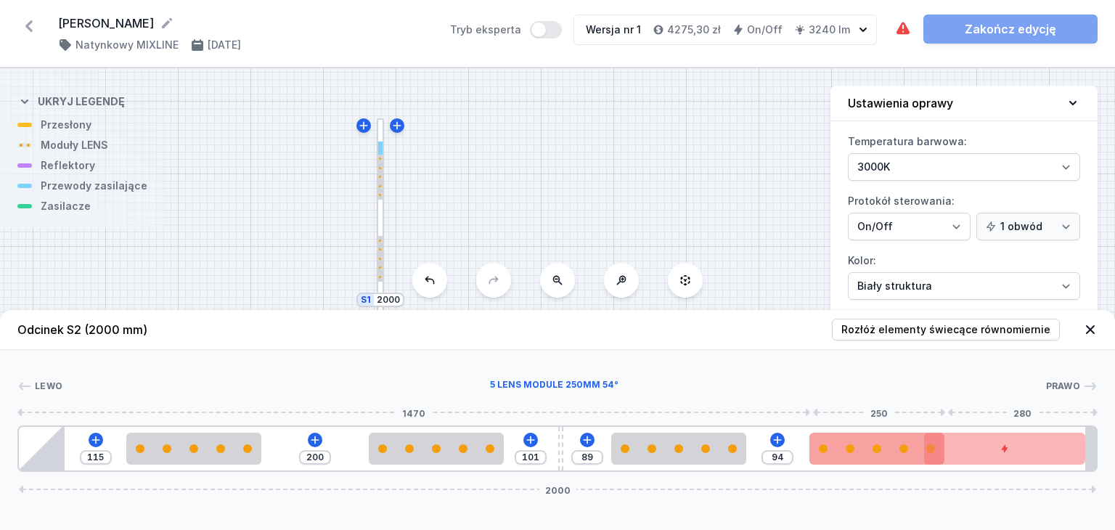
type input "88"
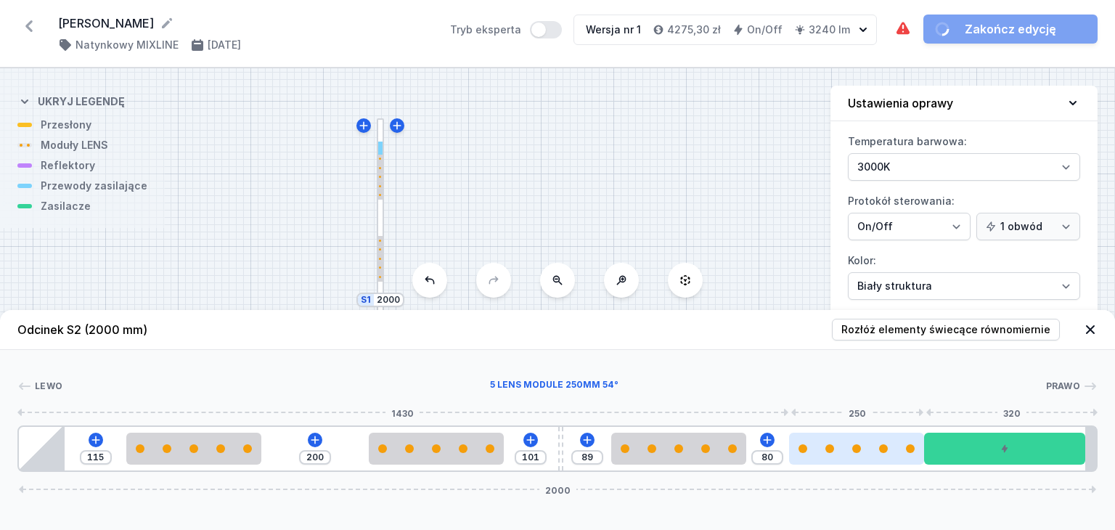
drag, startPoint x: 891, startPoint y: 454, endPoint x: 862, endPoint y: 455, distance: 29.1
click at [862, 455] on div at bounding box center [856, 449] width 135 height 32
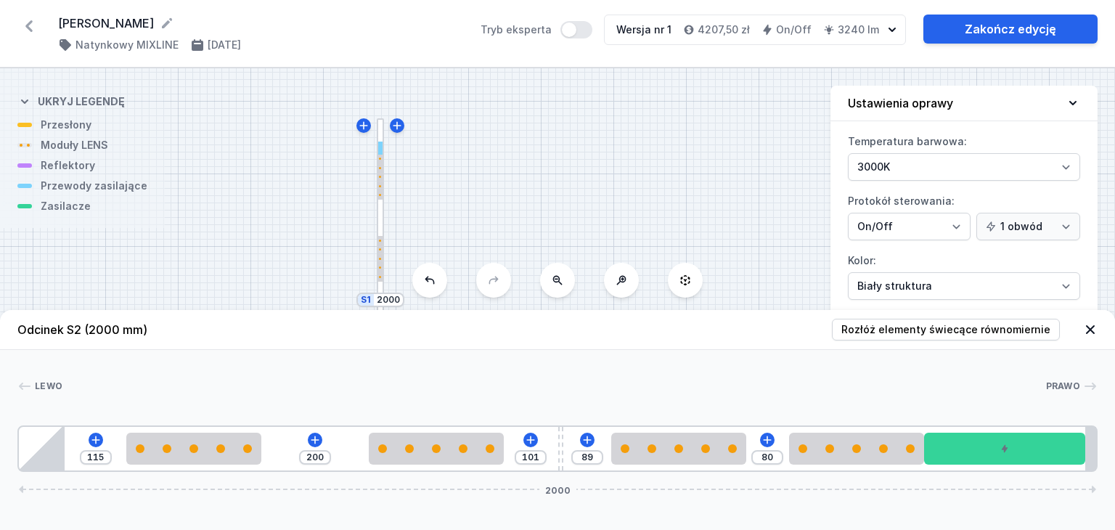
click at [1095, 329] on icon at bounding box center [1090, 329] width 15 height 15
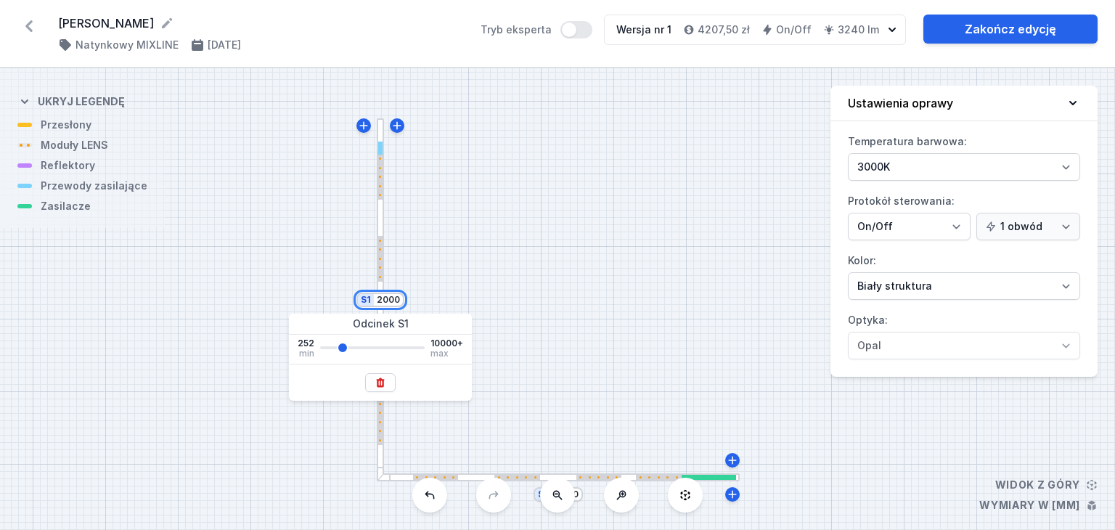
click at [392, 304] on input "2000" at bounding box center [388, 300] width 23 height 12
drag, startPoint x: 389, startPoint y: 297, endPoint x: 406, endPoint y: 296, distance: 17.4
click at [406, 296] on div "S2 2000 S1 2000" at bounding box center [557, 299] width 1115 height 462
type input "252"
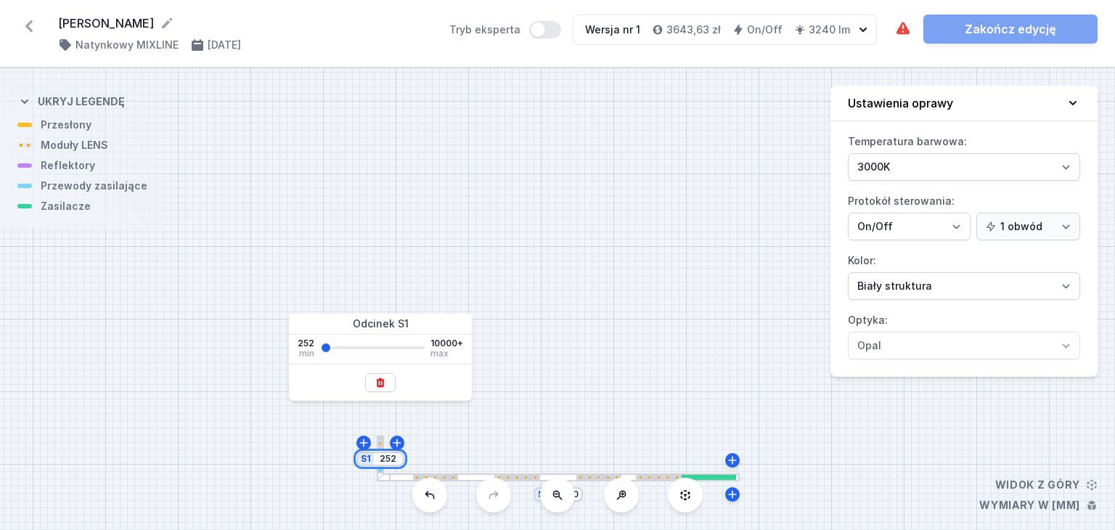
drag, startPoint x: 385, startPoint y: 459, endPoint x: 415, endPoint y: 455, distance: 30.7
click at [415, 455] on div "S2 2000 S1 252" at bounding box center [557, 299] width 1115 height 462
type input "2020"
click at [383, 228] on div at bounding box center [381, 298] width 8 height 367
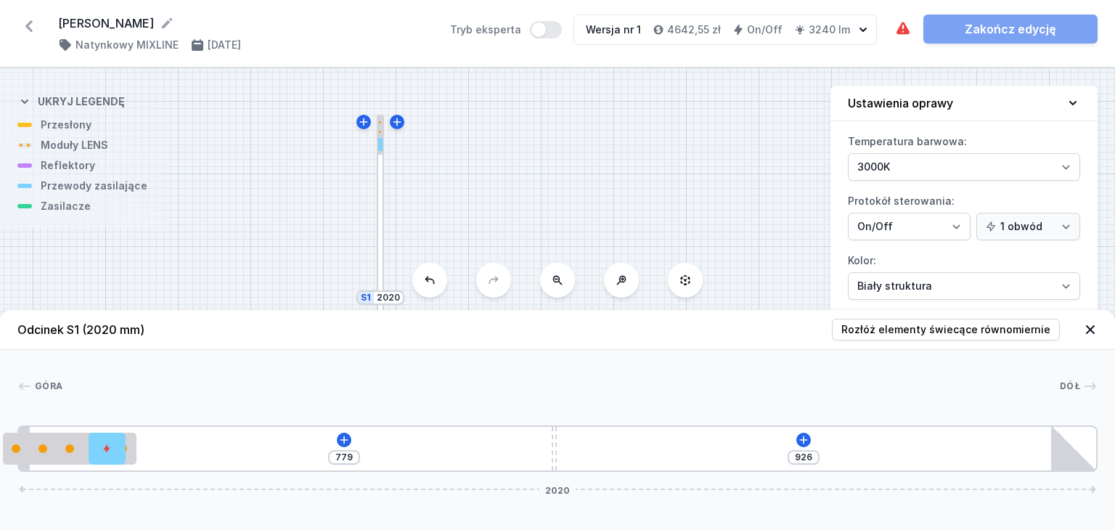
click at [383, 133] on div at bounding box center [380, 132] width 5 height 46
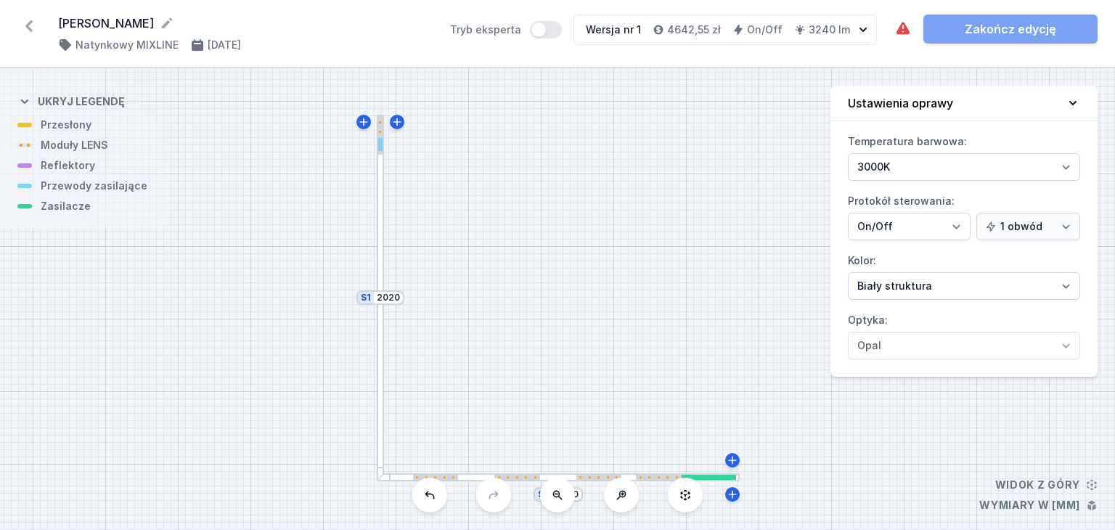
click at [383, 133] on div at bounding box center [380, 132] width 5 height 46
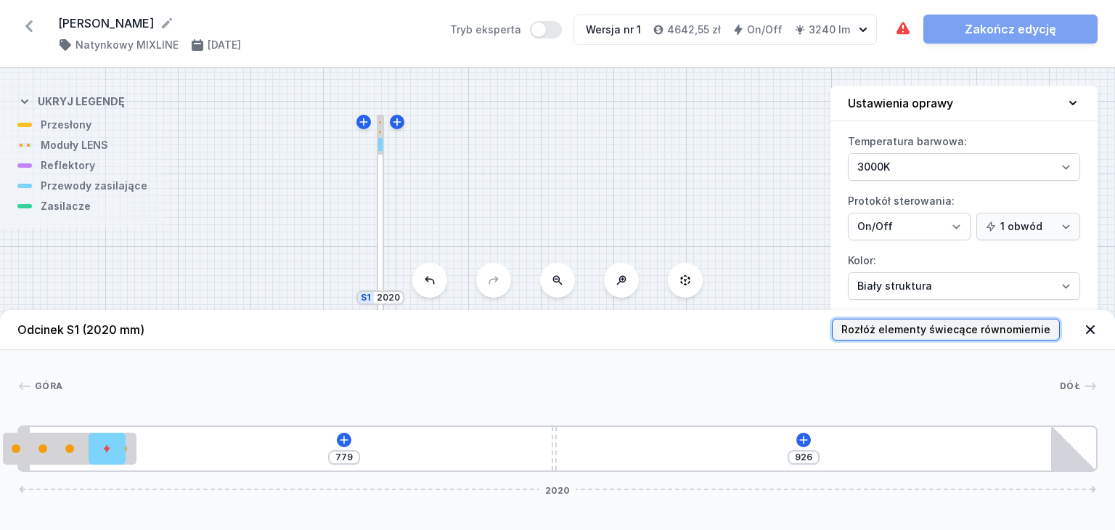
click at [989, 329] on span "Rozłóż elementy świecące równomiernie" at bounding box center [945, 329] width 209 height 15
type input "91"
type input "119"
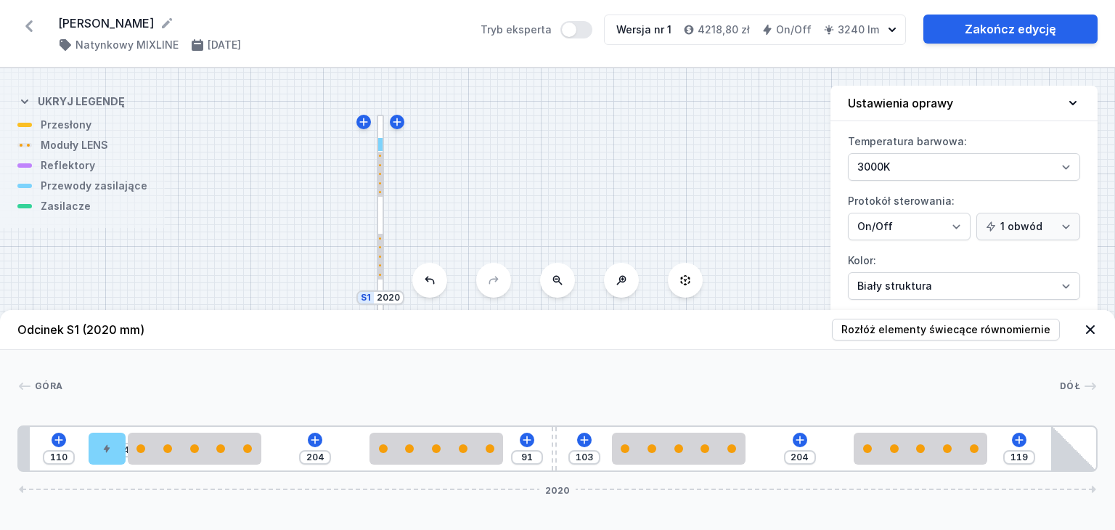
click at [1087, 332] on icon at bounding box center [1090, 329] width 9 height 9
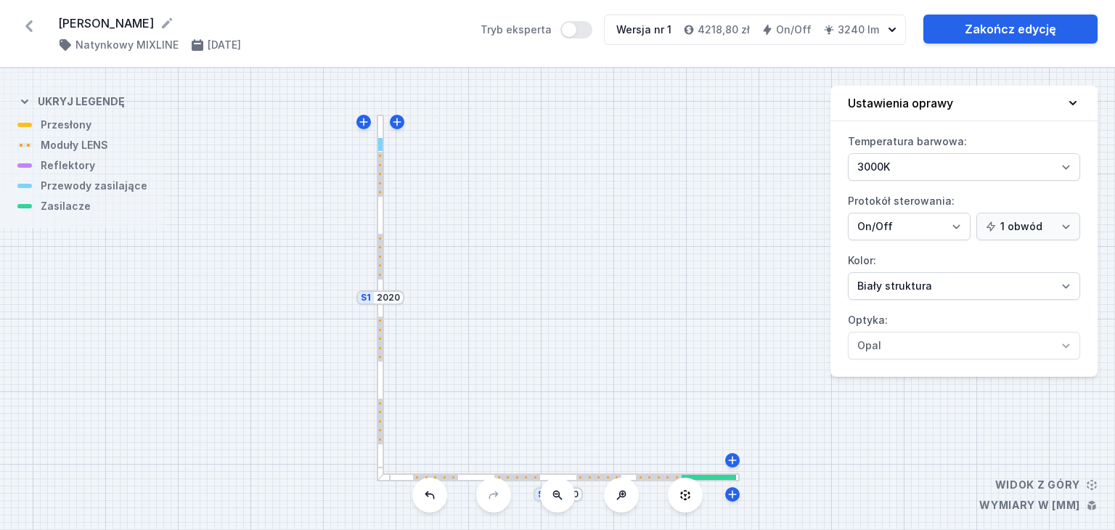
click at [474, 477] on div at bounding box center [558, 477] width 363 height 8
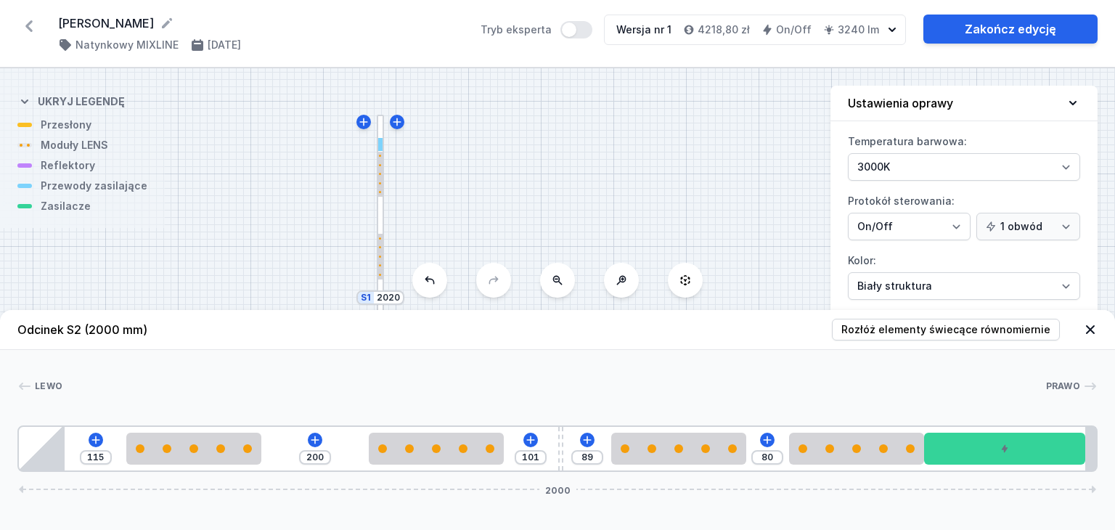
click at [560, 493] on span "2000" at bounding box center [557, 489] width 37 height 9
click at [1088, 327] on icon at bounding box center [1090, 329] width 9 height 9
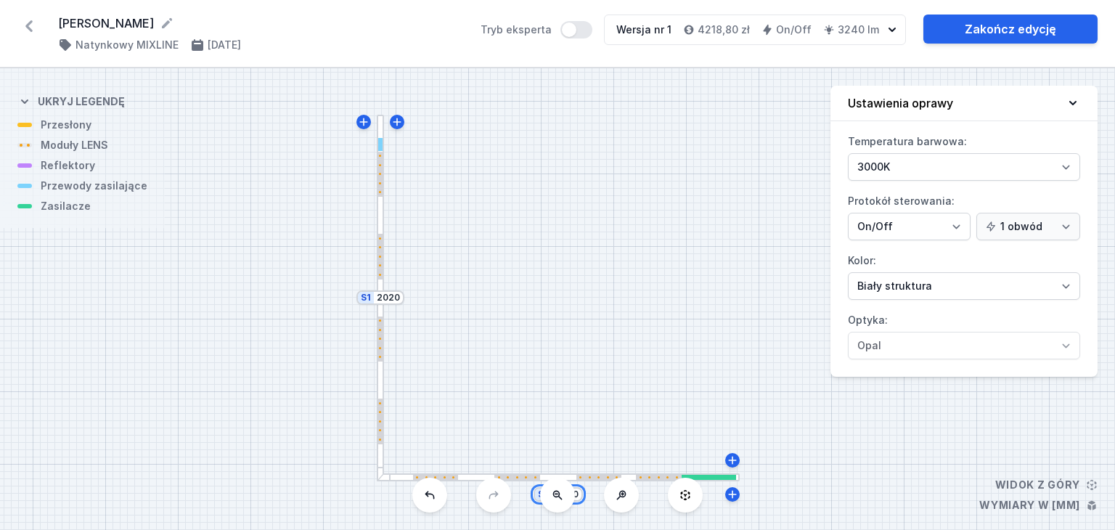
click at [576, 496] on input "2000" at bounding box center [566, 494] width 23 height 12
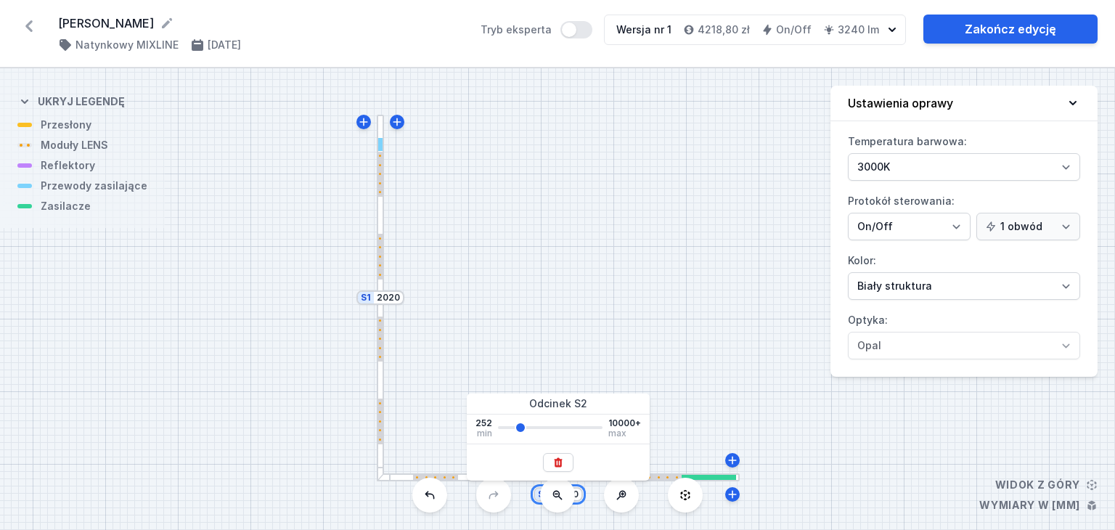
type input "2020"
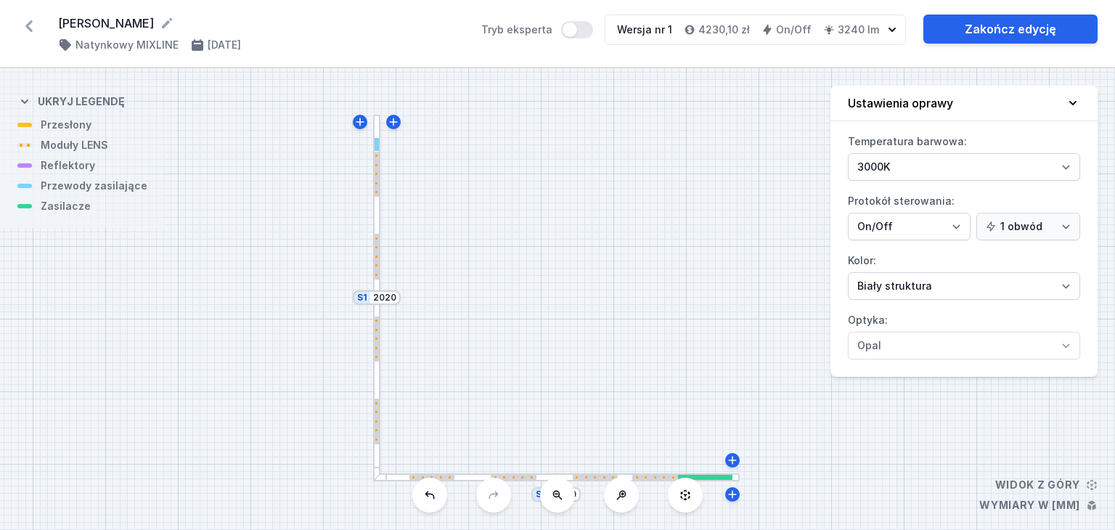
click at [720, 477] on div at bounding box center [705, 477] width 54 height 5
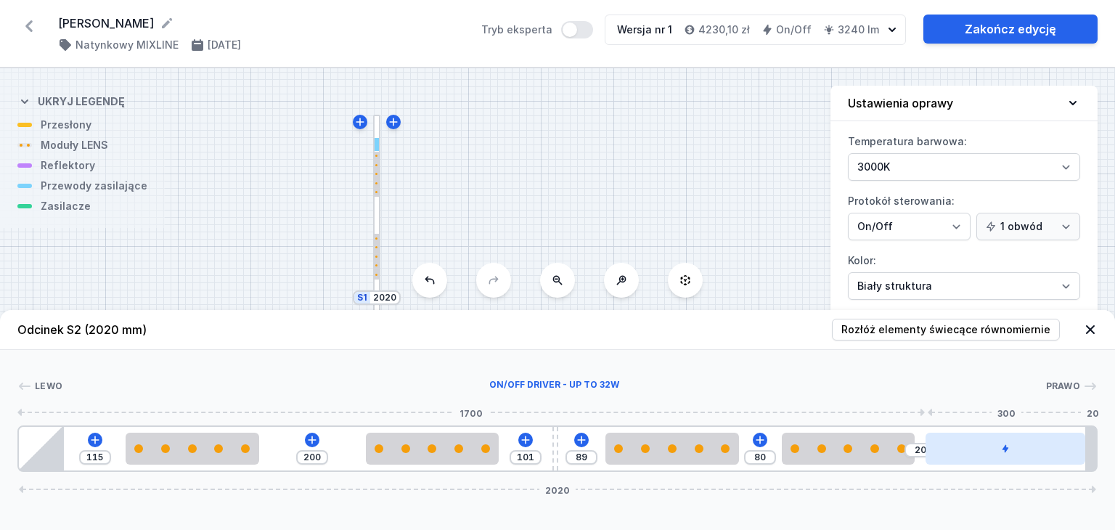
drag, startPoint x: 965, startPoint y: 458, endPoint x: 1025, endPoint y: 457, distance: 60.2
click at [1025, 457] on div at bounding box center [1005, 449] width 160 height 32
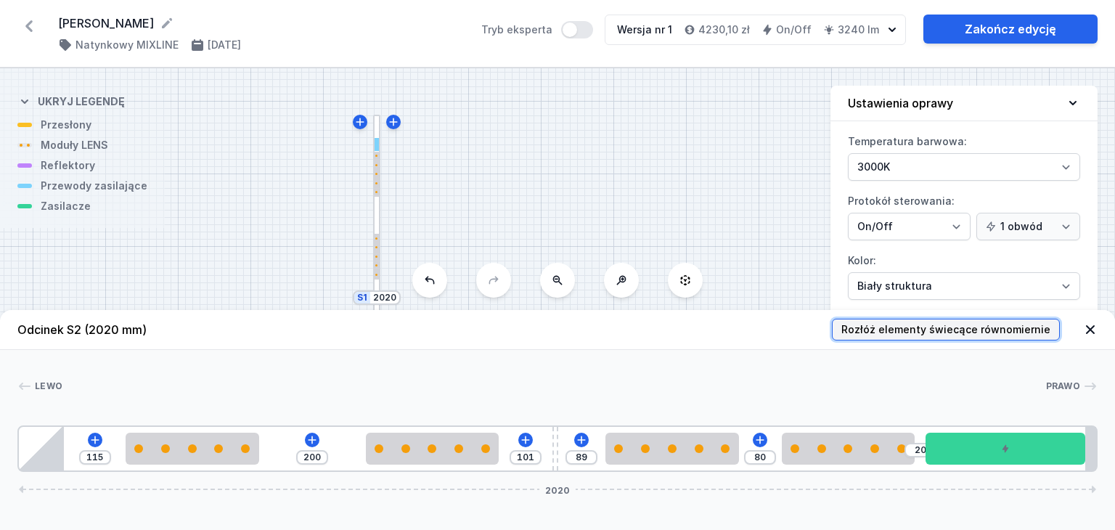
click at [978, 332] on span "Rozłóż elementy świecące równomiernie" at bounding box center [945, 329] width 209 height 15
type input "119"
type input "204"
type input "93"
type input "101"
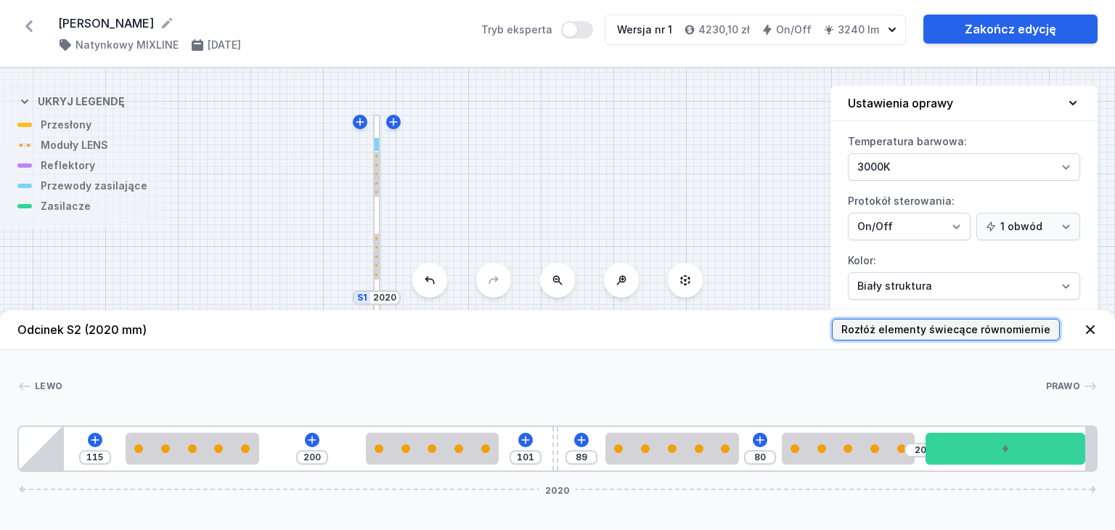
type input "204"
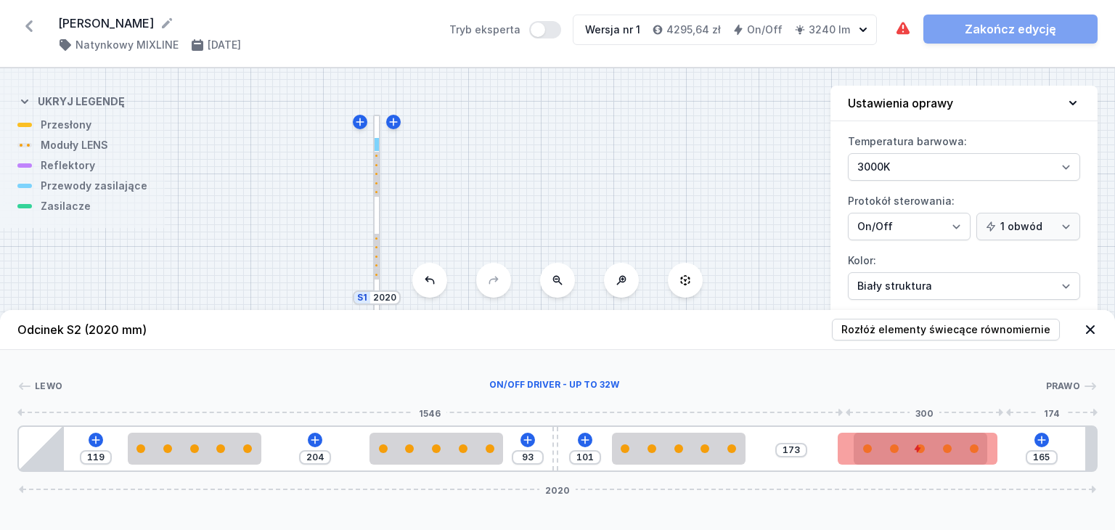
type input "177"
type input "161"
type input "184"
type input "90"
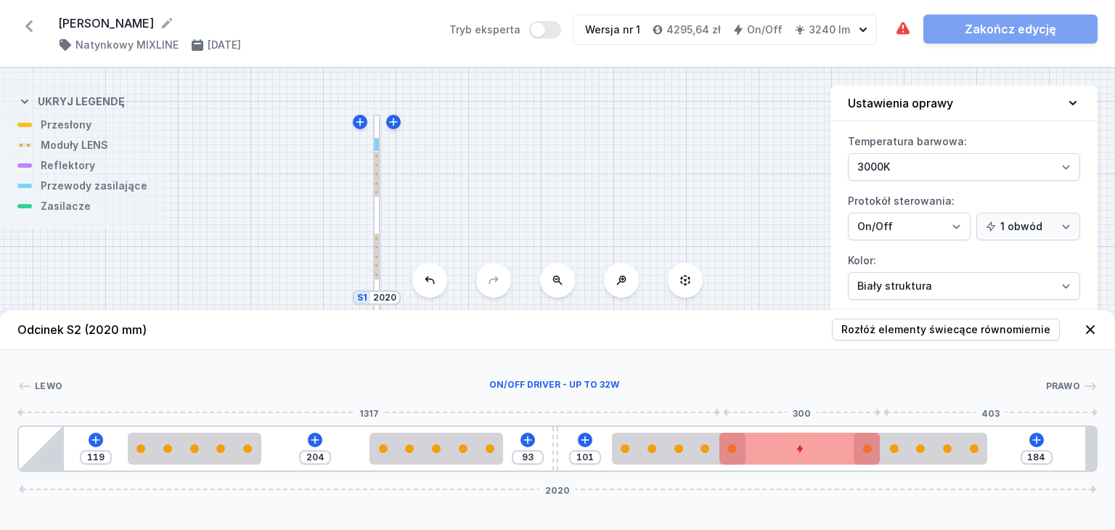
drag, startPoint x: 1034, startPoint y: 450, endPoint x: 830, endPoint y: 462, distance: 203.6
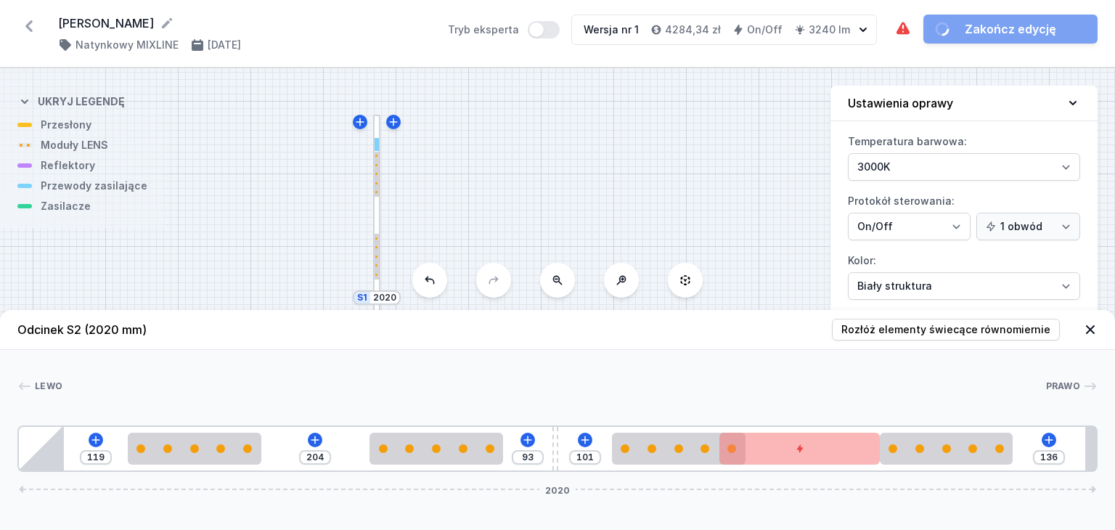
drag, startPoint x: 958, startPoint y: 453, endPoint x: 1025, endPoint y: 451, distance: 66.8
click at [1025, 451] on div "119 204 93 101 136 2020" at bounding box center [557, 448] width 1080 height 46
click at [915, 325] on span "Rozłóż elementy świecące równomiernie" at bounding box center [945, 329] width 209 height 15
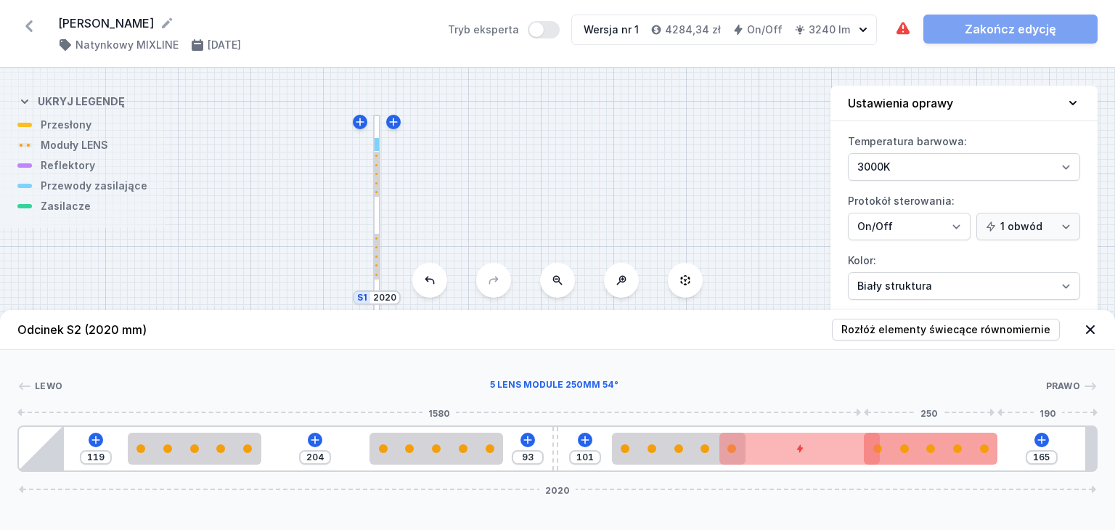
type input "136"
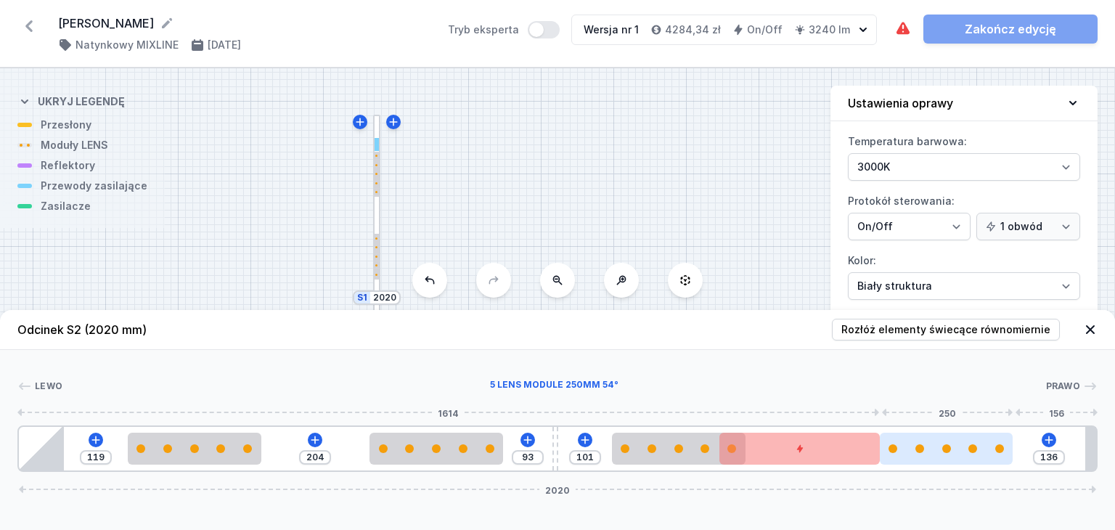
drag, startPoint x: 900, startPoint y: 450, endPoint x: 961, endPoint y: 446, distance: 61.1
click at [961, 446] on div at bounding box center [947, 448] width 134 height 9
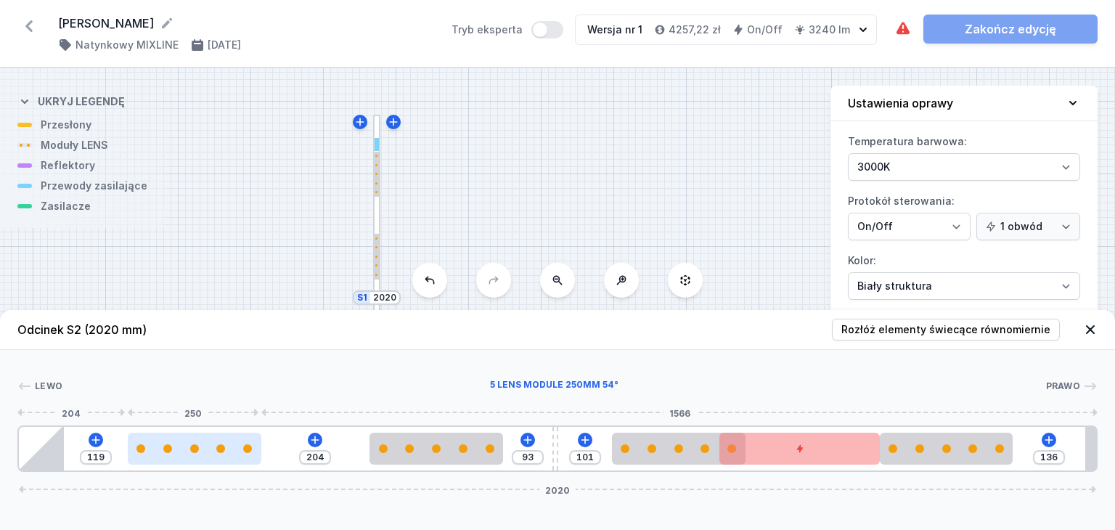
type input "144"
type input "179"
type input "143"
type input "180"
type input "139"
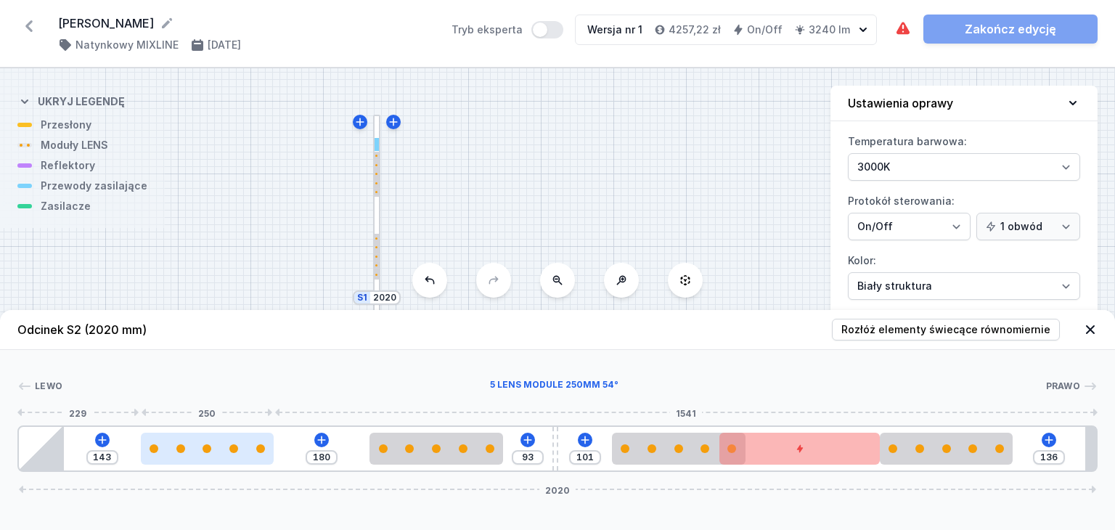
type input "184"
type input "132"
type input "191"
type input "125"
type input "198"
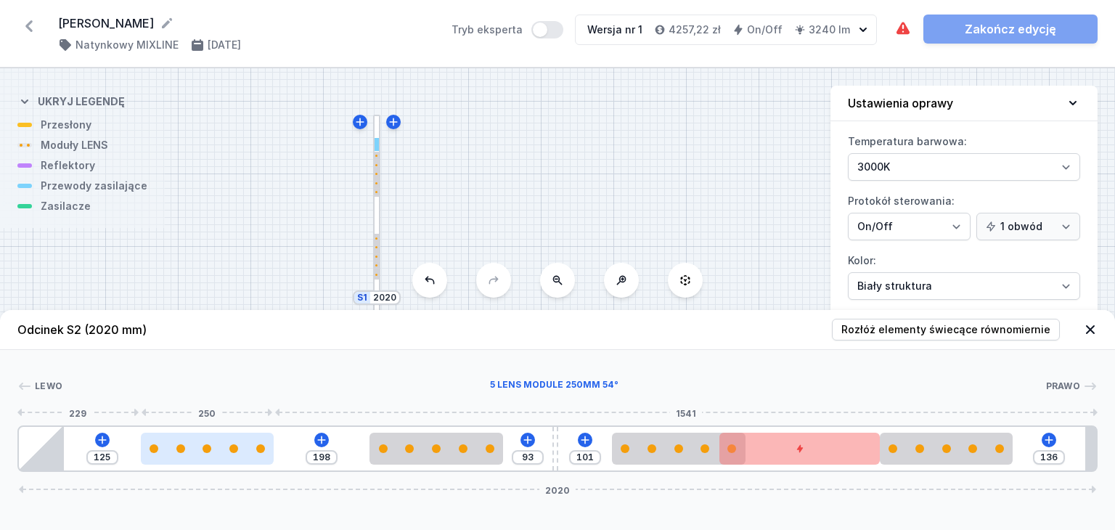
type input "124"
type input "199"
type input "122"
type input "201"
type input "120"
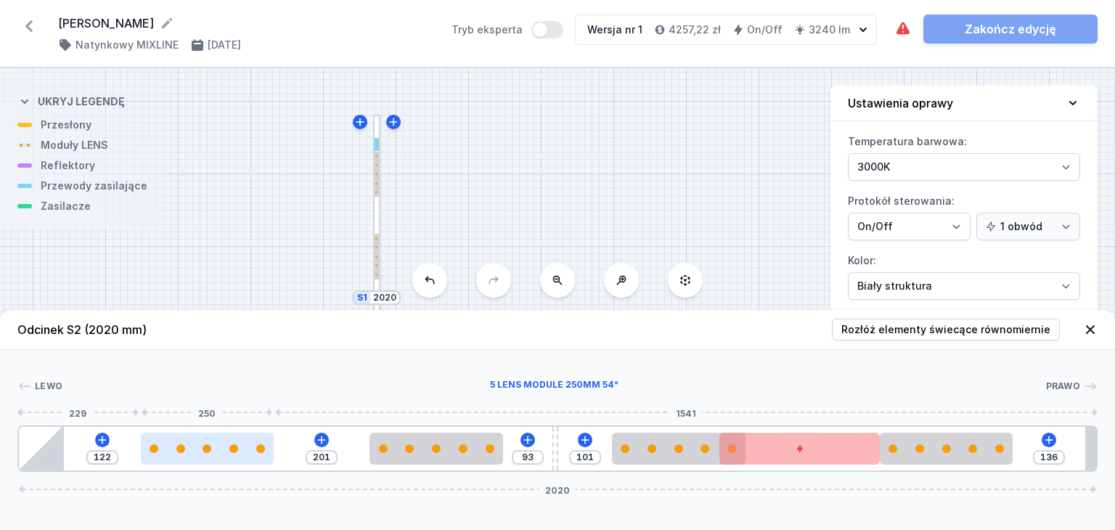
type input "203"
type input "119"
type input "204"
type input "118"
type input "205"
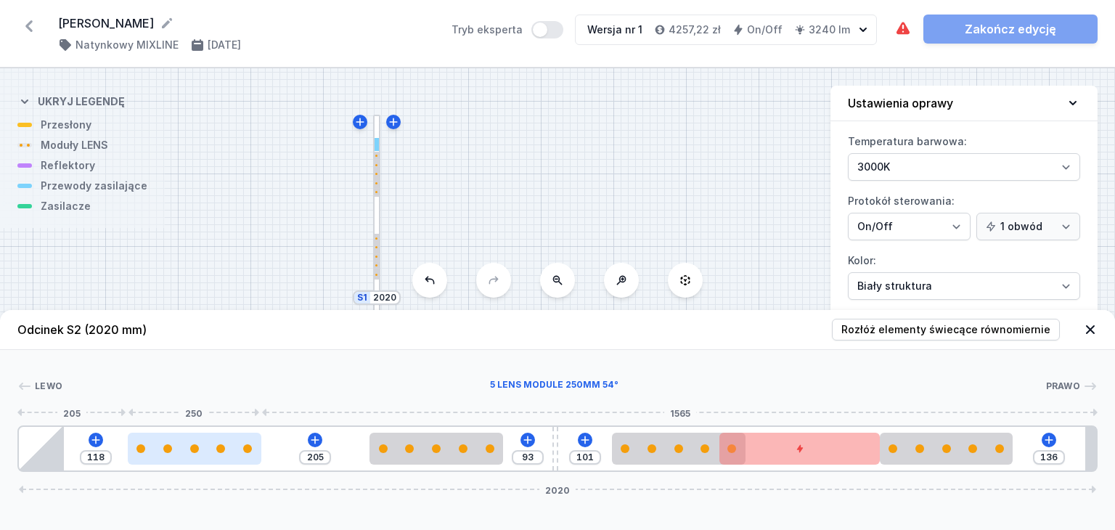
type input "115"
type input "208"
type input "112"
type input "211"
type input "110"
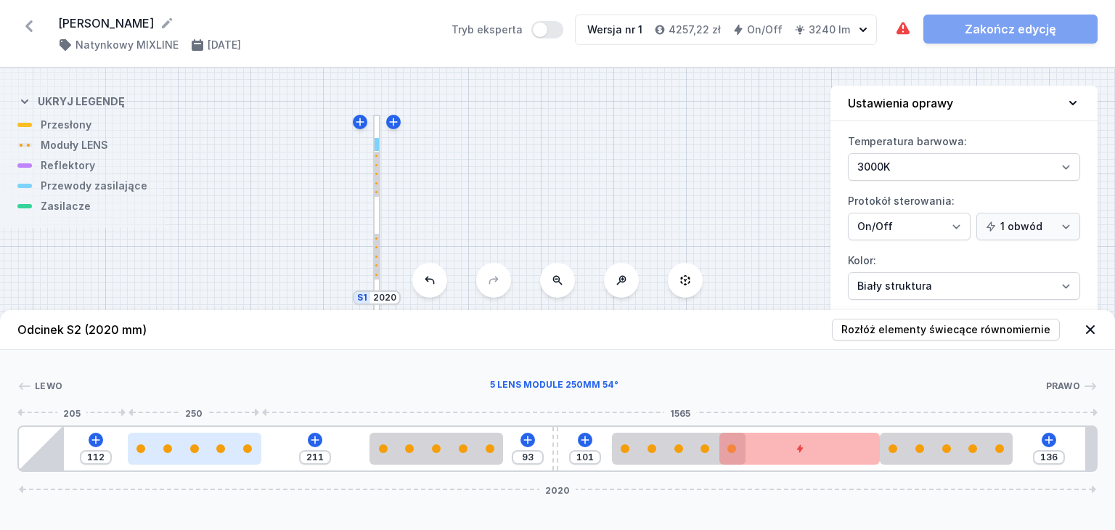
type input "213"
type input "107"
type input "216"
type input "102"
type input "198"
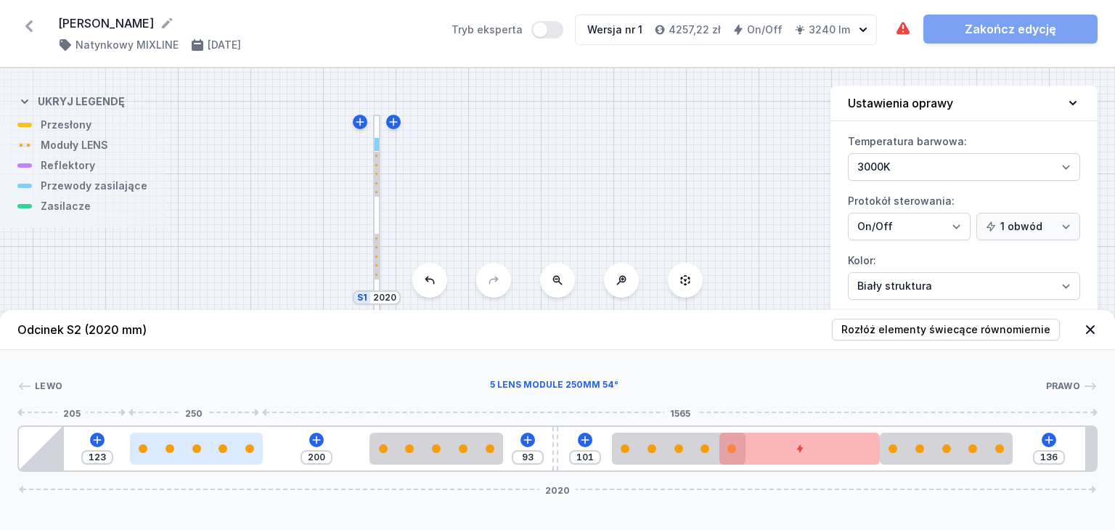
type input "125"
type input "196"
type input "127"
type input "195"
type input "128"
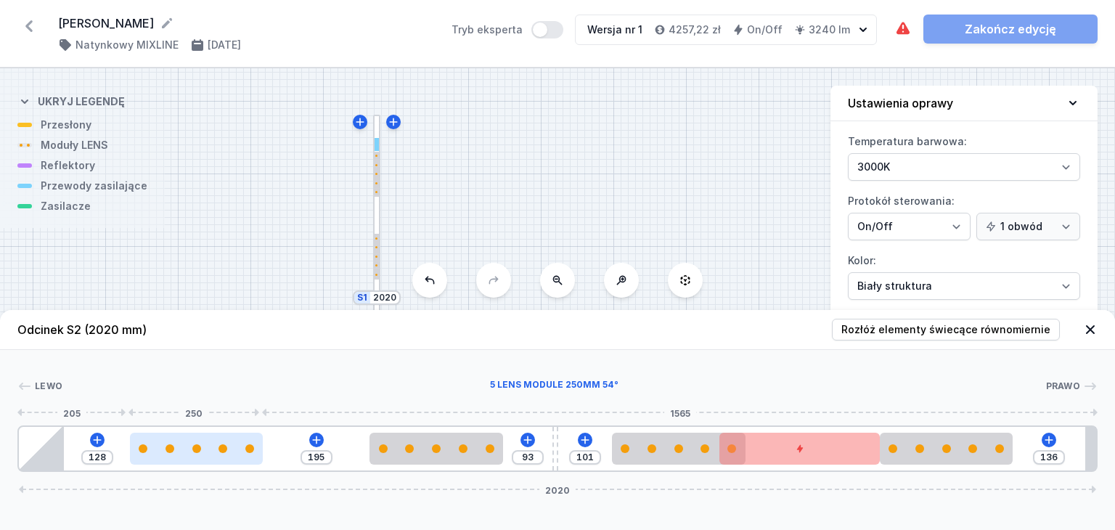
type input "194"
type input "129"
type input "195"
type input "128"
type input "198"
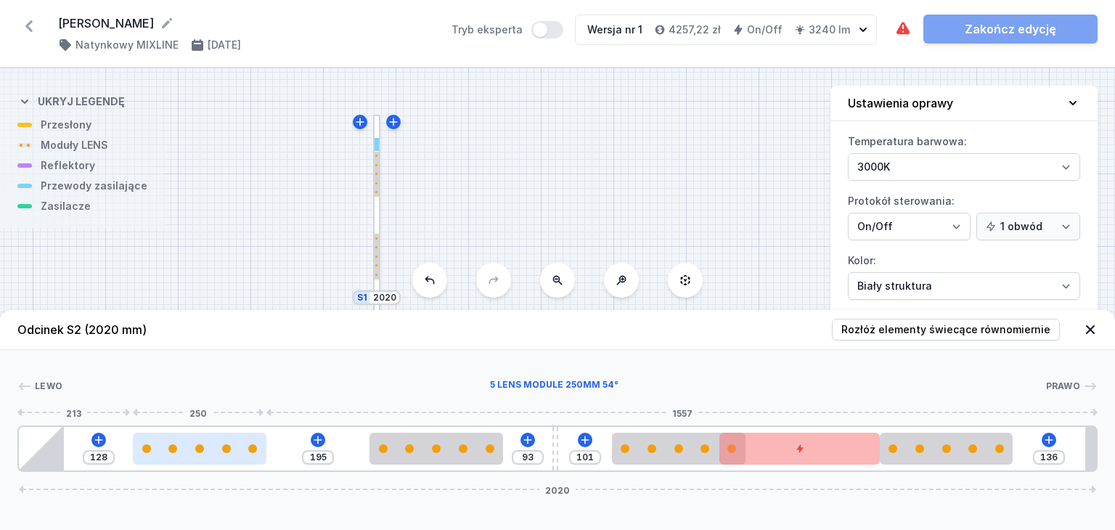
type input "125"
type input "219"
type input "104"
type input "220"
type input "103"
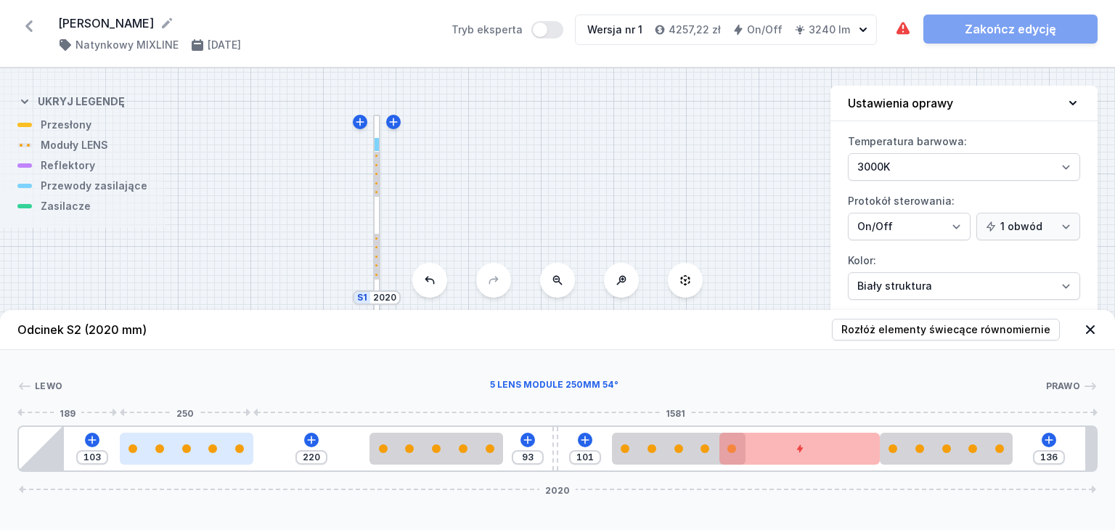
type input "221"
type input "102"
type input "224"
type input "99"
type input "228"
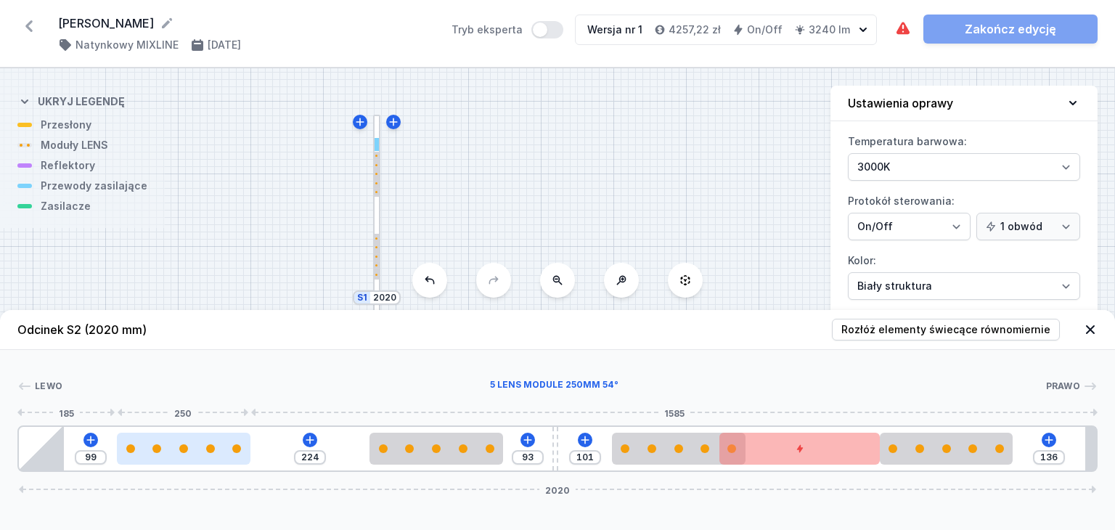
type input "95"
type input "229"
type input "94"
type input "231"
type input "92"
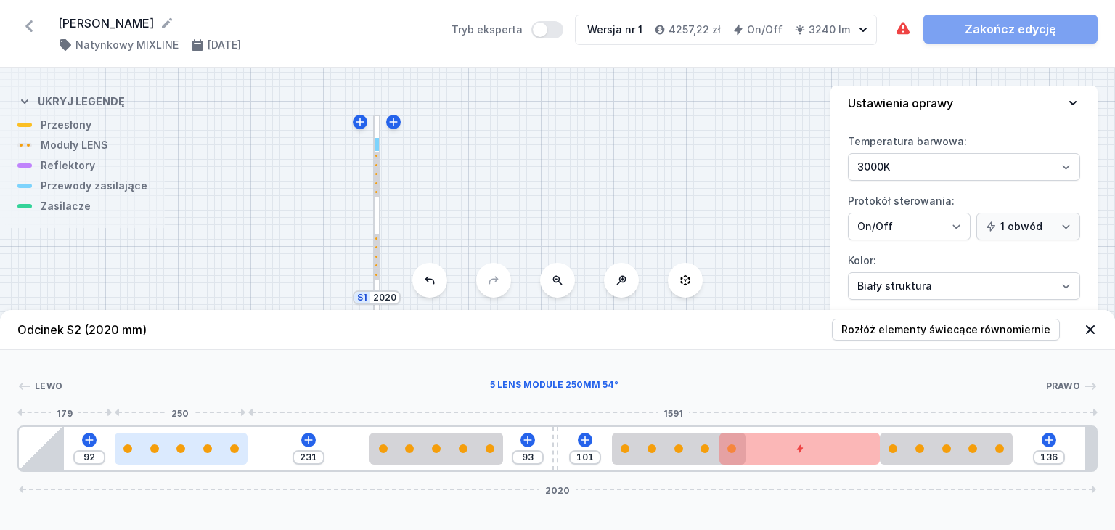
type input "232"
type input "91"
type input "233"
type input "90"
type input "235"
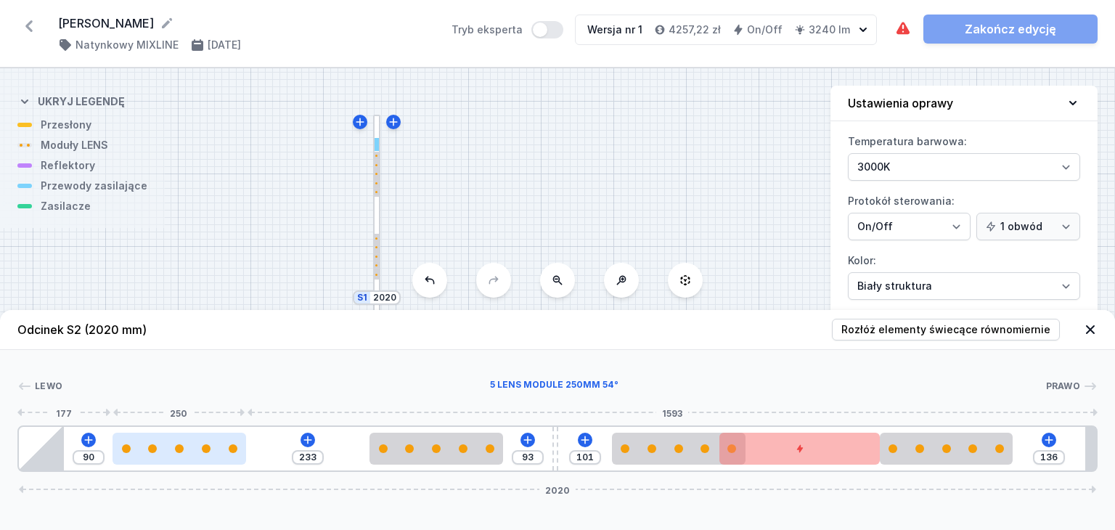
type input "88"
type input "236"
type input "87"
type input "237"
type input "86"
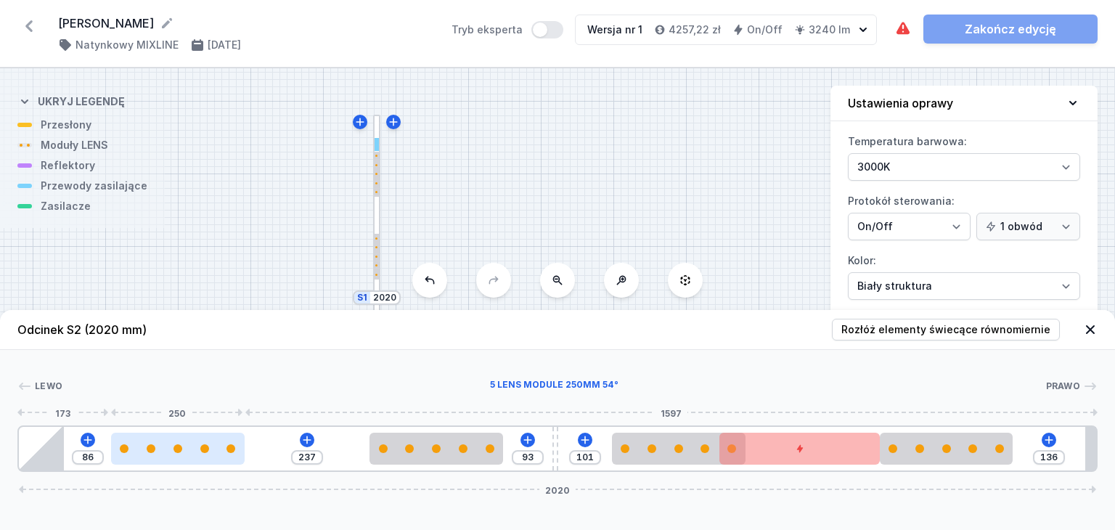
type input "239"
type input "84"
type input "240"
type input "83"
type input "216"
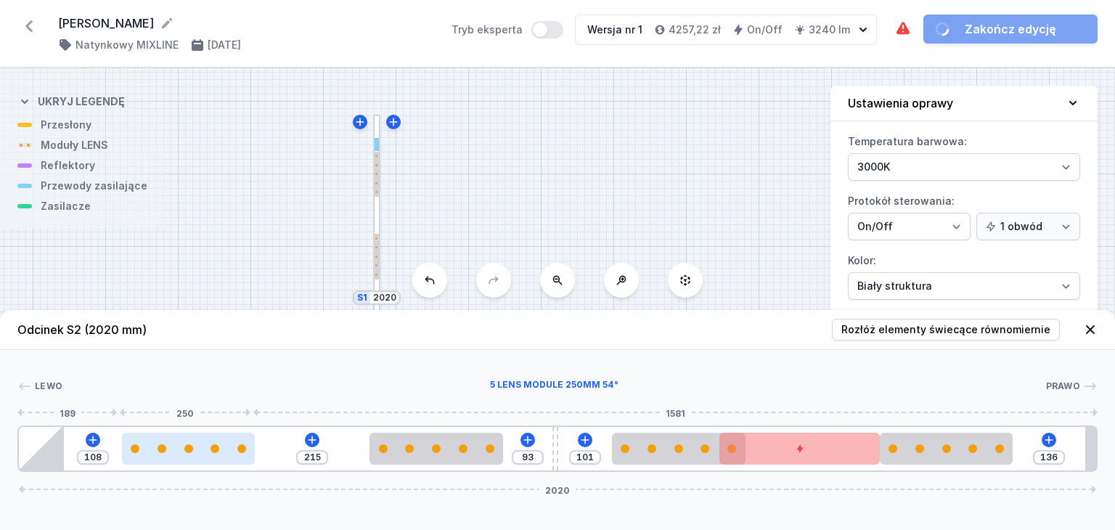
type input "107"
type input "220"
type input "103"
type input "221"
type input "102"
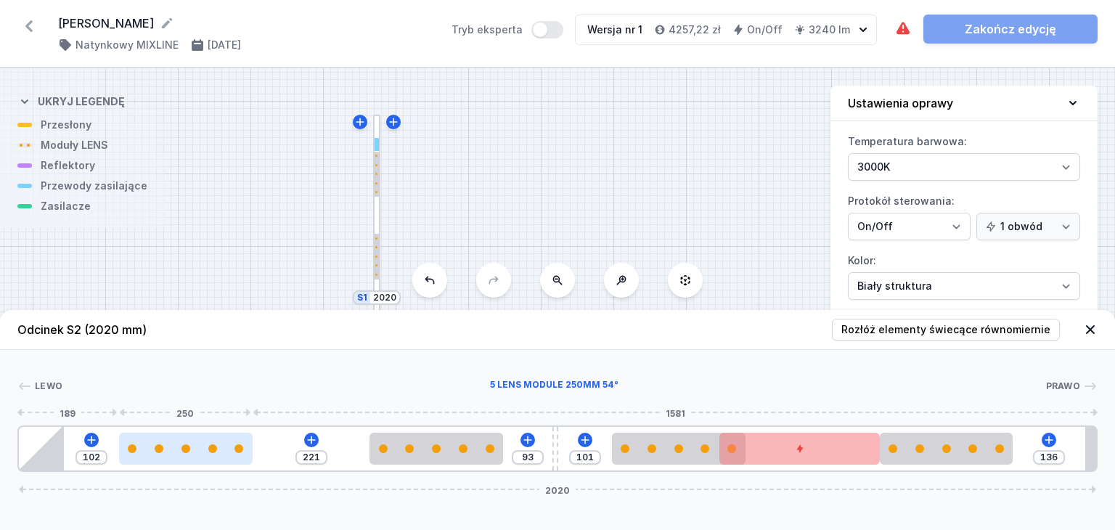
type input "224"
type input "99"
drag, startPoint x: 204, startPoint y: 448, endPoint x: 180, endPoint y: 451, distance: 24.1
click at [180, 451] on div at bounding box center [184, 448] width 134 height 9
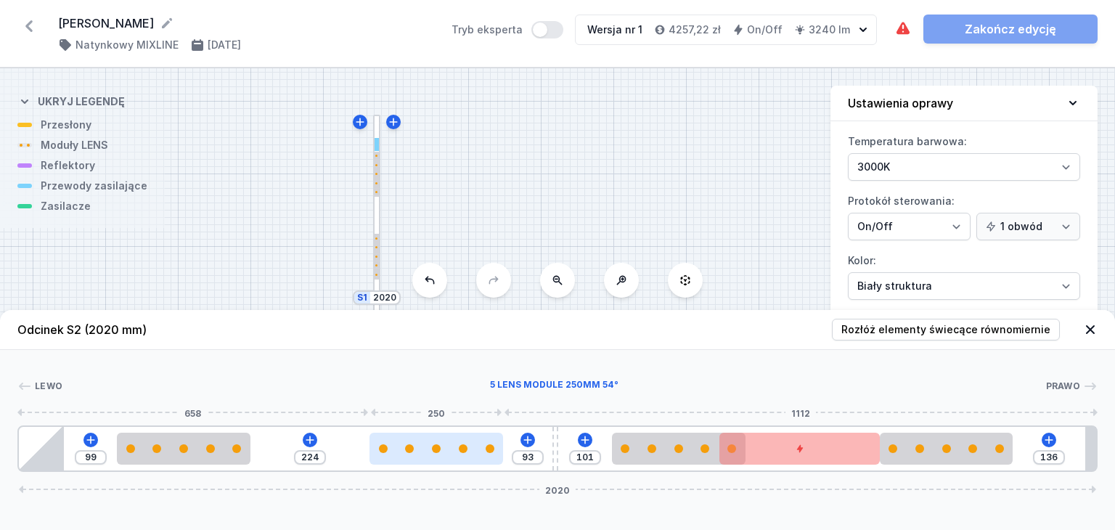
type input "236"
type input "81"
type input "195"
type input "122"
type input "179"
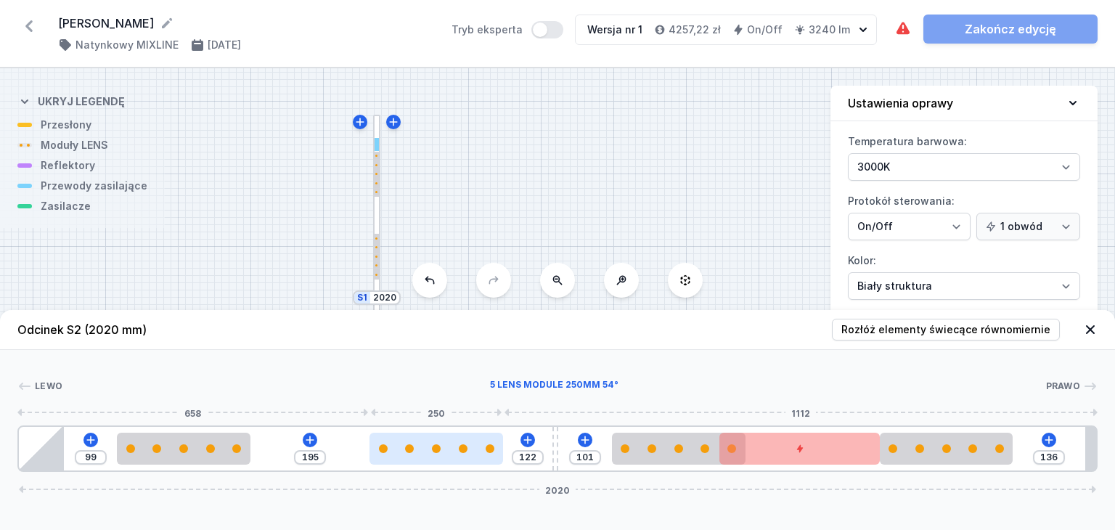
type input "138"
type input "176"
type input "141"
type input "173"
type input "144"
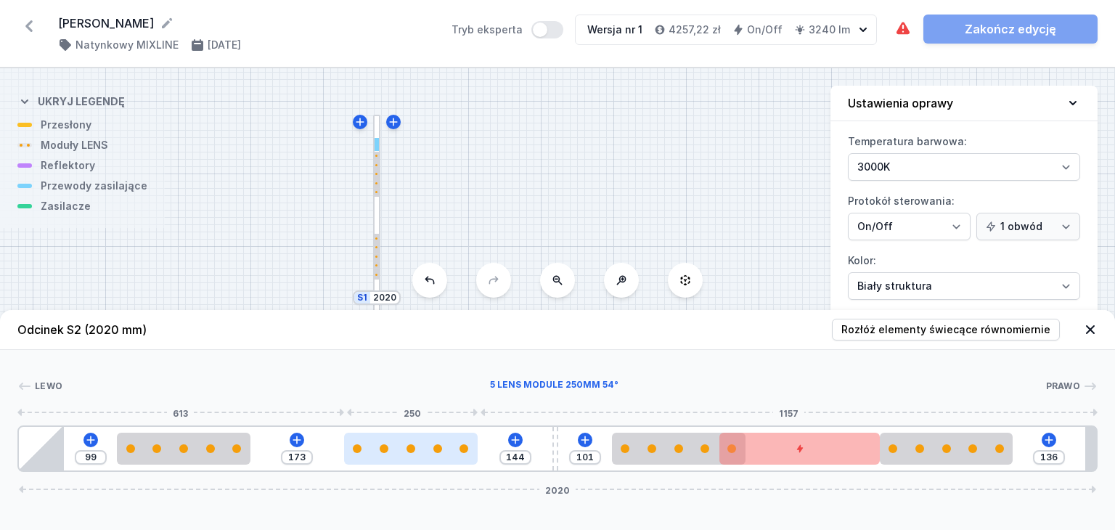
type input "170"
type input "147"
drag, startPoint x: 433, startPoint y: 447, endPoint x: 396, endPoint y: 449, distance: 37.1
click at [396, 449] on div at bounding box center [411, 448] width 134 height 9
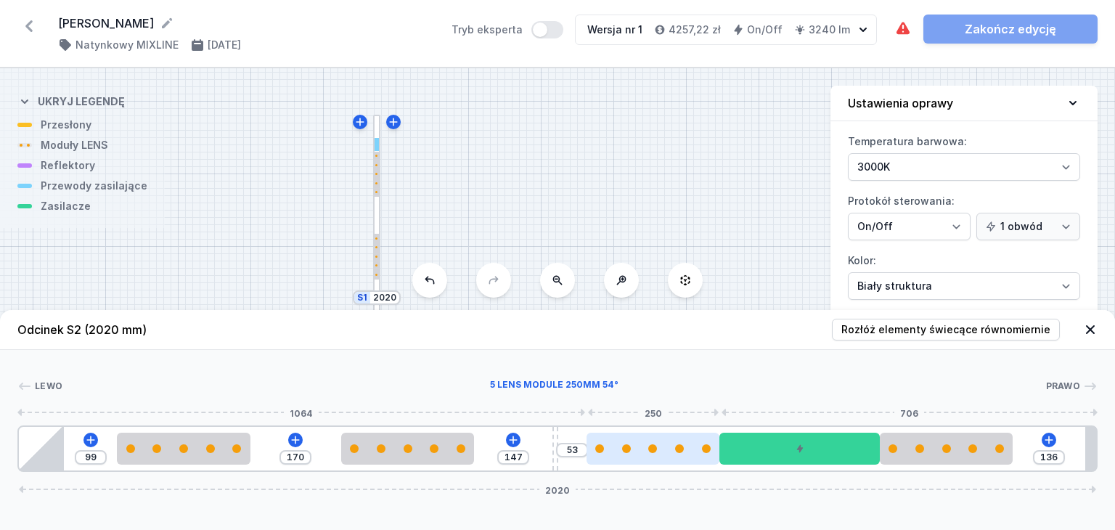
drag, startPoint x: 666, startPoint y: 451, endPoint x: 658, endPoint y: 451, distance: 8.0
click at [658, 451] on div at bounding box center [653, 448] width 134 height 9
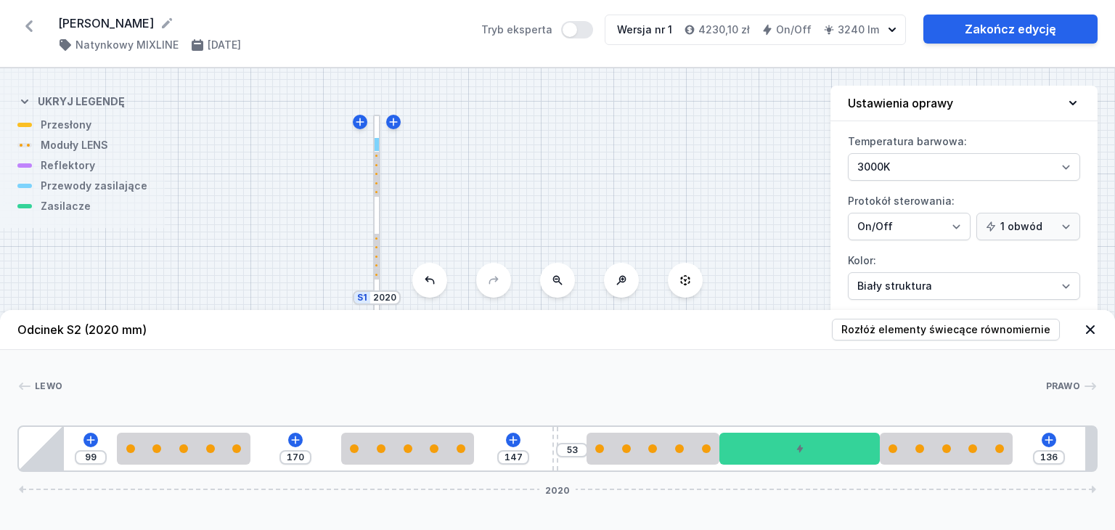
click at [1092, 332] on icon at bounding box center [1090, 329] width 9 height 9
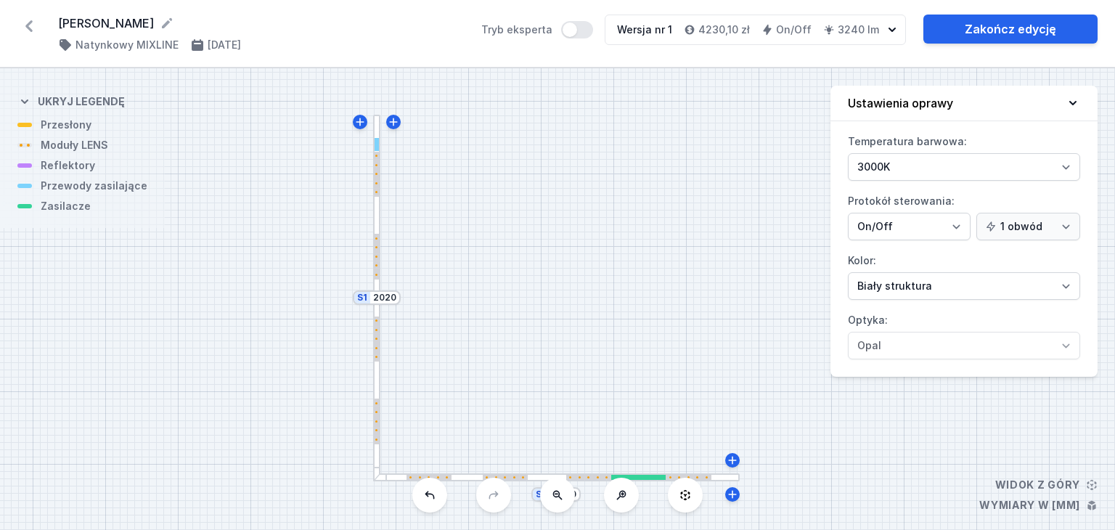
click at [375, 144] on div at bounding box center [377, 144] width 5 height 13
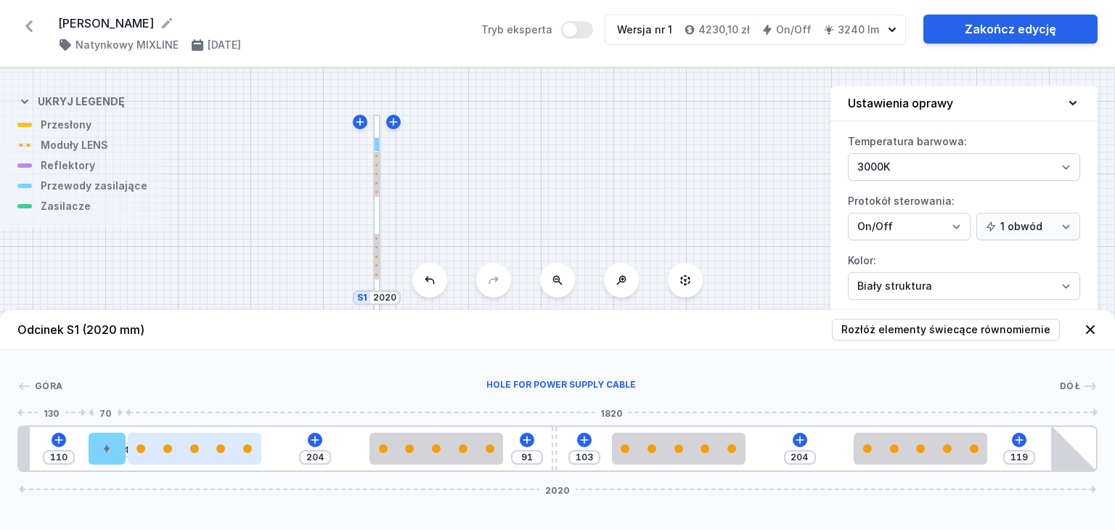
type input "114"
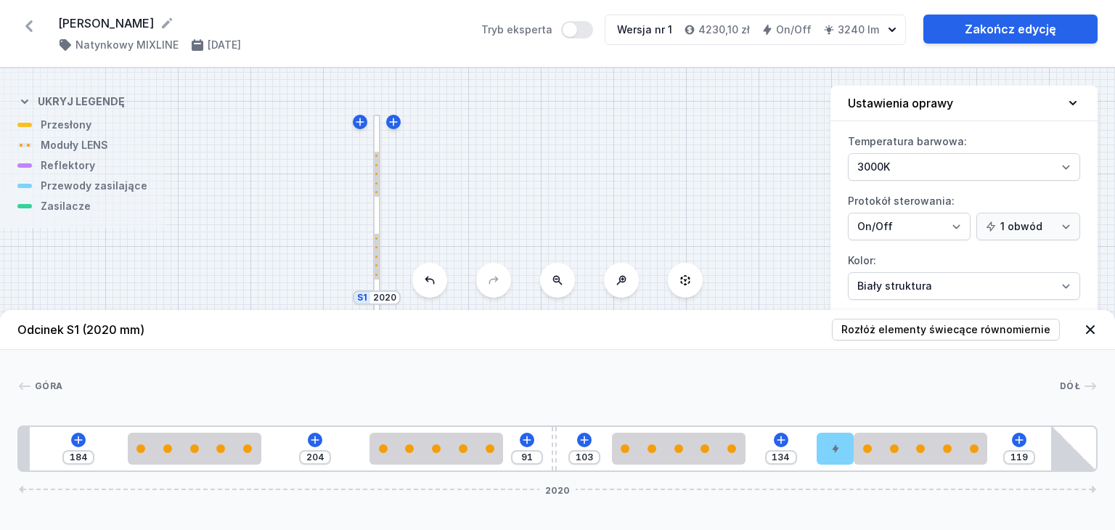
type input "103"
type input "10"
drag, startPoint x: 131, startPoint y: 449, endPoint x: 1114, endPoint y: 396, distance: 984.9
click at [523, 229] on div "S2 2020 S1 2020" at bounding box center [557, 299] width 1115 height 462
click at [1093, 329] on icon at bounding box center [1090, 329] width 15 height 15
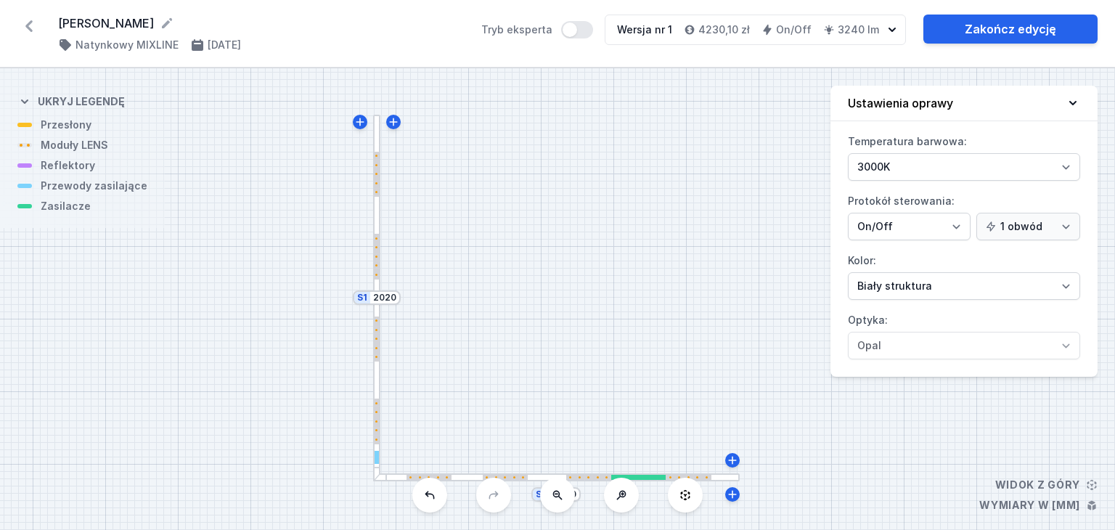
click at [655, 475] on div at bounding box center [638, 477] width 54 height 5
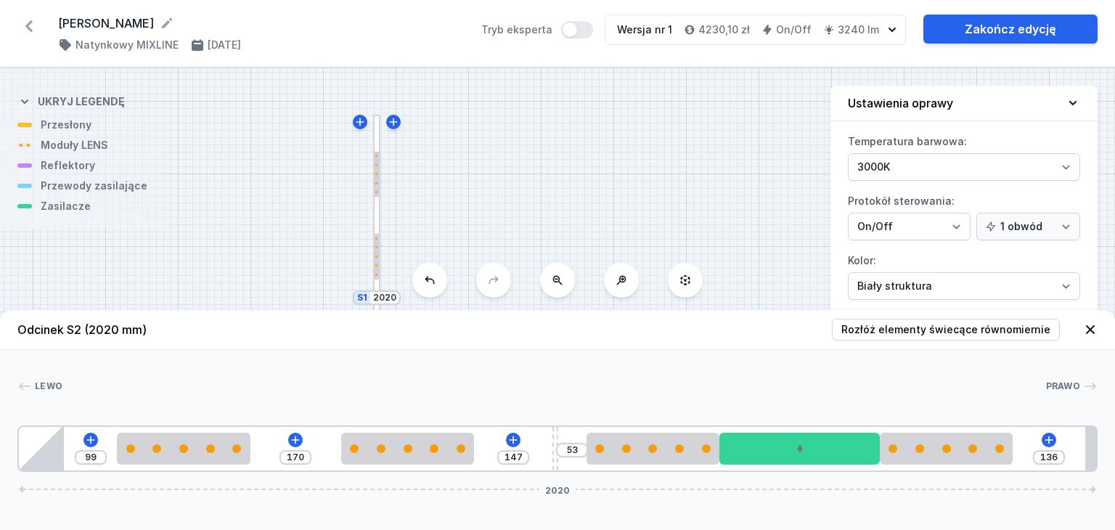
click at [1089, 327] on icon at bounding box center [1090, 329] width 9 height 9
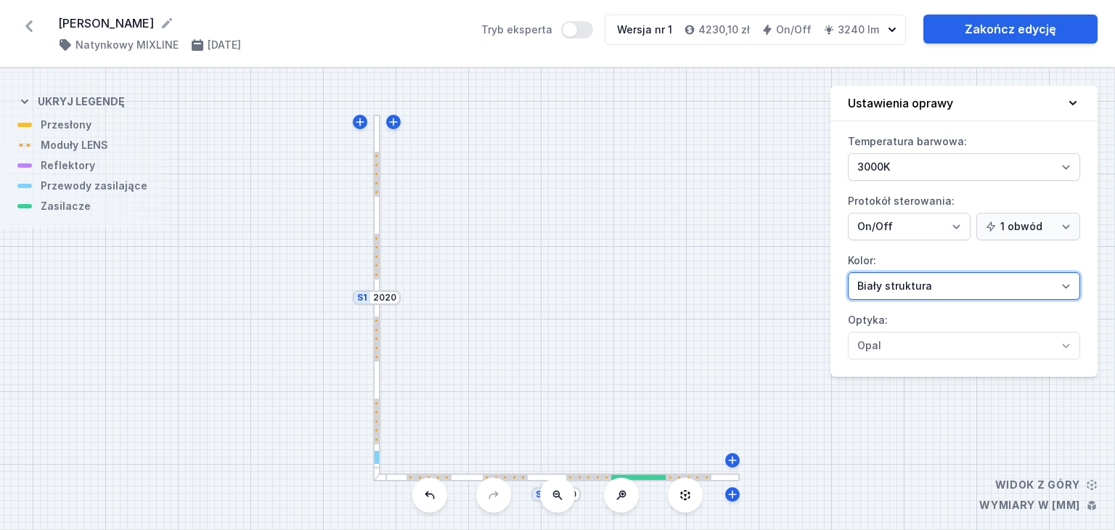
click at [938, 281] on select "[PERSON_NAME] struktura [PERSON_NAME] struktura Złoty struktura Miedziany [PERS…" at bounding box center [964, 286] width 232 height 28
select select "2"
click at [848, 272] on select "[PERSON_NAME] struktura [PERSON_NAME] struktura Złoty struktura Miedziany [PERS…" at bounding box center [964, 286] width 232 height 28
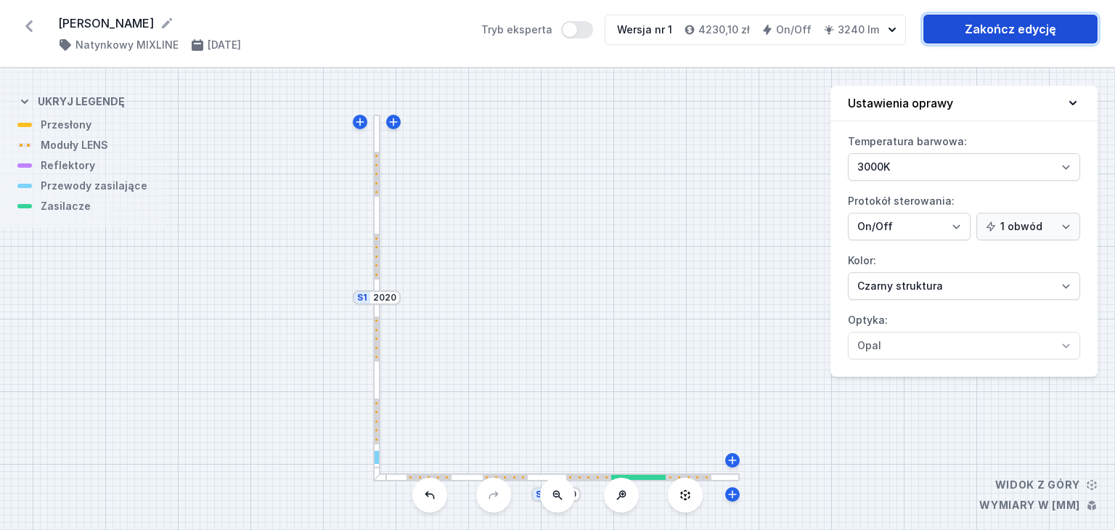
click at [1010, 23] on link "Zakończ edycję" at bounding box center [1010, 29] width 174 height 29
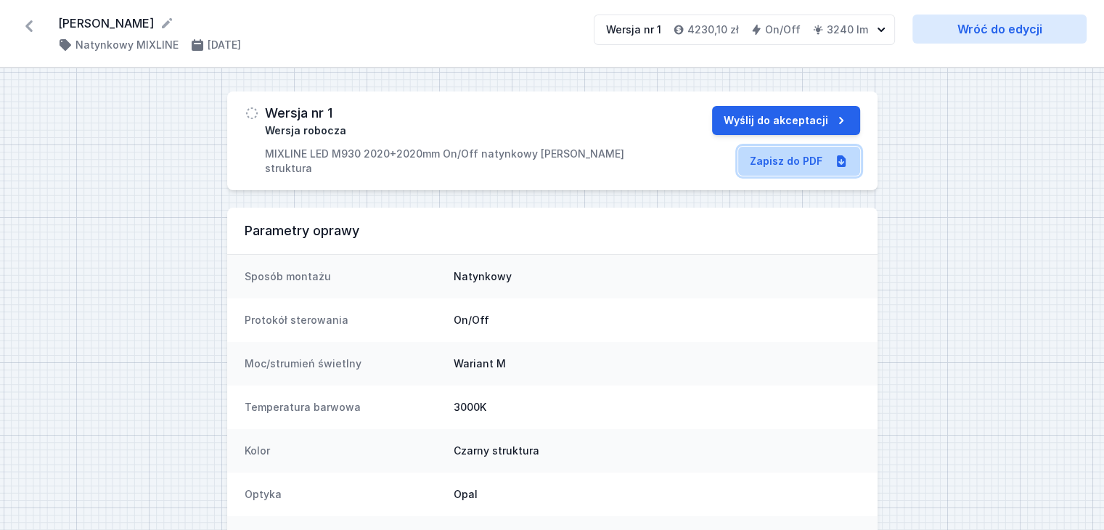
click at [801, 163] on link "Zapisz do PDF" at bounding box center [799, 161] width 122 height 29
